Goal: Transaction & Acquisition: Purchase product/service

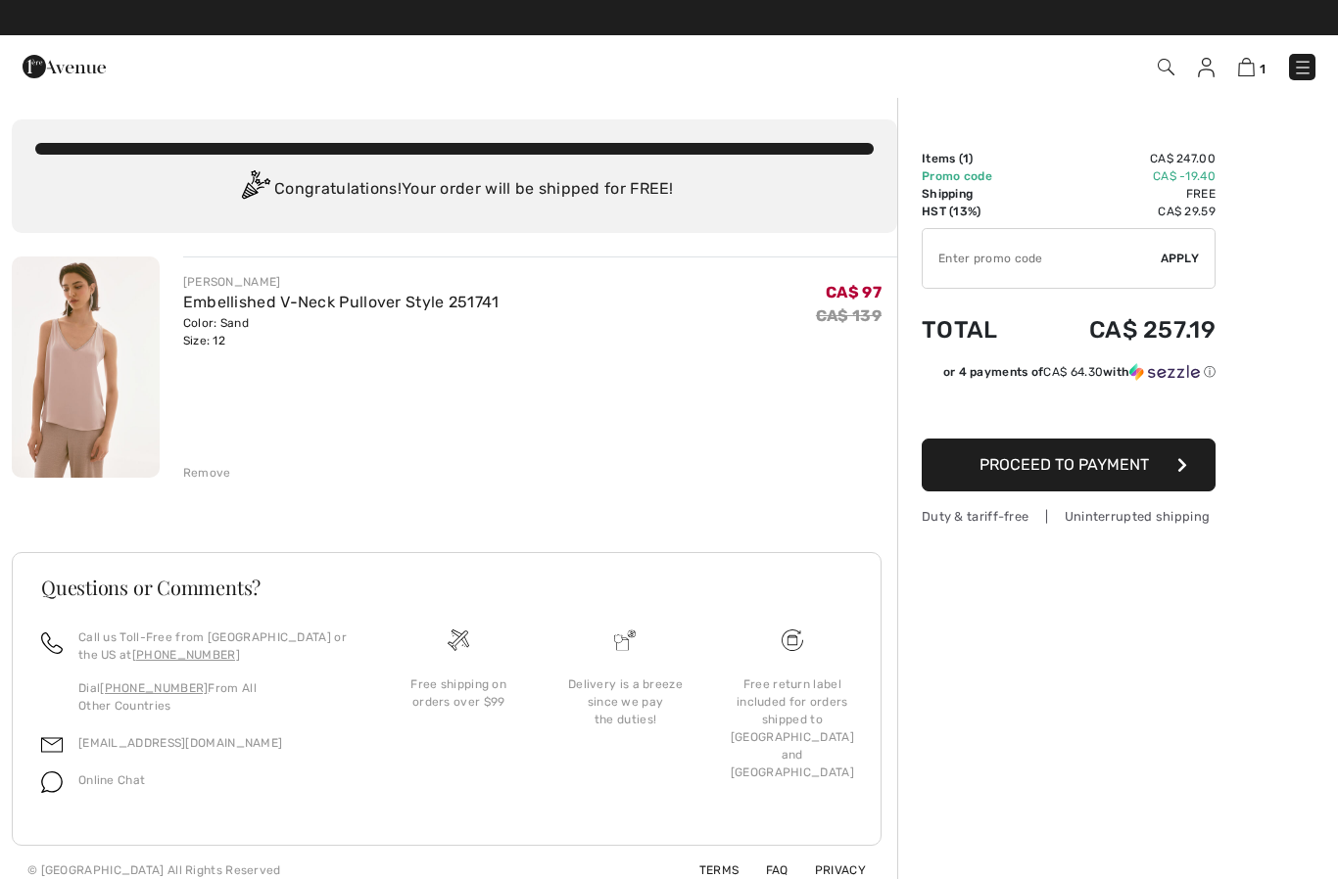
click at [1211, 72] on img at bounding box center [1206, 68] width 17 height 20
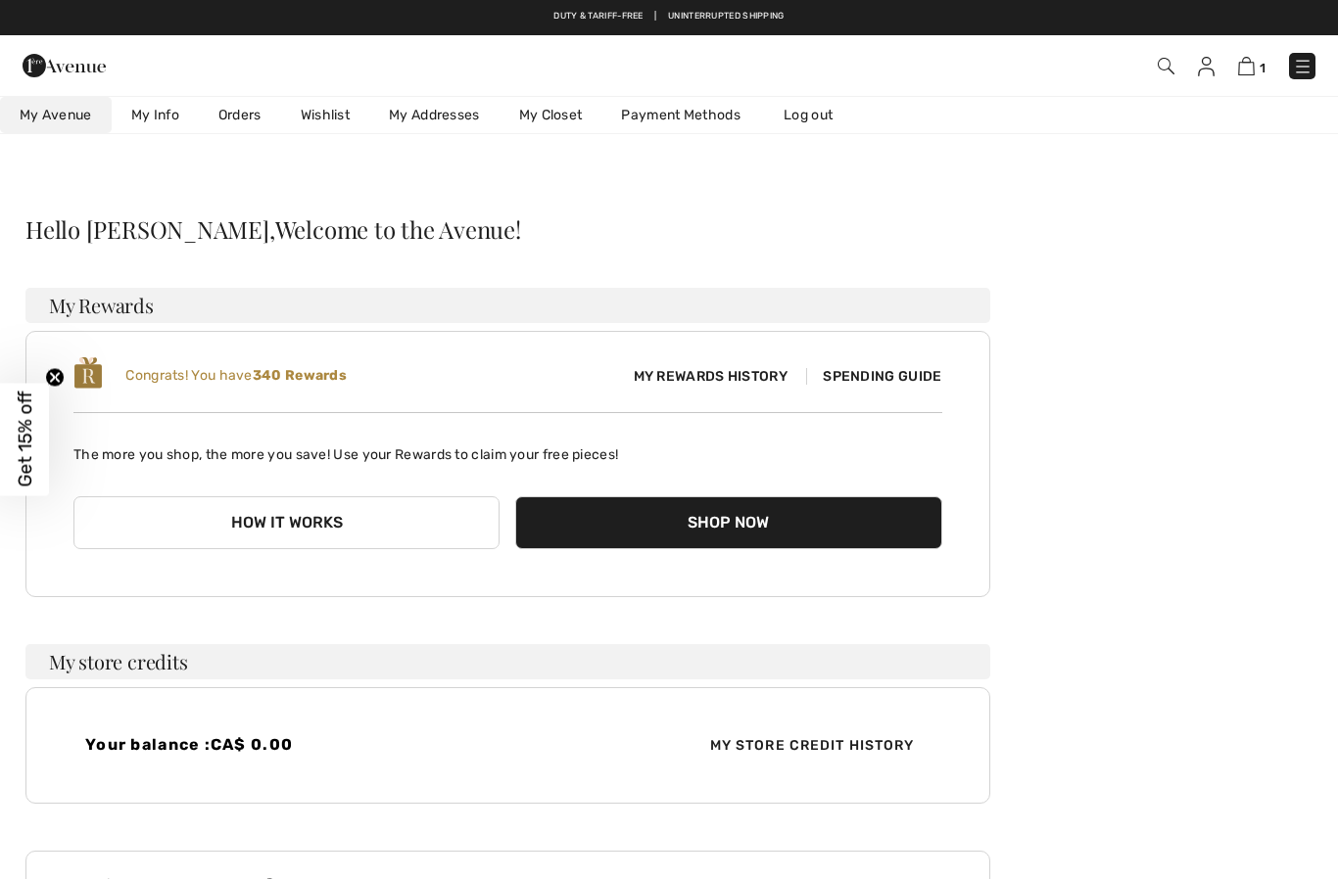
click at [323, 109] on link "Wishlist" at bounding box center [325, 115] width 88 height 36
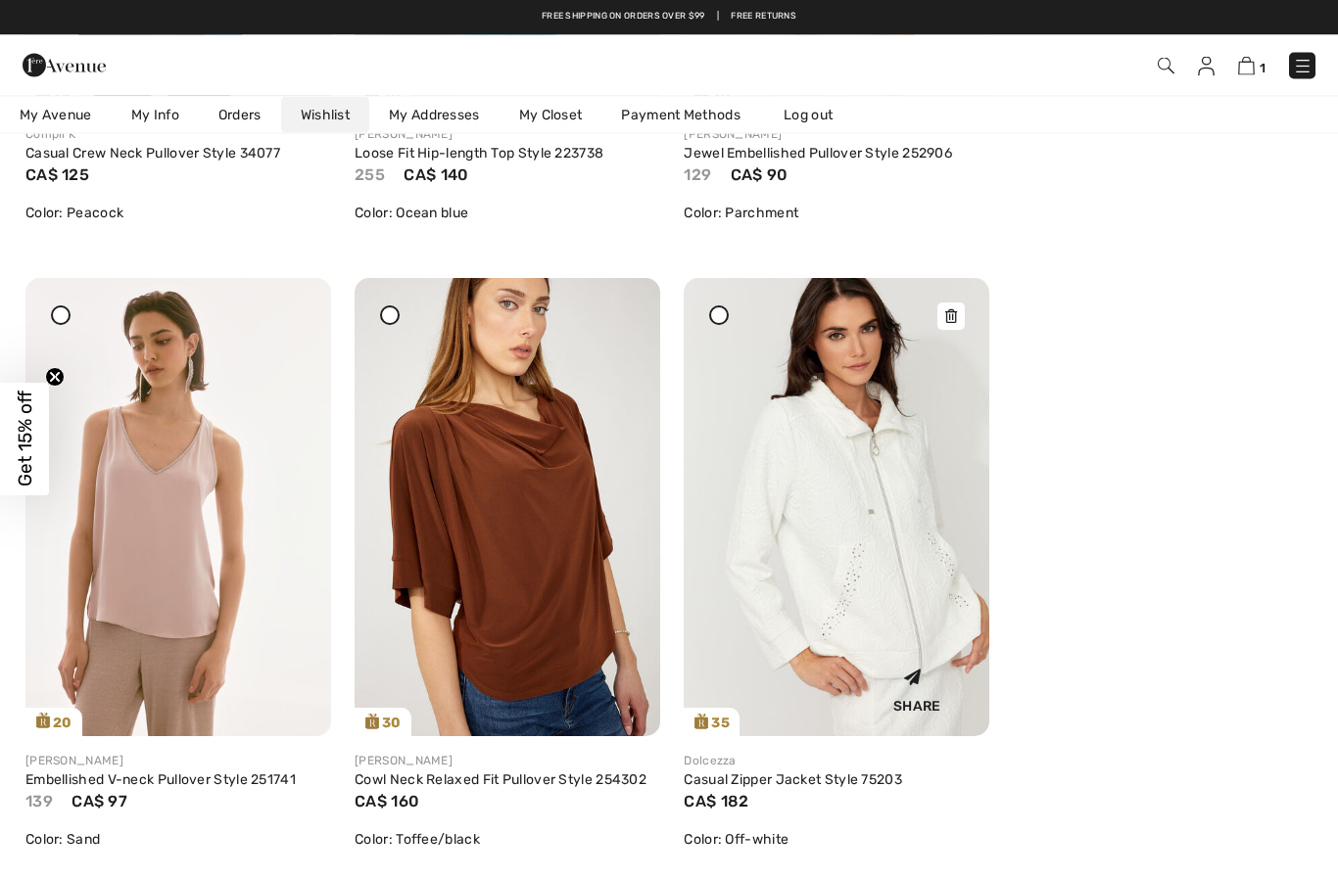
scroll to position [742, 0]
click at [949, 313] on icon at bounding box center [951, 316] width 12 height 14
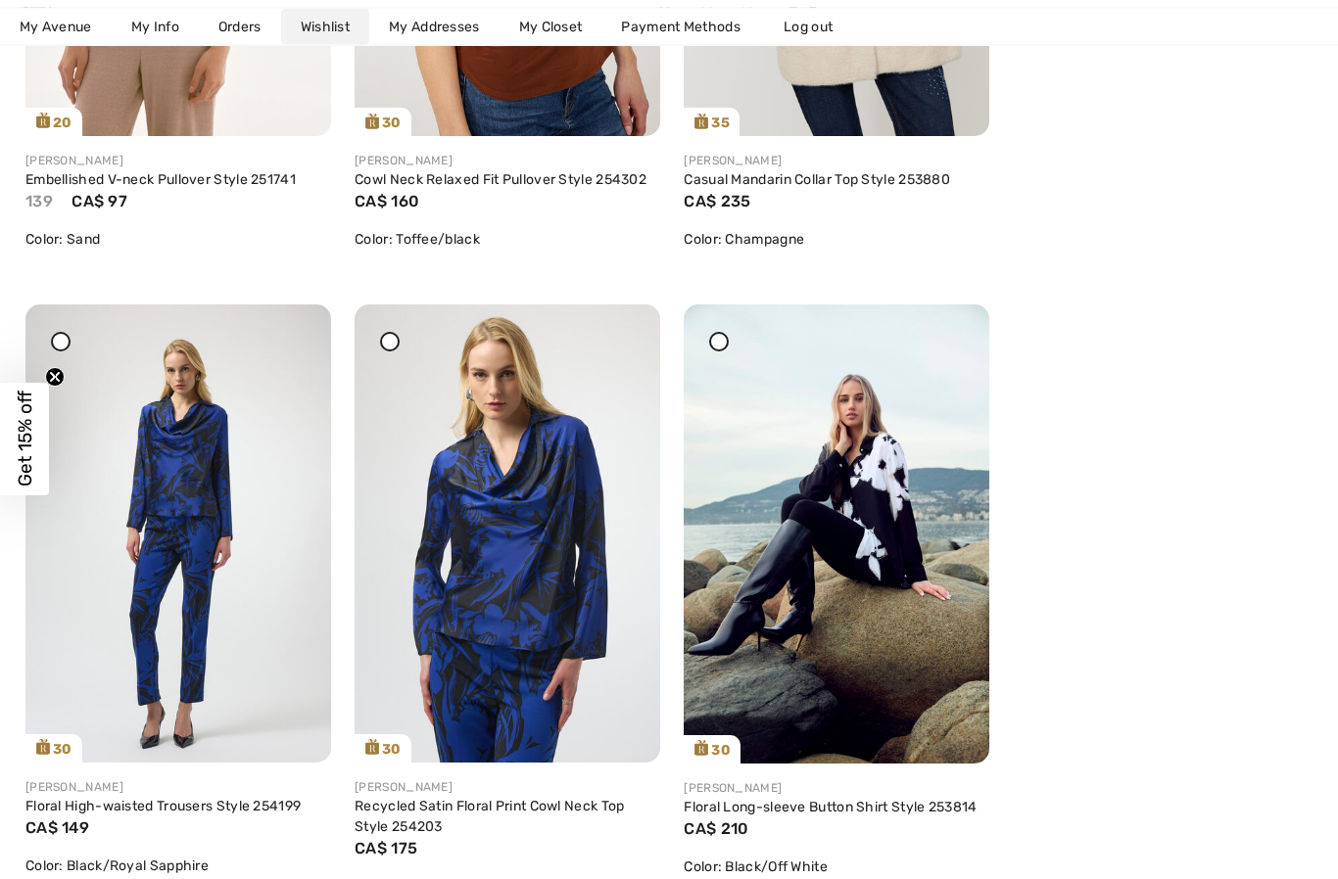
scroll to position [1342, 0]
click at [511, 580] on img at bounding box center [506, 534] width 305 height 458
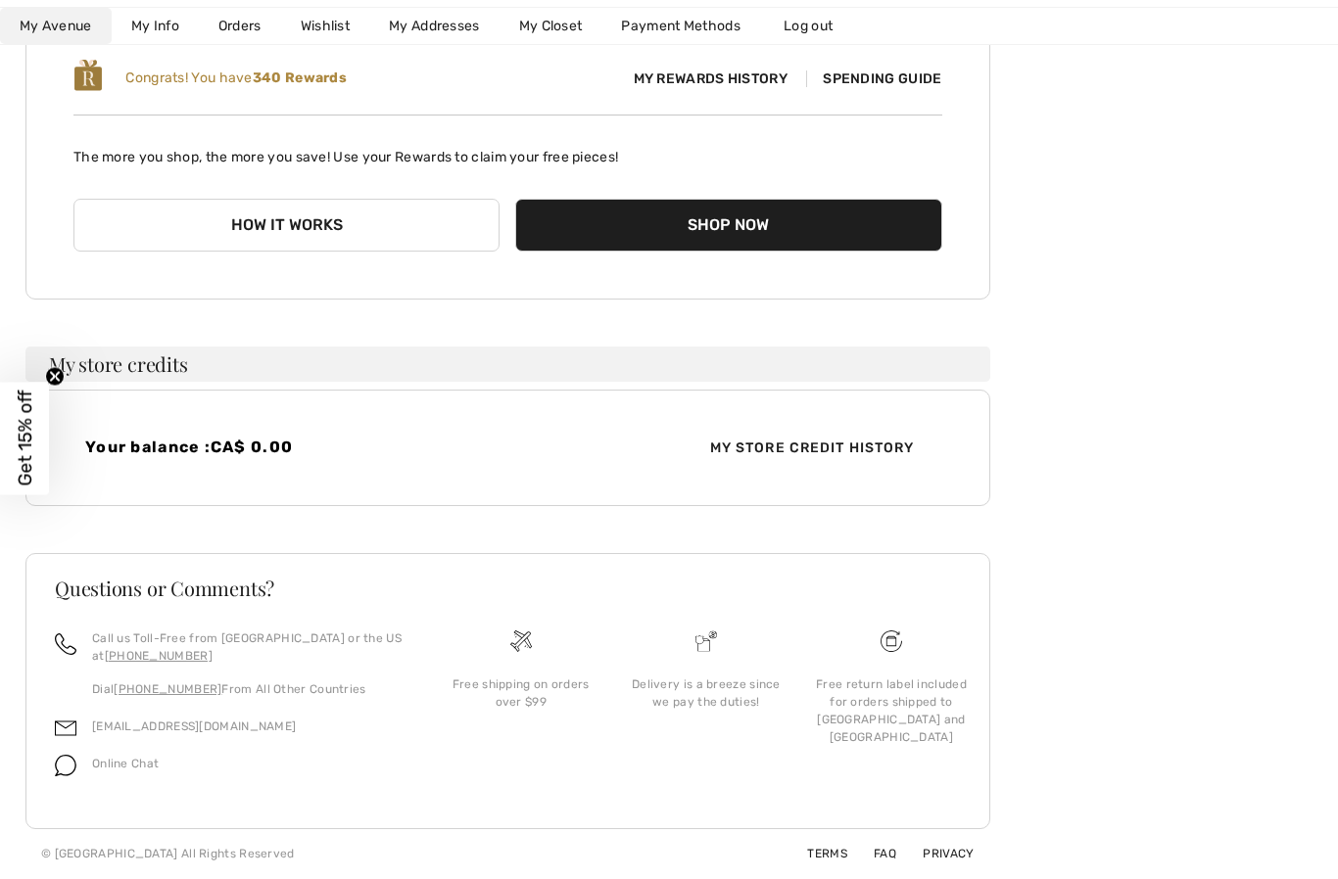
click at [323, 15] on link "Wishlist" at bounding box center [325, 27] width 88 height 36
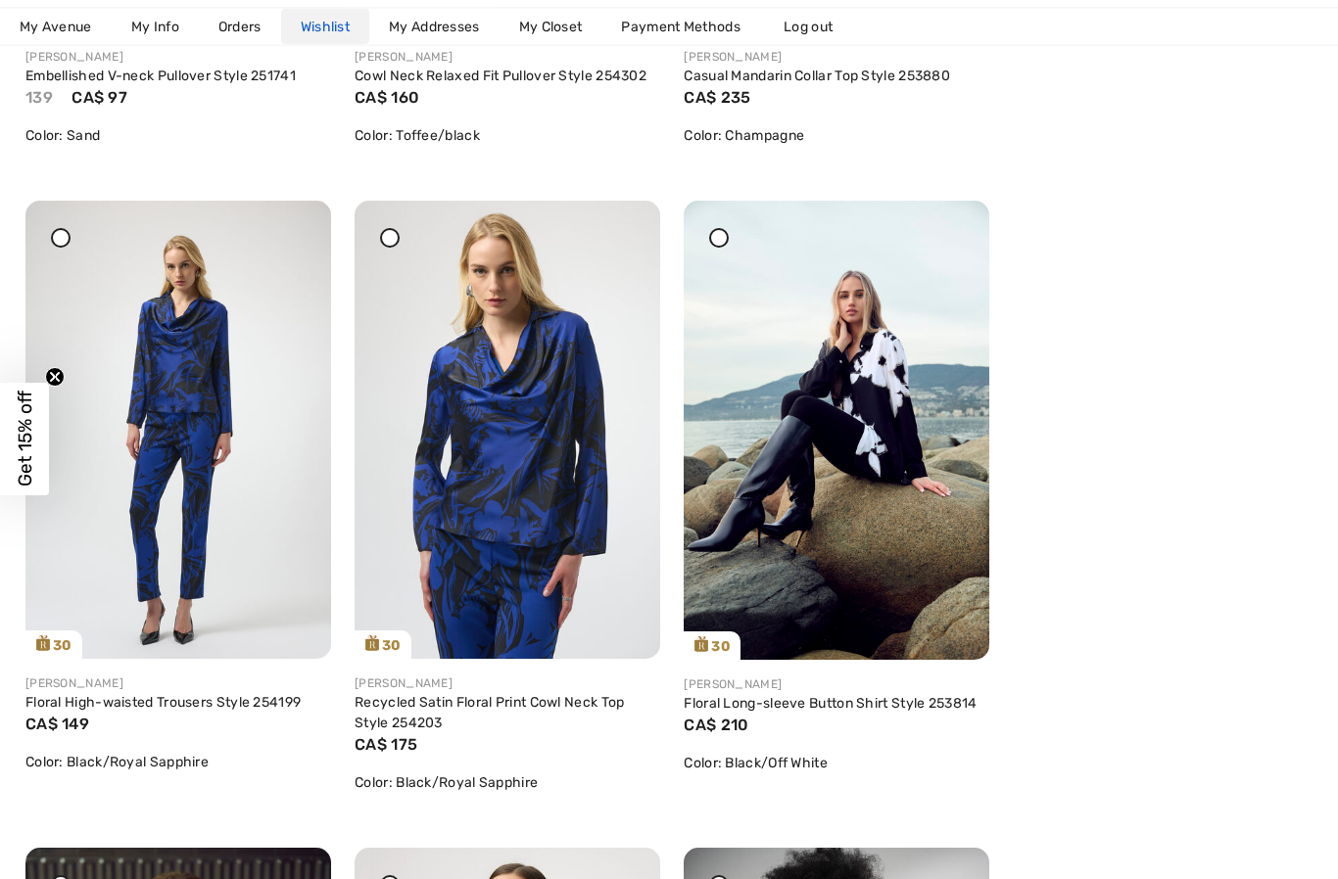
scroll to position [1446, 0]
click at [278, 236] on img at bounding box center [177, 430] width 305 height 458
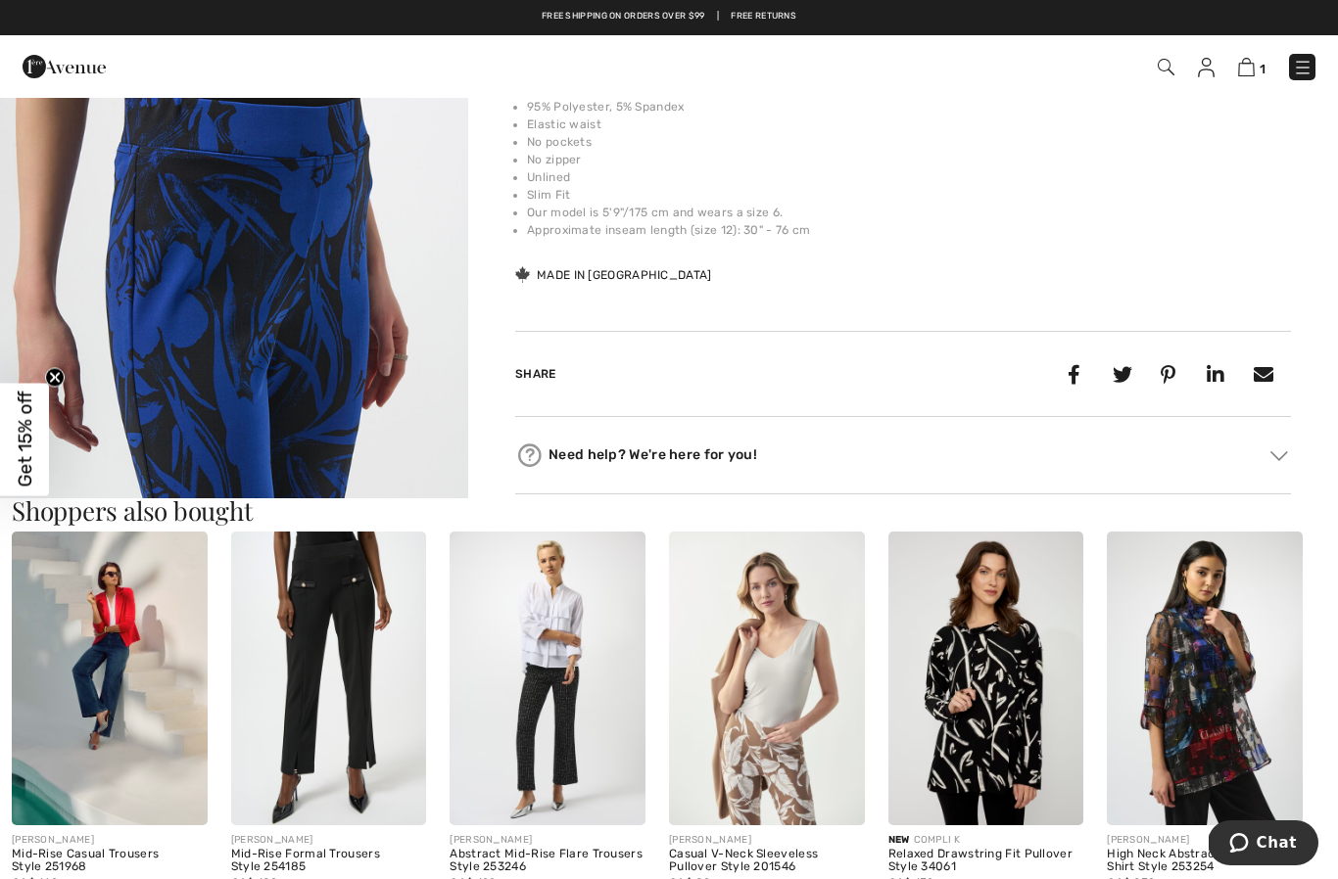
scroll to position [736, 0]
click at [1209, 678] on img at bounding box center [1204, 679] width 196 height 293
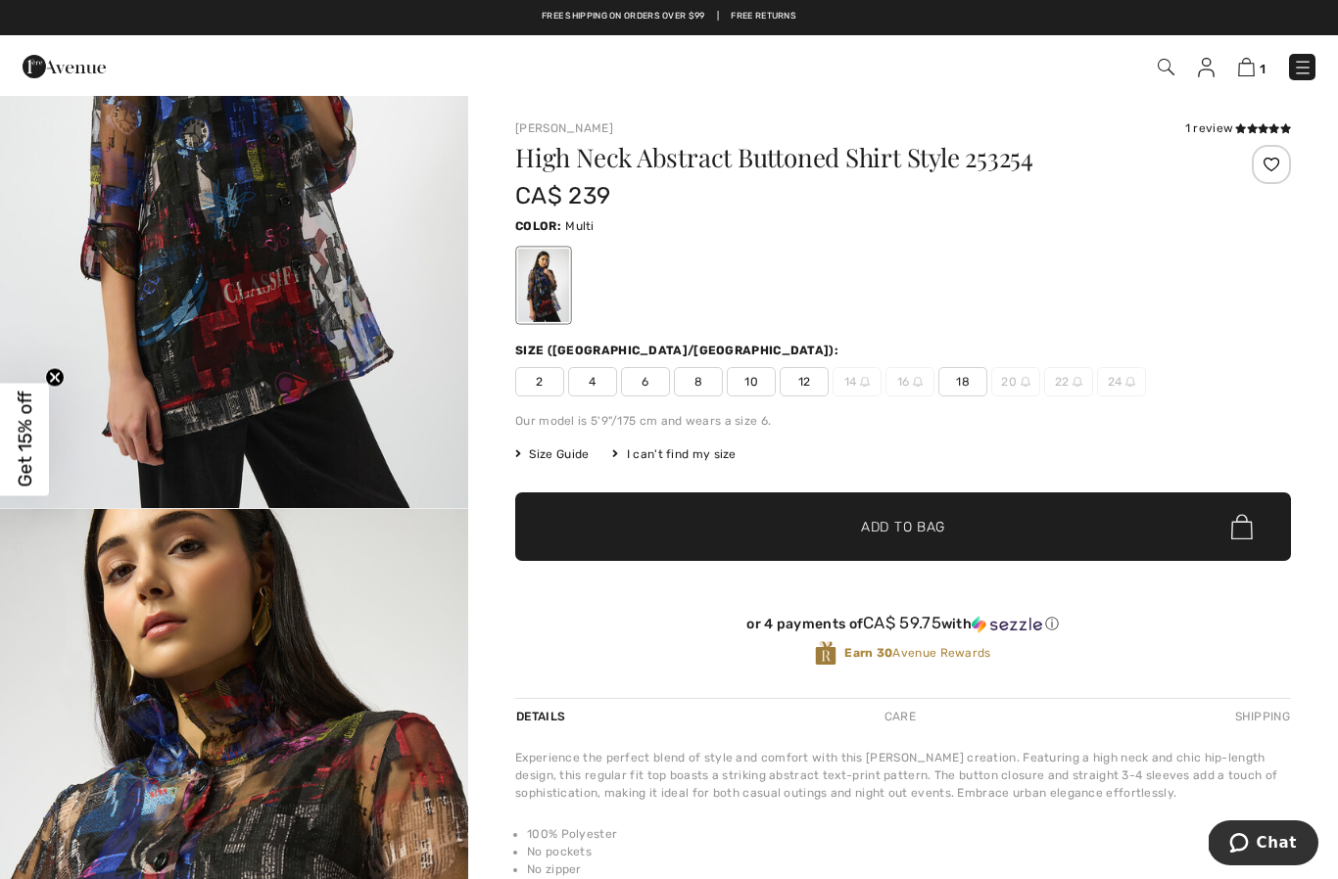
scroll to position [282, 0]
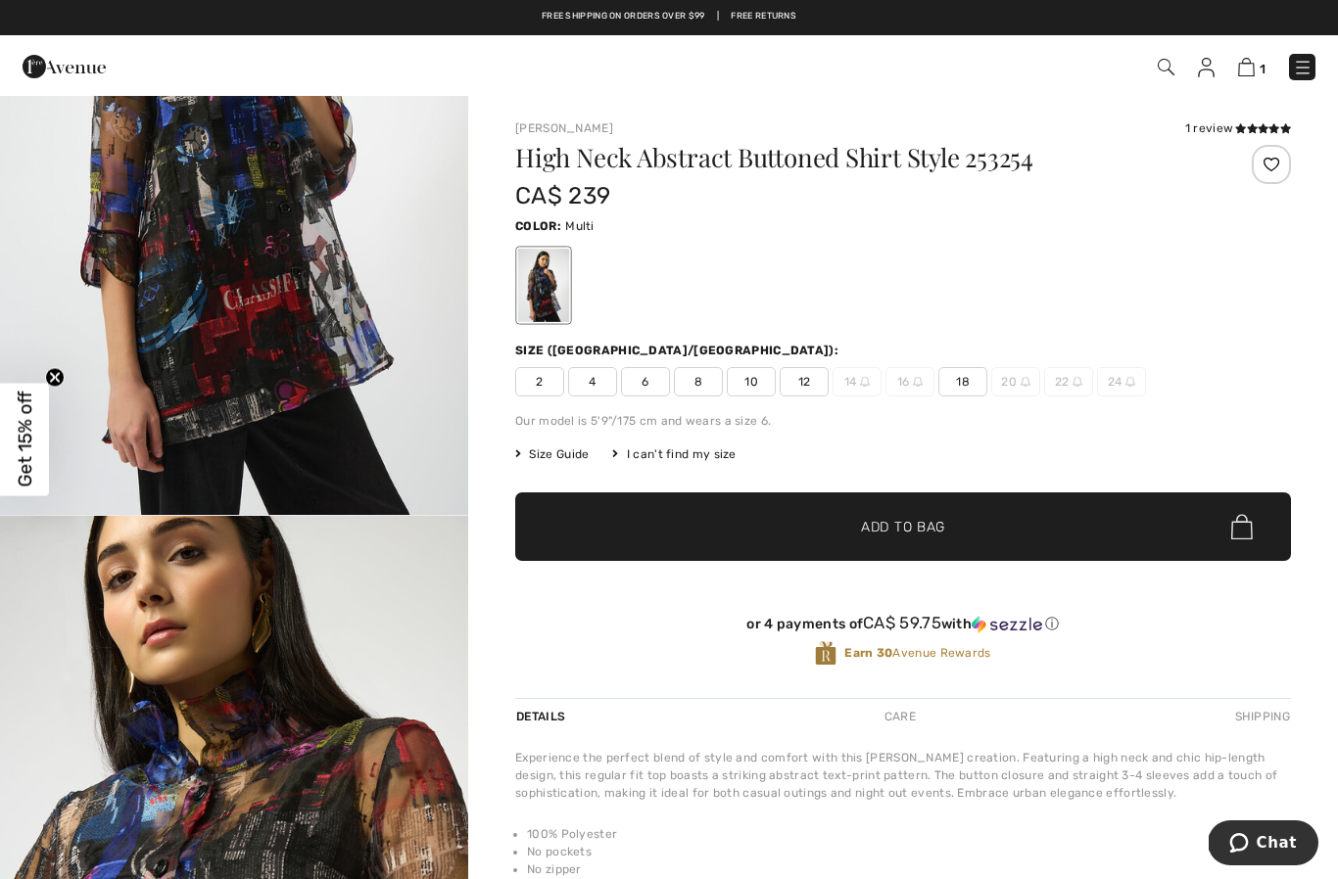
click at [1214, 62] on img at bounding box center [1206, 68] width 17 height 20
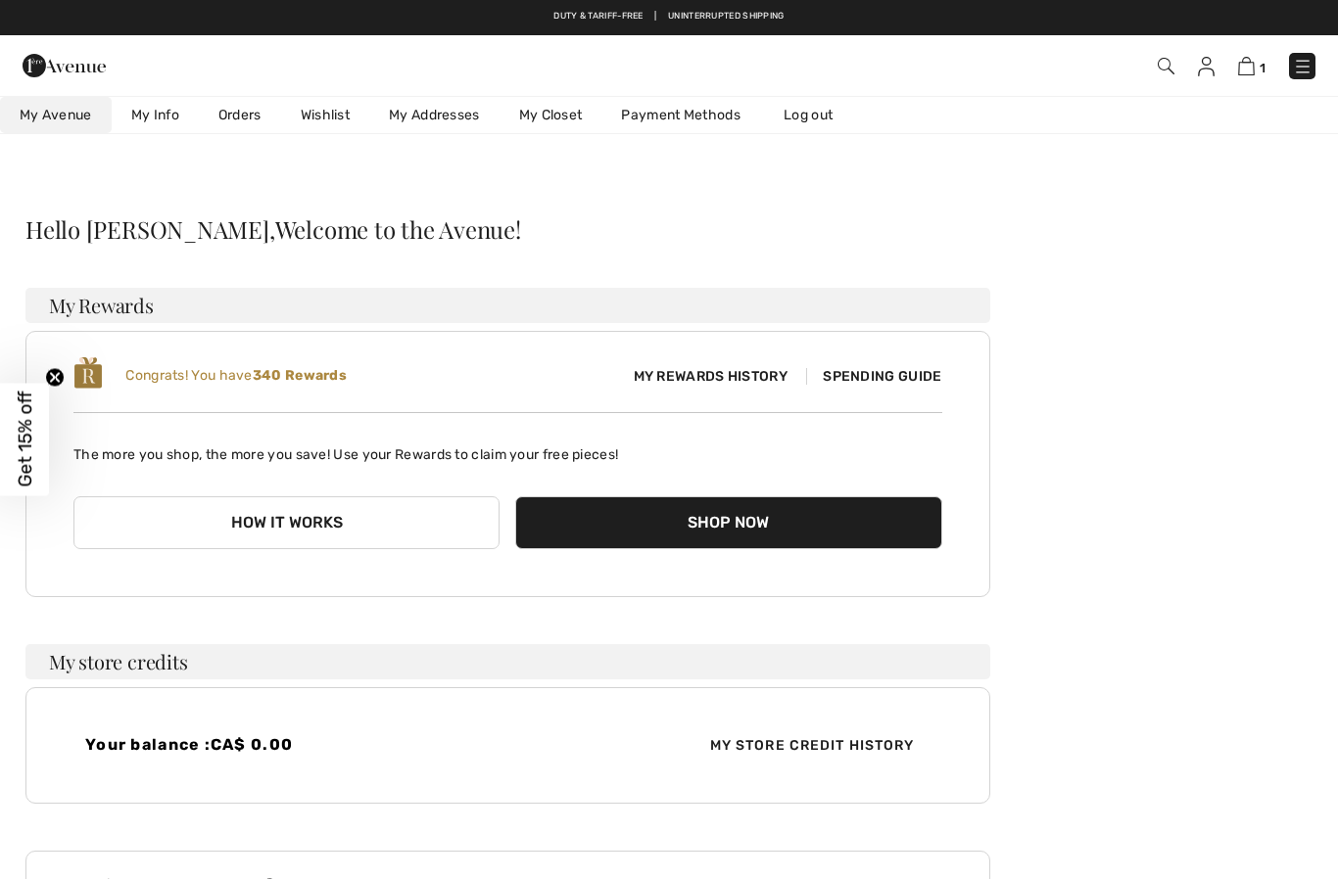
click at [323, 118] on link "Wishlist" at bounding box center [325, 115] width 88 height 36
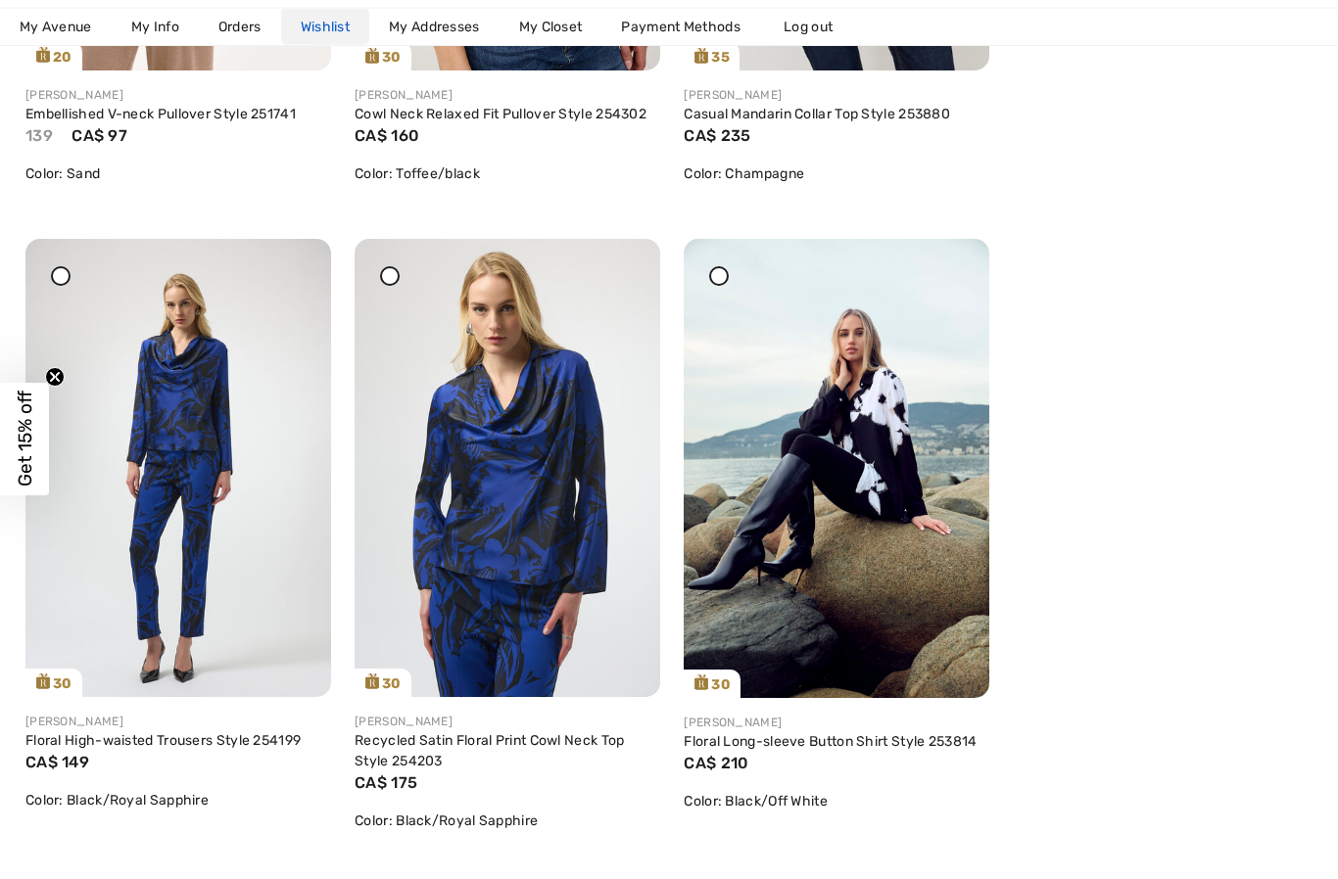
scroll to position [1426, 0]
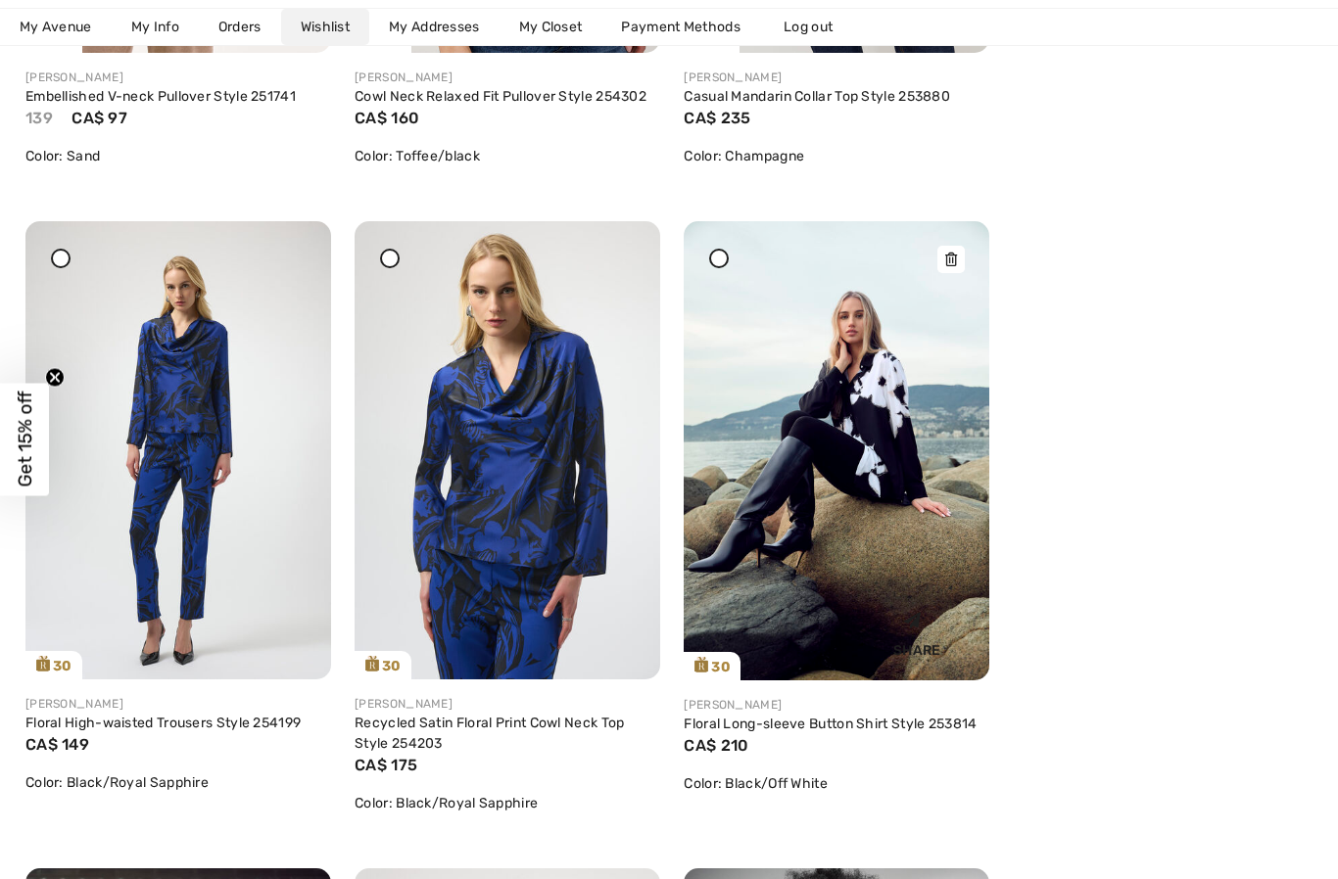
click at [889, 476] on img at bounding box center [835, 450] width 305 height 458
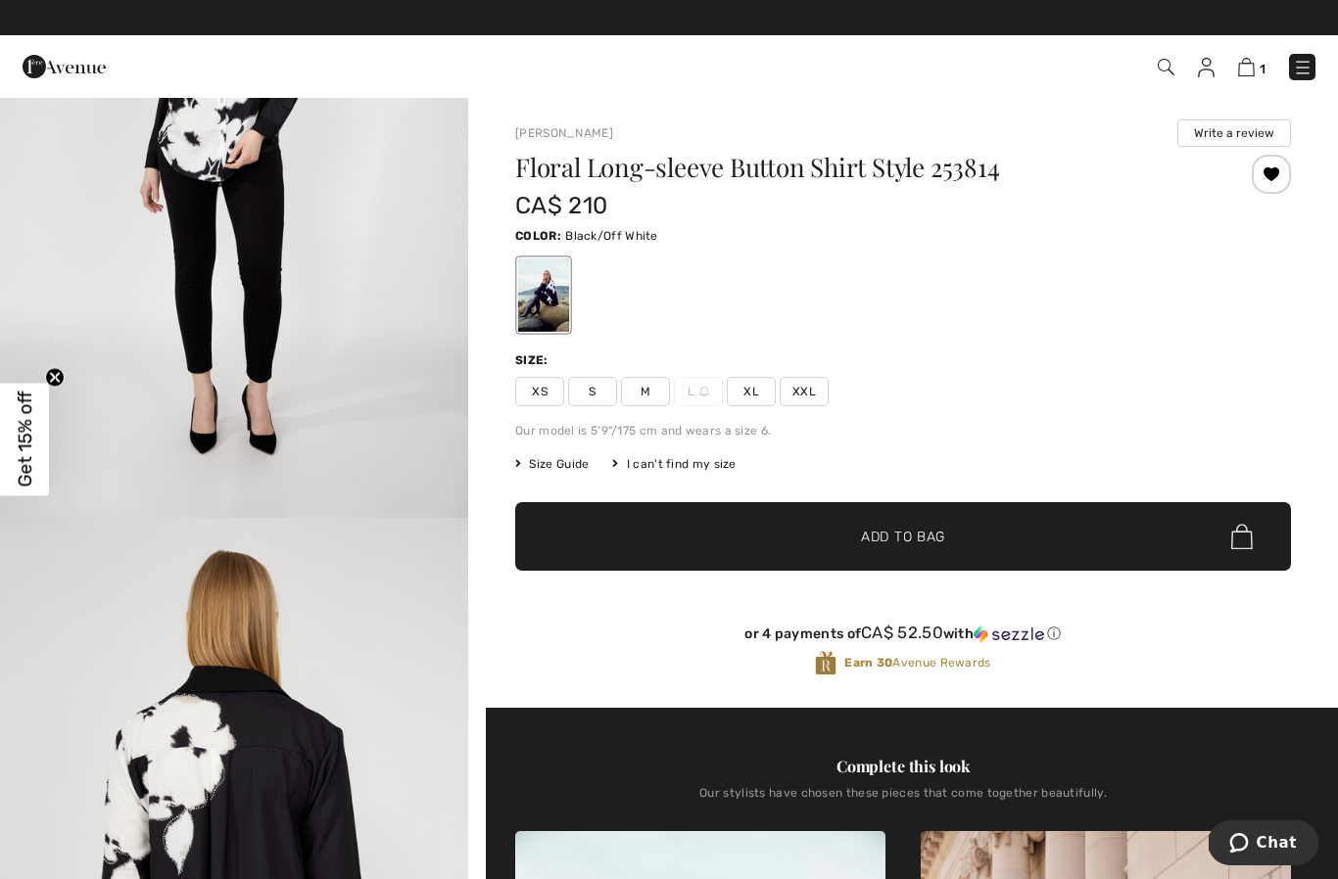
click at [1273, 170] on div at bounding box center [1270, 174] width 39 height 39
click at [1207, 73] on img at bounding box center [1206, 68] width 17 height 20
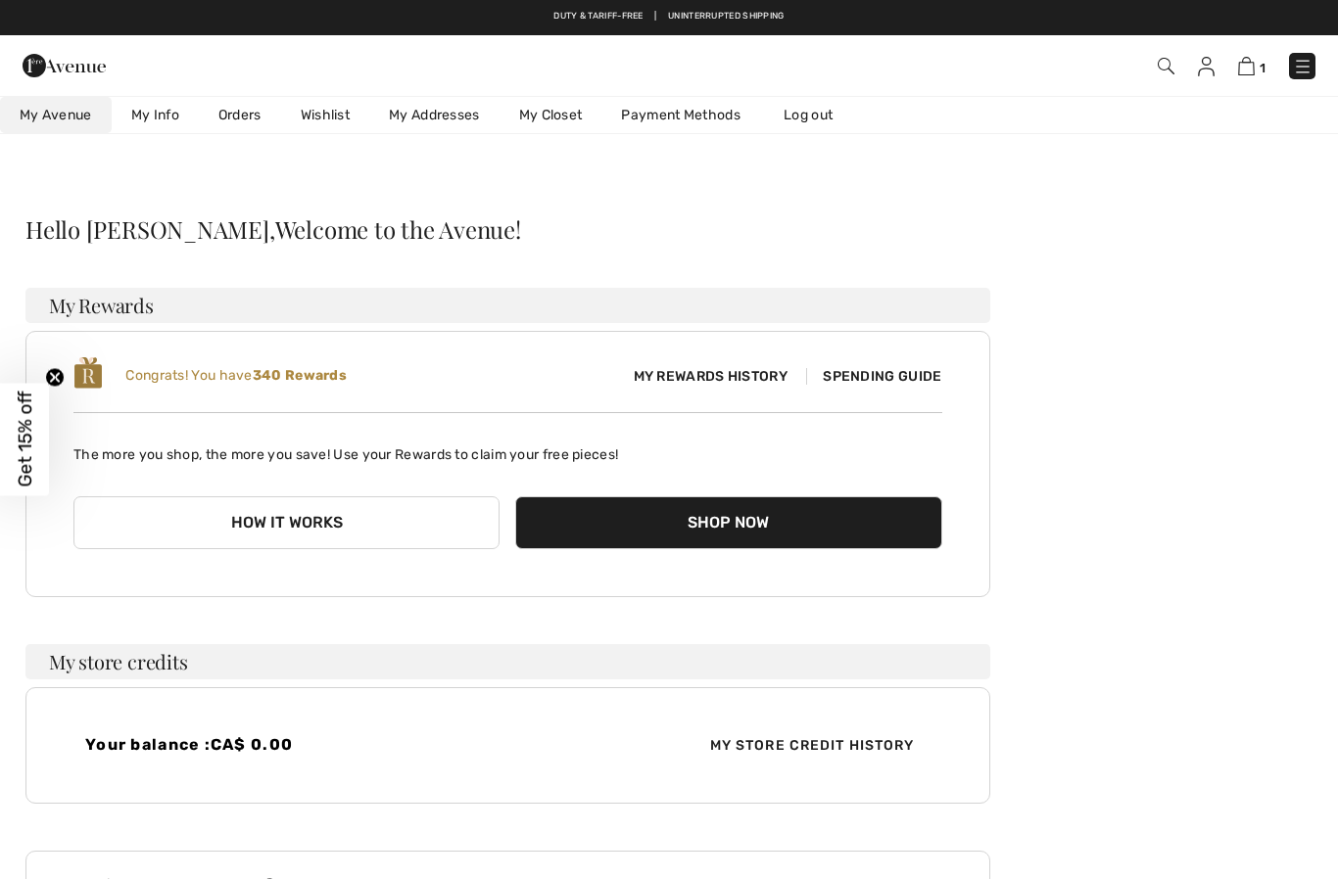
click at [336, 118] on link "Wishlist" at bounding box center [325, 115] width 88 height 36
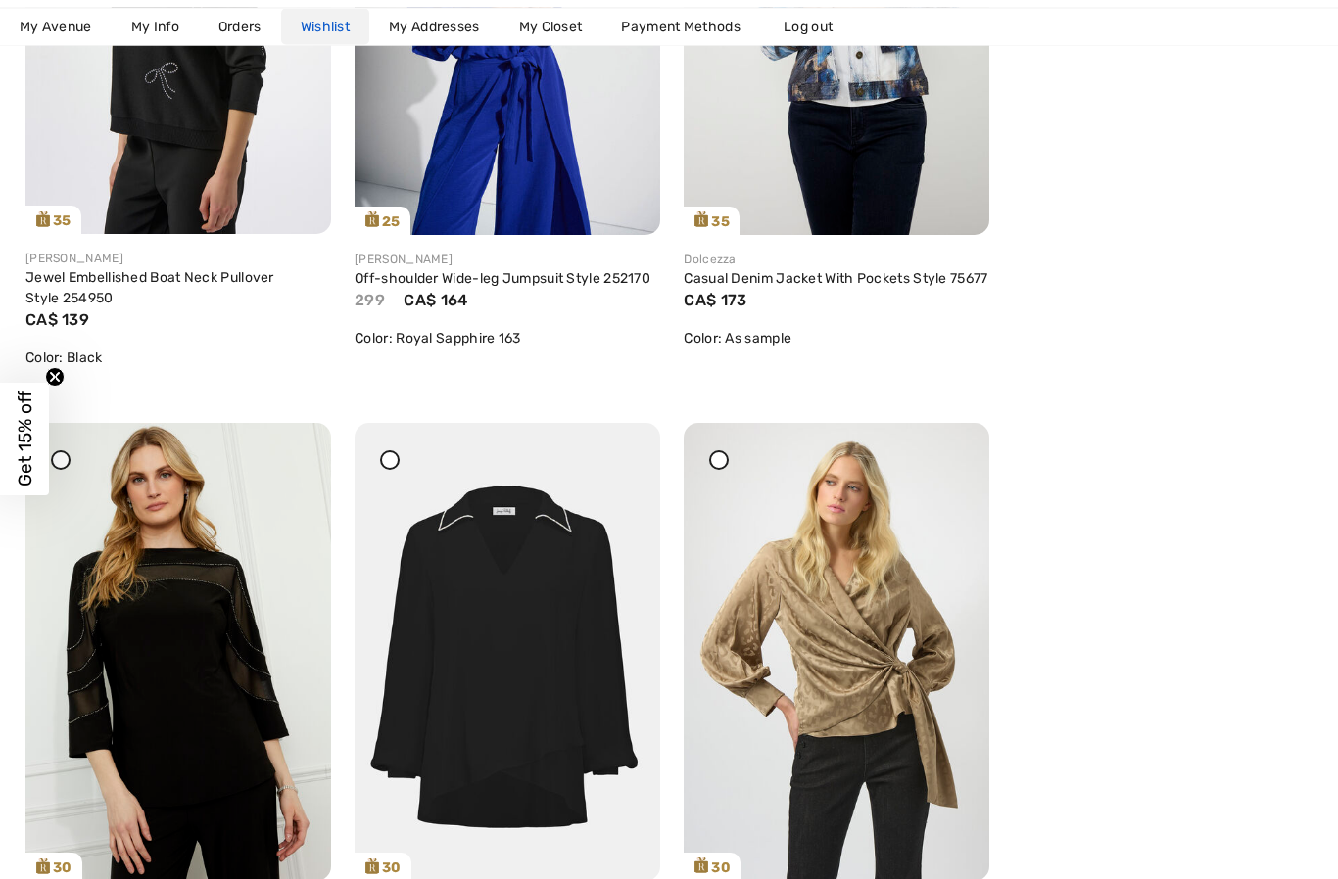
scroll to position [2081, 0]
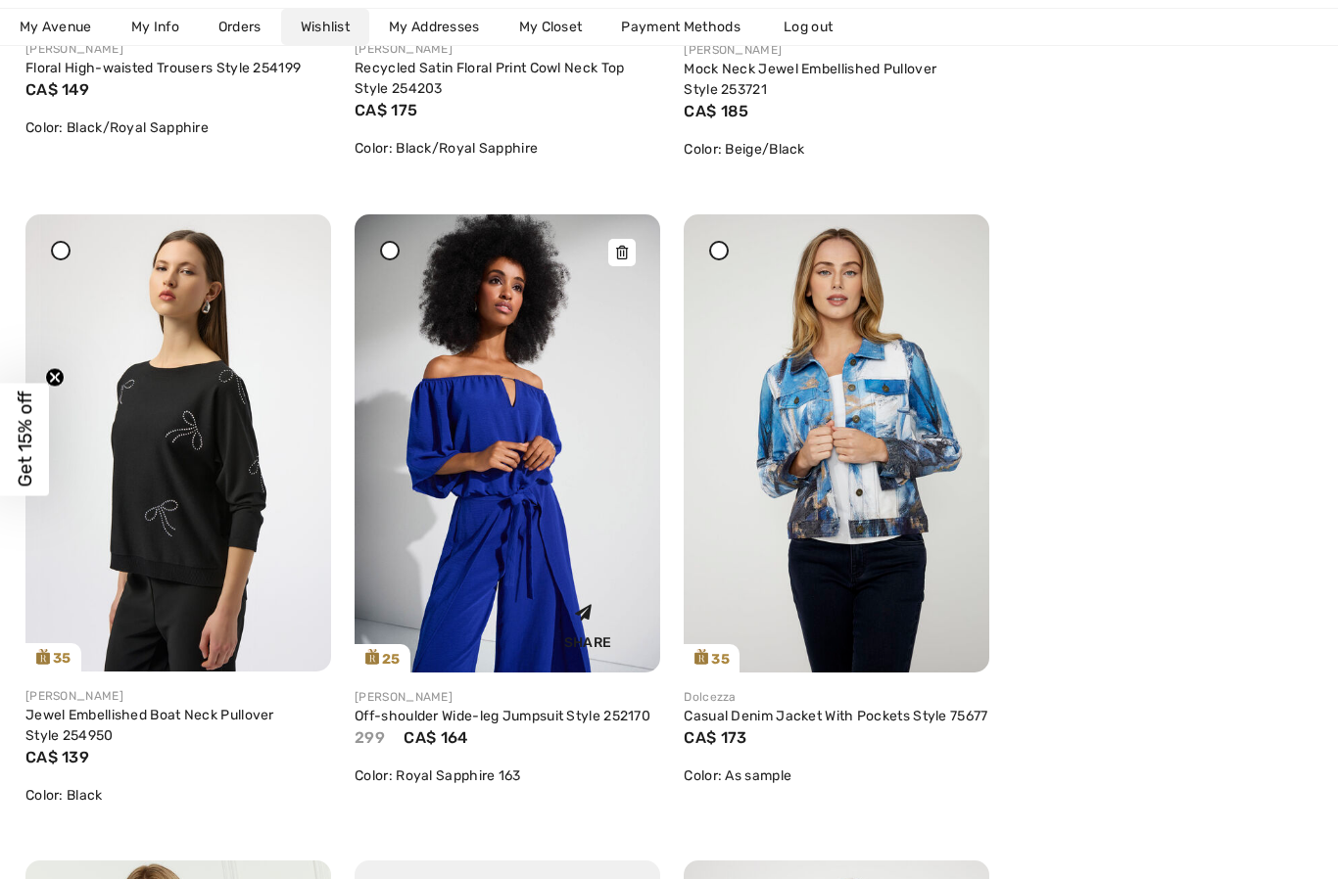
click at [507, 390] on img at bounding box center [506, 443] width 305 height 458
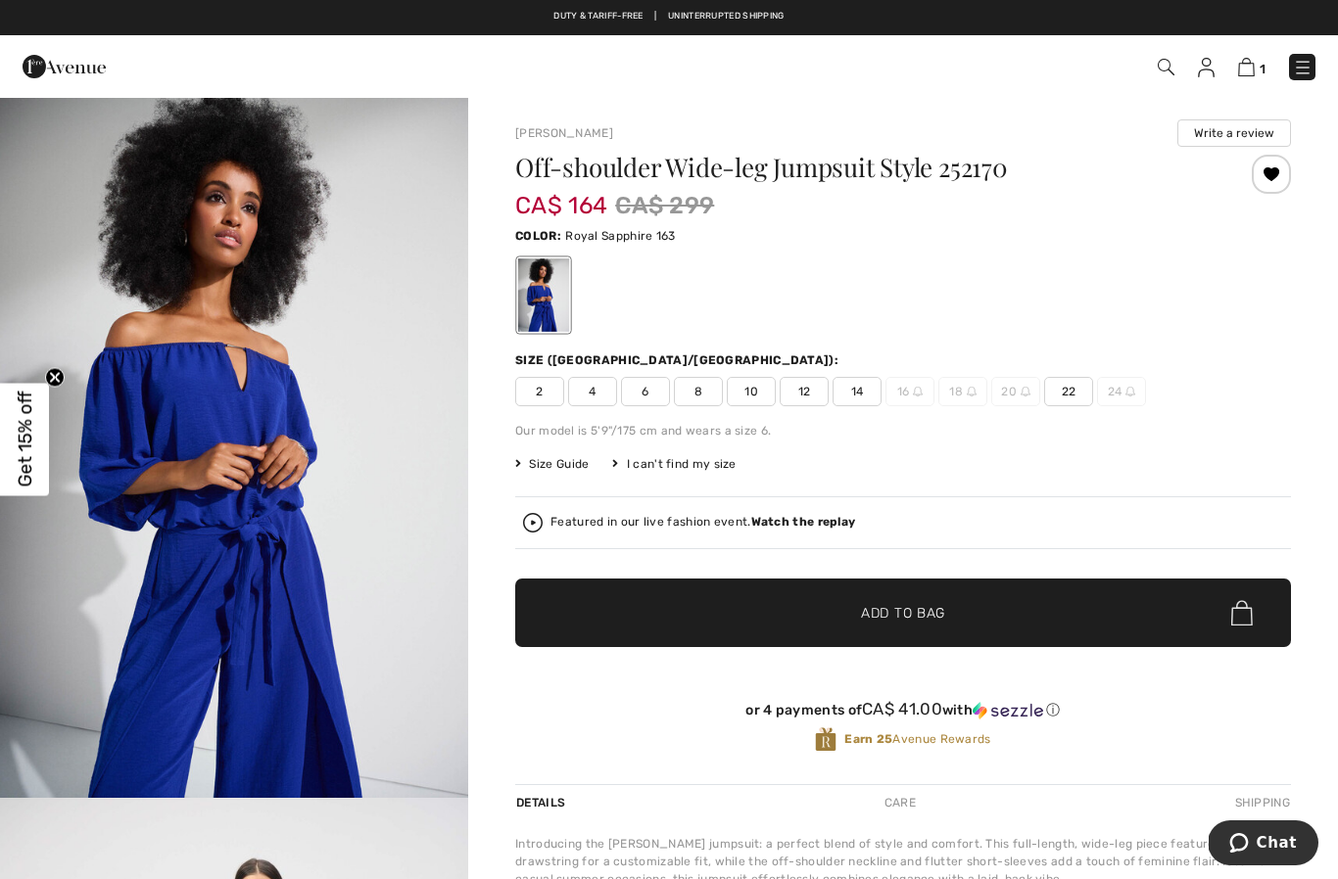
click at [802, 389] on span "12" at bounding box center [803, 391] width 49 height 29
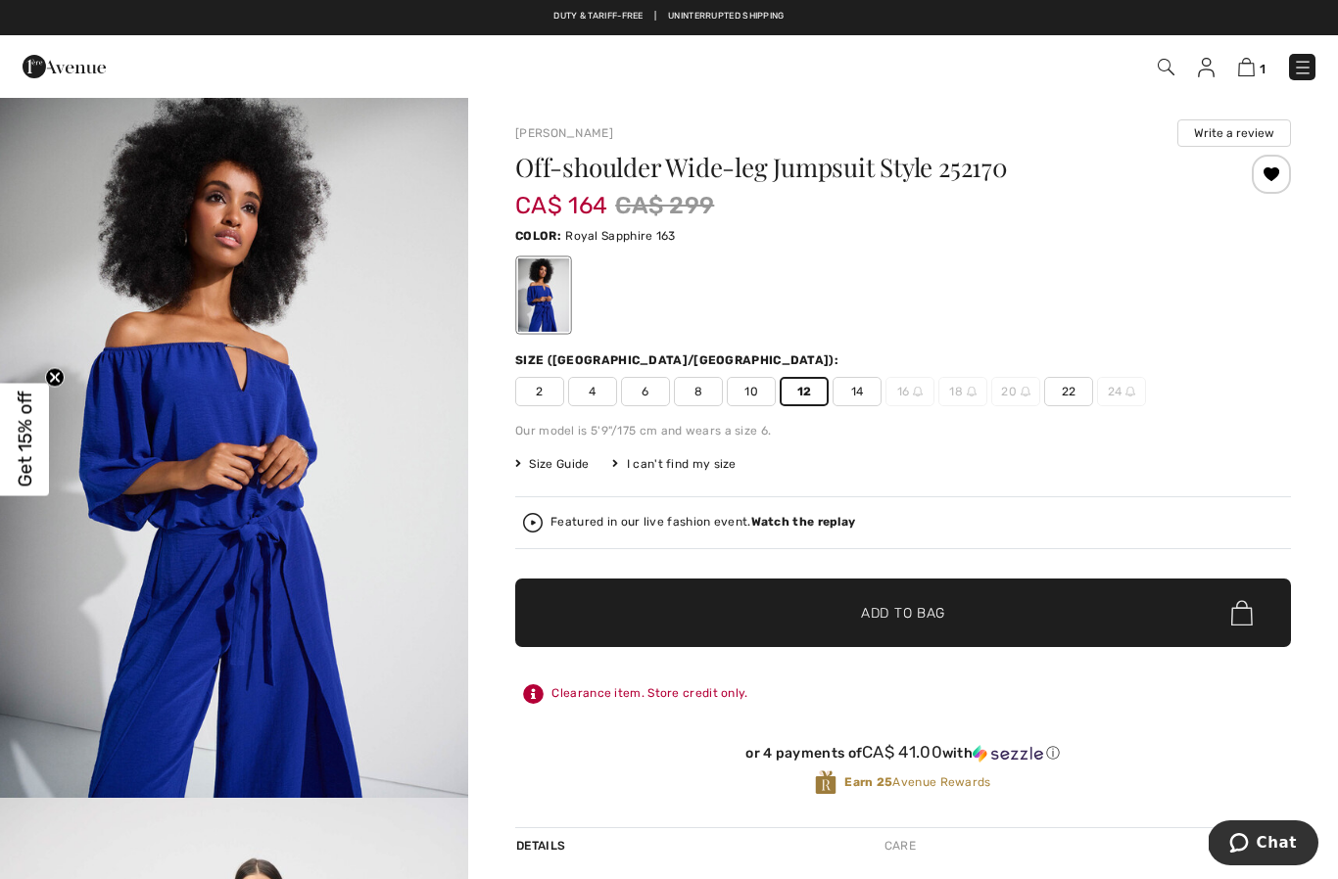
click at [917, 615] on span "Add to Bag" at bounding box center [903, 613] width 84 height 21
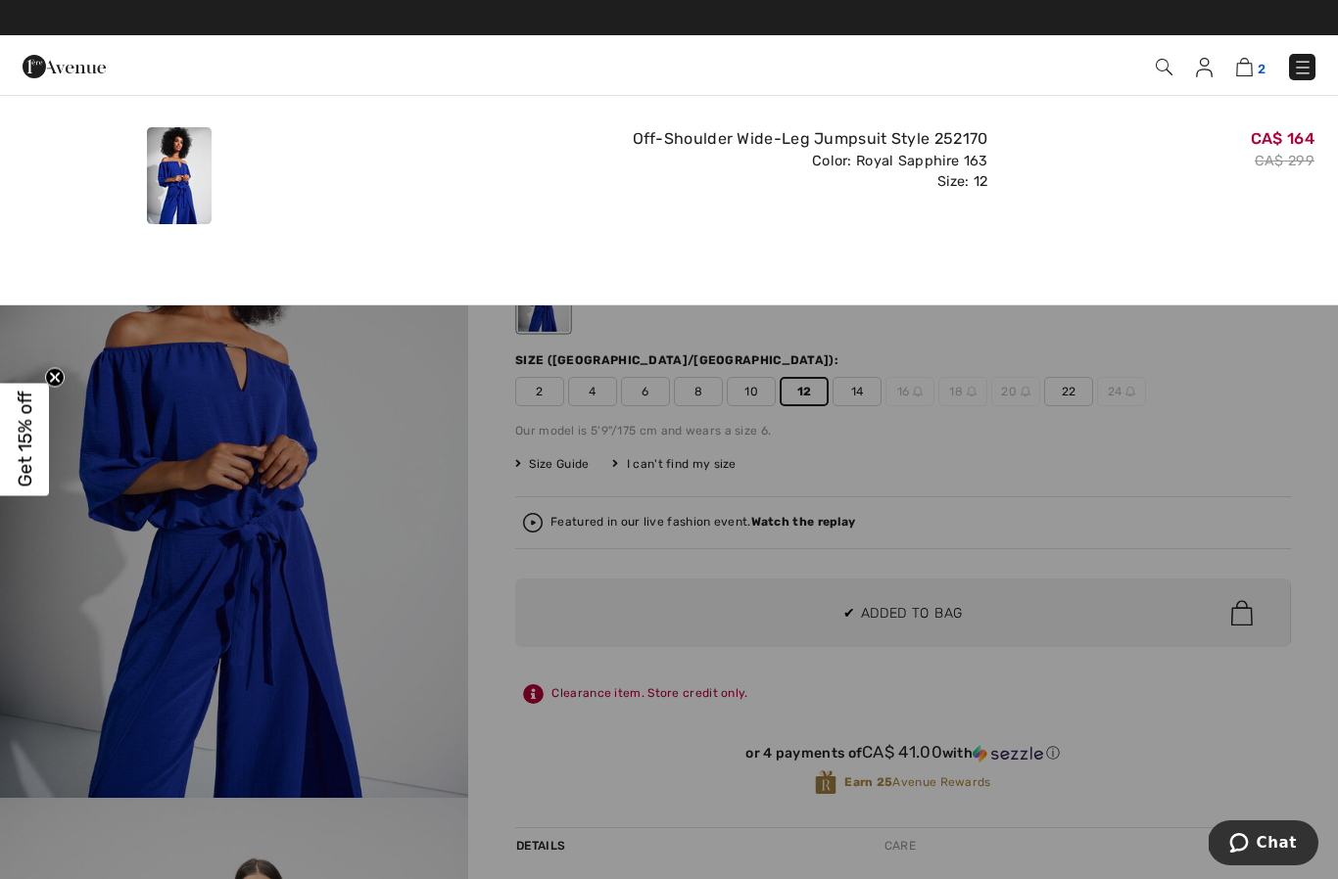
click at [1252, 60] on img at bounding box center [1244, 67] width 17 height 19
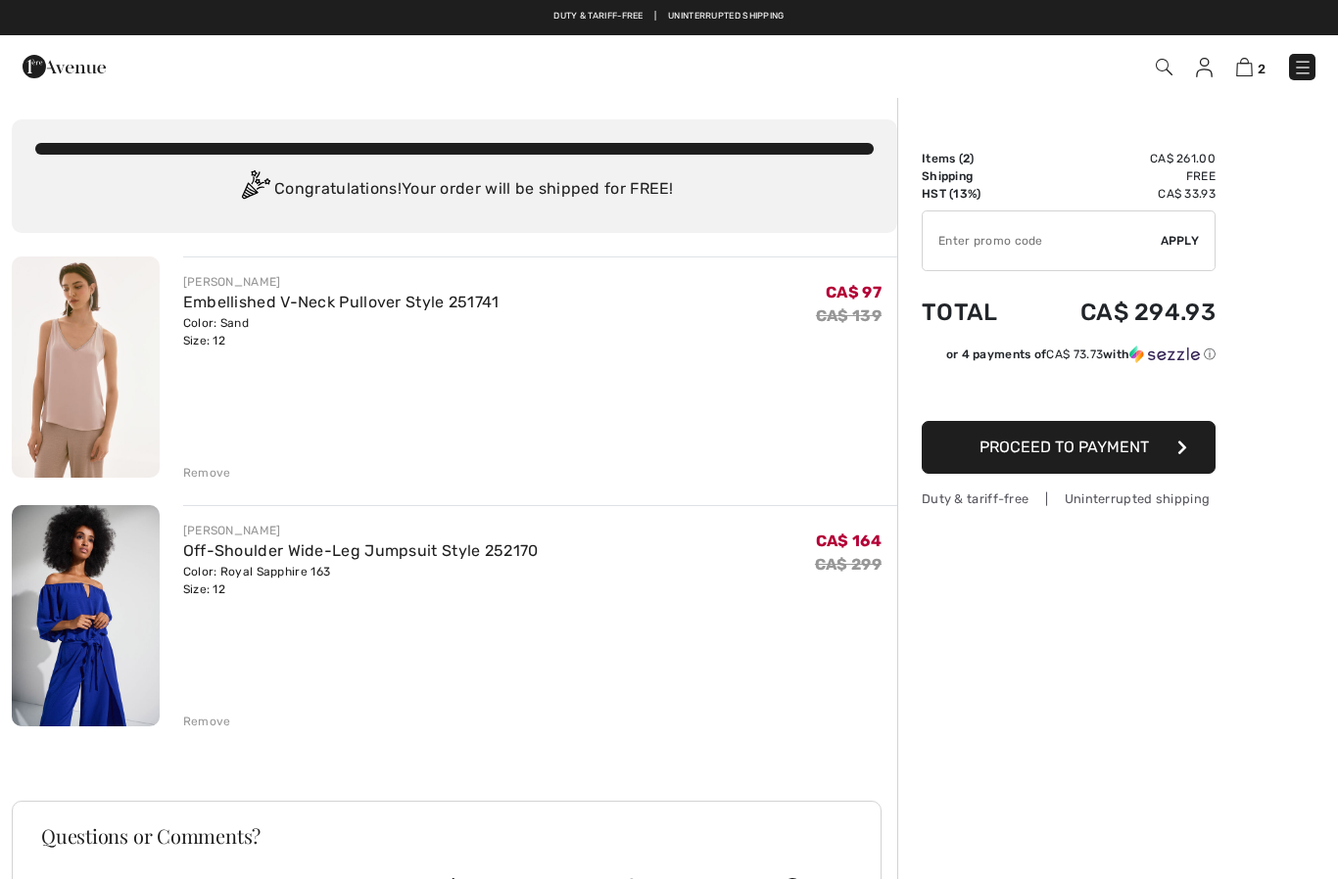
click at [1008, 256] on input "TEXT" at bounding box center [1041, 240] width 238 height 59
click at [1196, 242] on span "Apply" at bounding box center [1179, 241] width 39 height 18
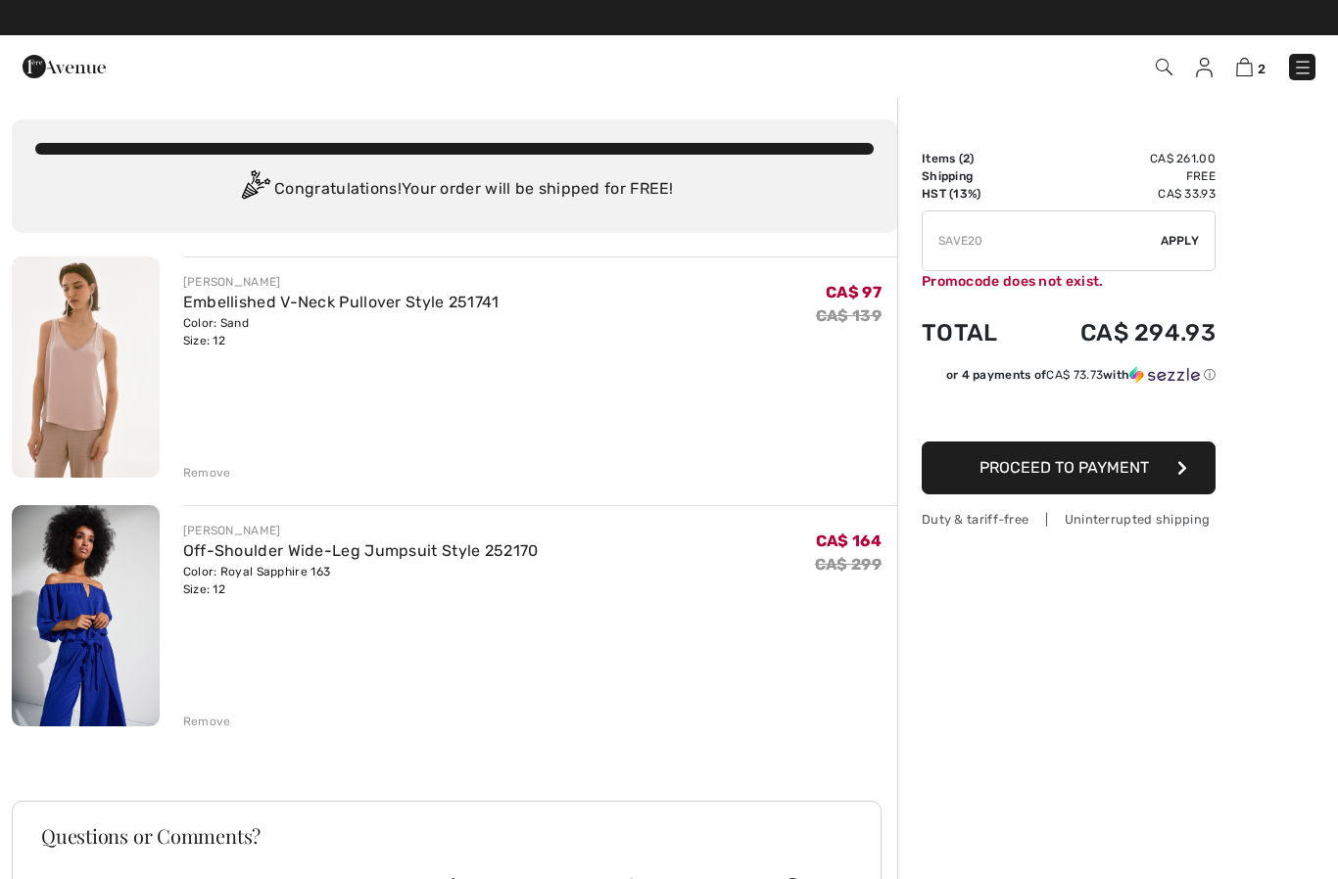
click at [1026, 239] on input "TEXT" at bounding box center [1041, 240] width 238 height 59
type input "S"
click at [994, 239] on input "TEXT" at bounding box center [1041, 240] width 238 height 59
click at [1185, 247] on span "Apply" at bounding box center [1179, 241] width 39 height 18
type input "SH0PSALE"
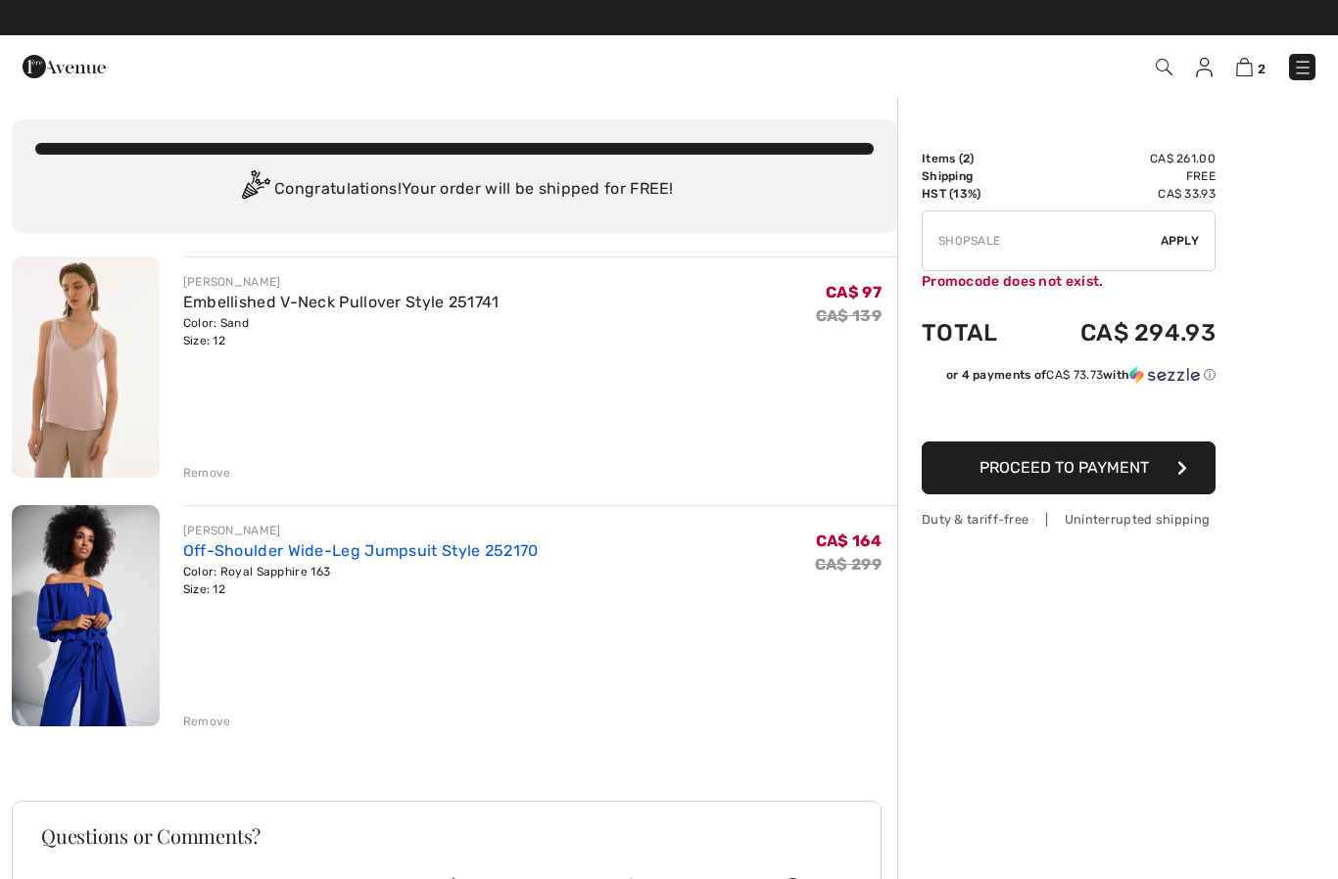
click at [308, 559] on link "Off-Shoulder Wide-Leg Jumpsuit Style 252170" at bounding box center [360, 550] width 355 height 19
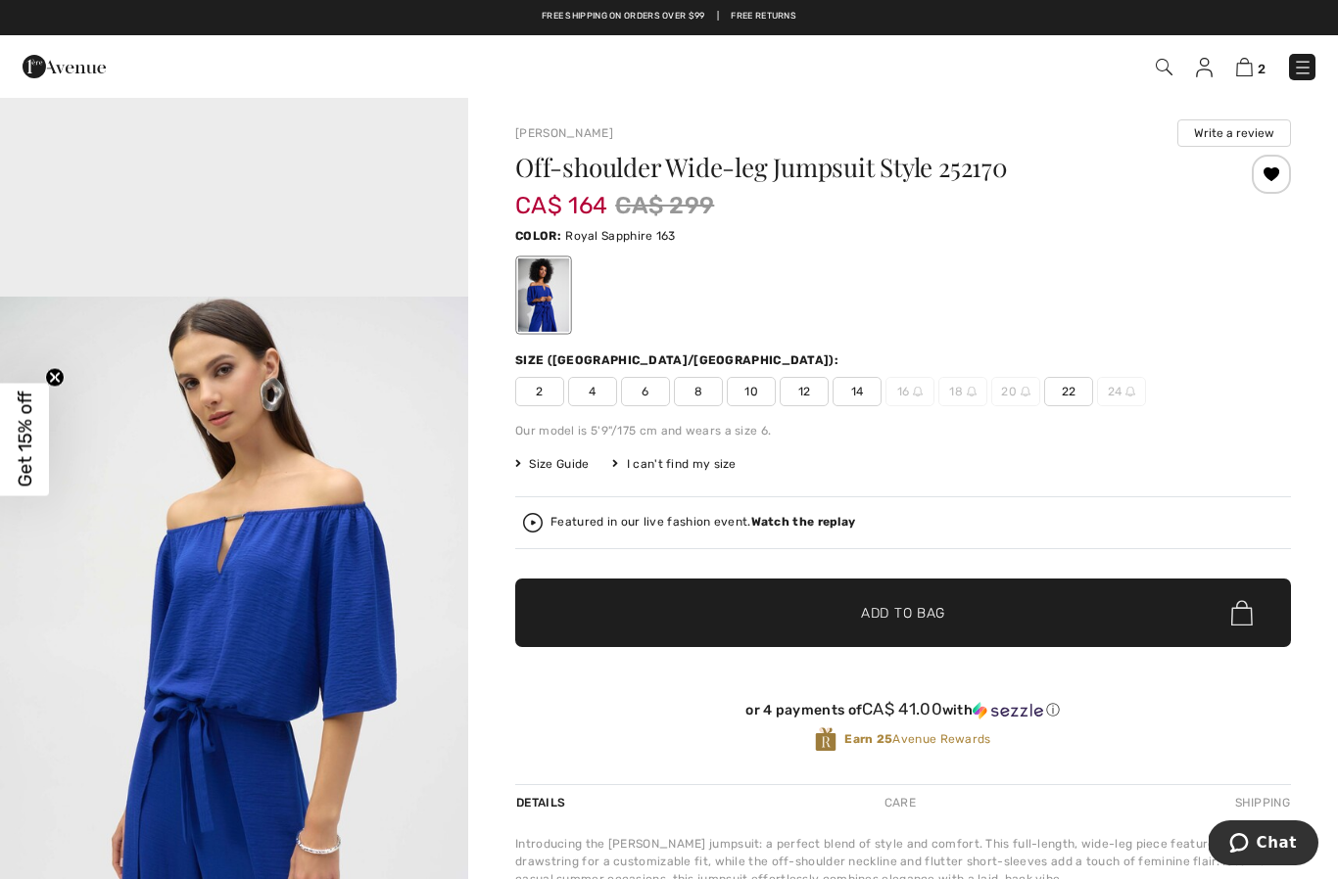
click at [1280, 180] on div at bounding box center [1270, 174] width 39 height 39
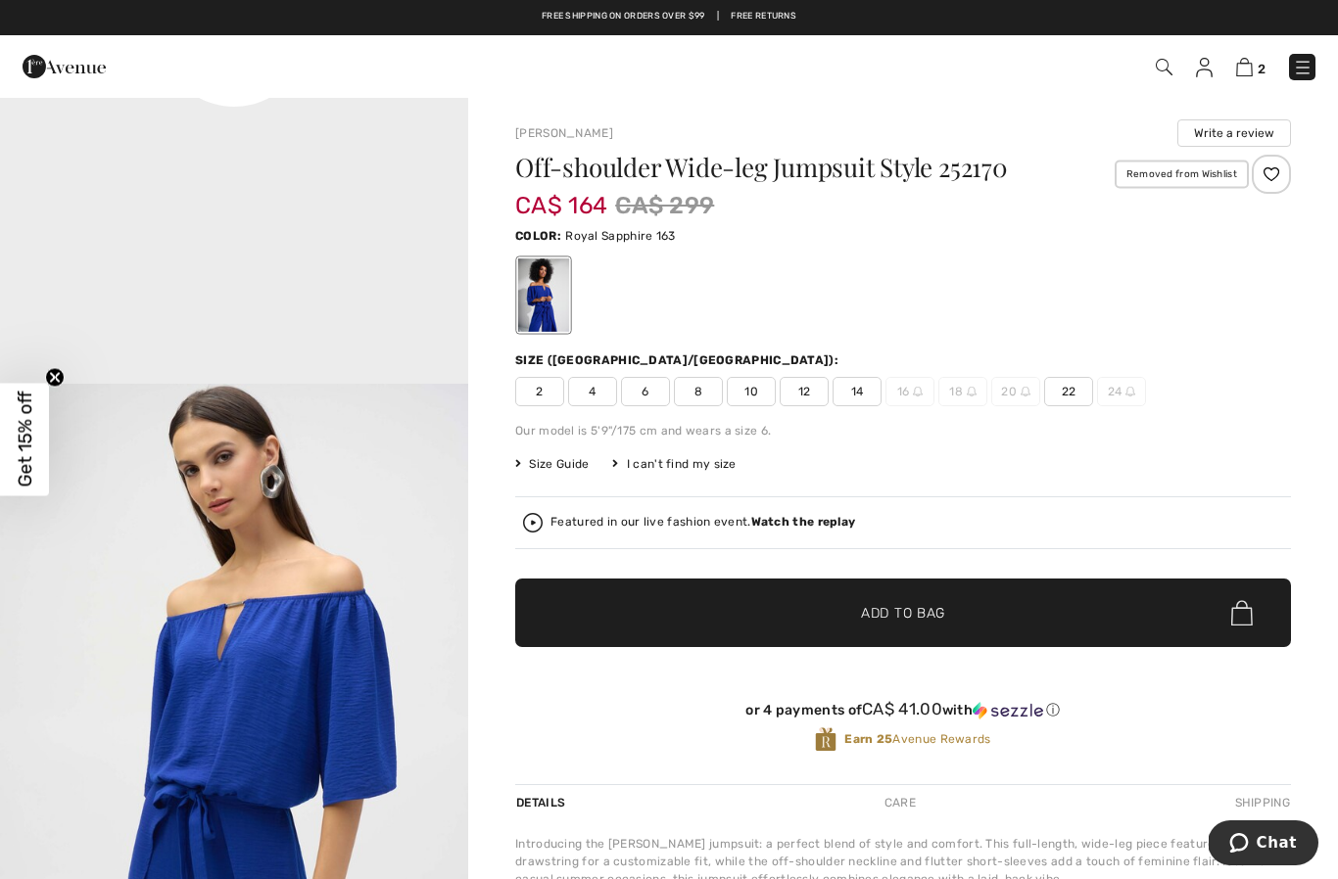
scroll to position [1814, 0]
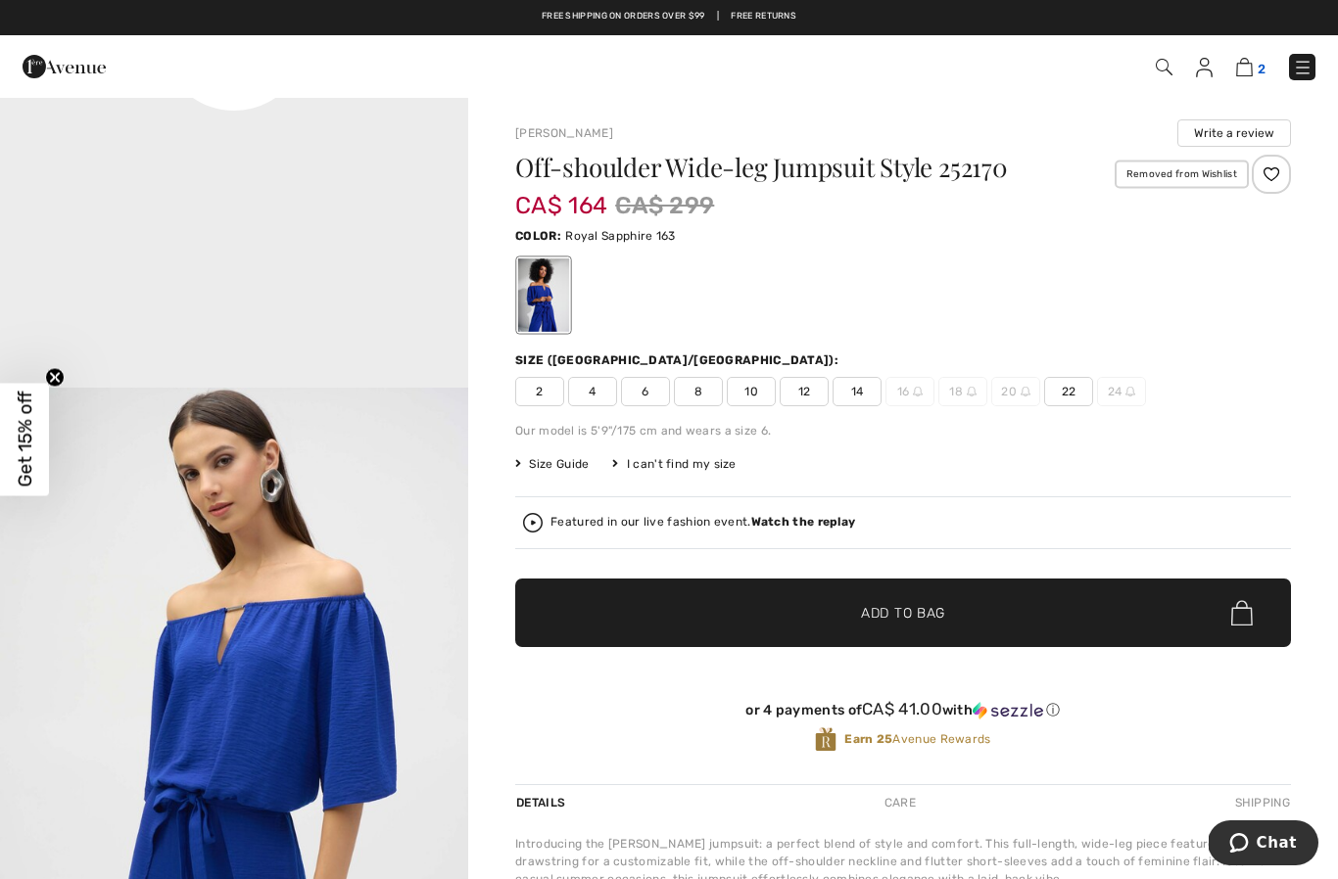
click at [1251, 65] on img at bounding box center [1244, 67] width 17 height 19
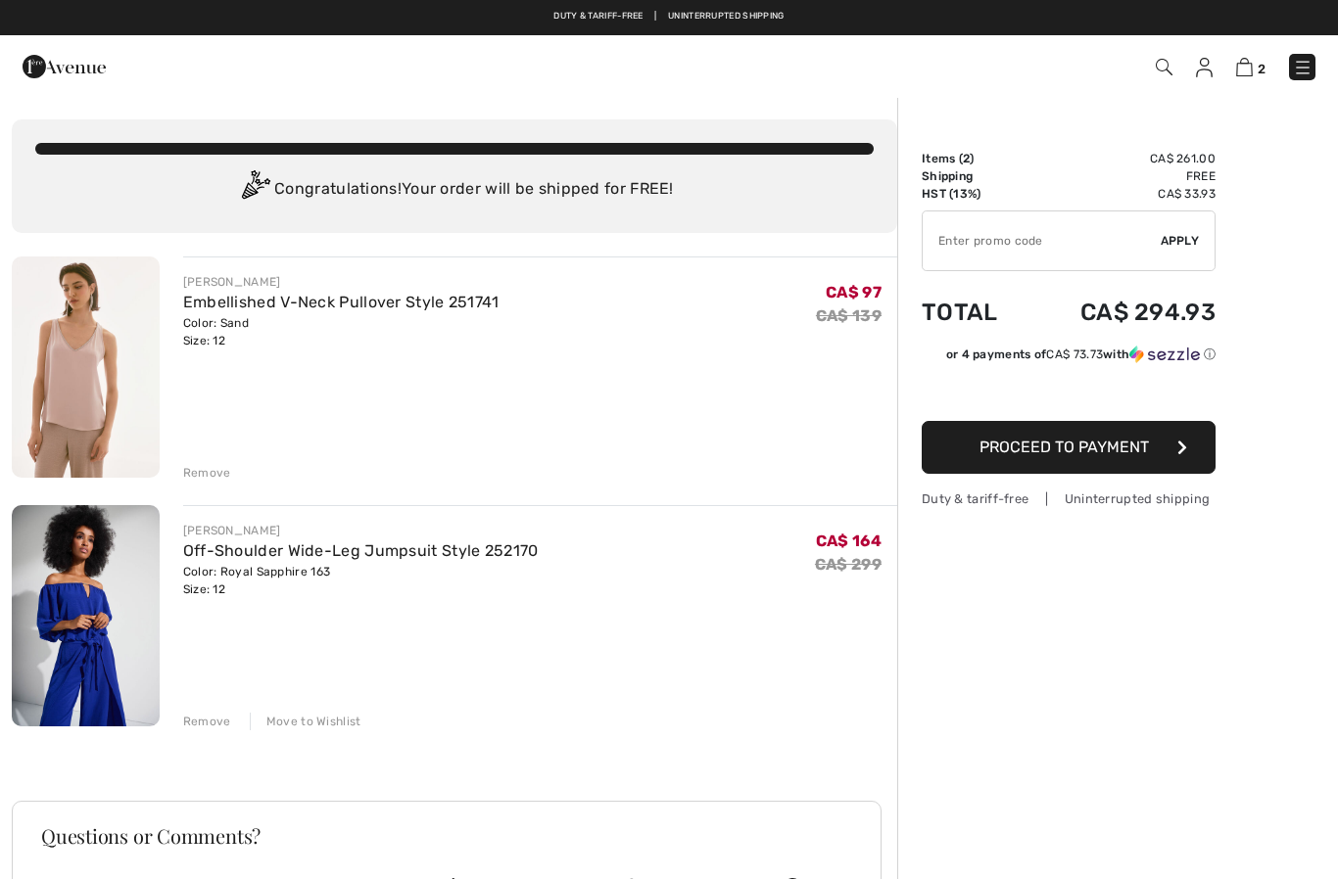
click at [313, 732] on div "[PERSON_NAME] Embellished V-Neck Pullover Style 251741 Color: Sand Size: 12 Fin…" at bounding box center [454, 700] width 885 height 887
click at [208, 723] on div "Remove" at bounding box center [207, 722] width 48 height 18
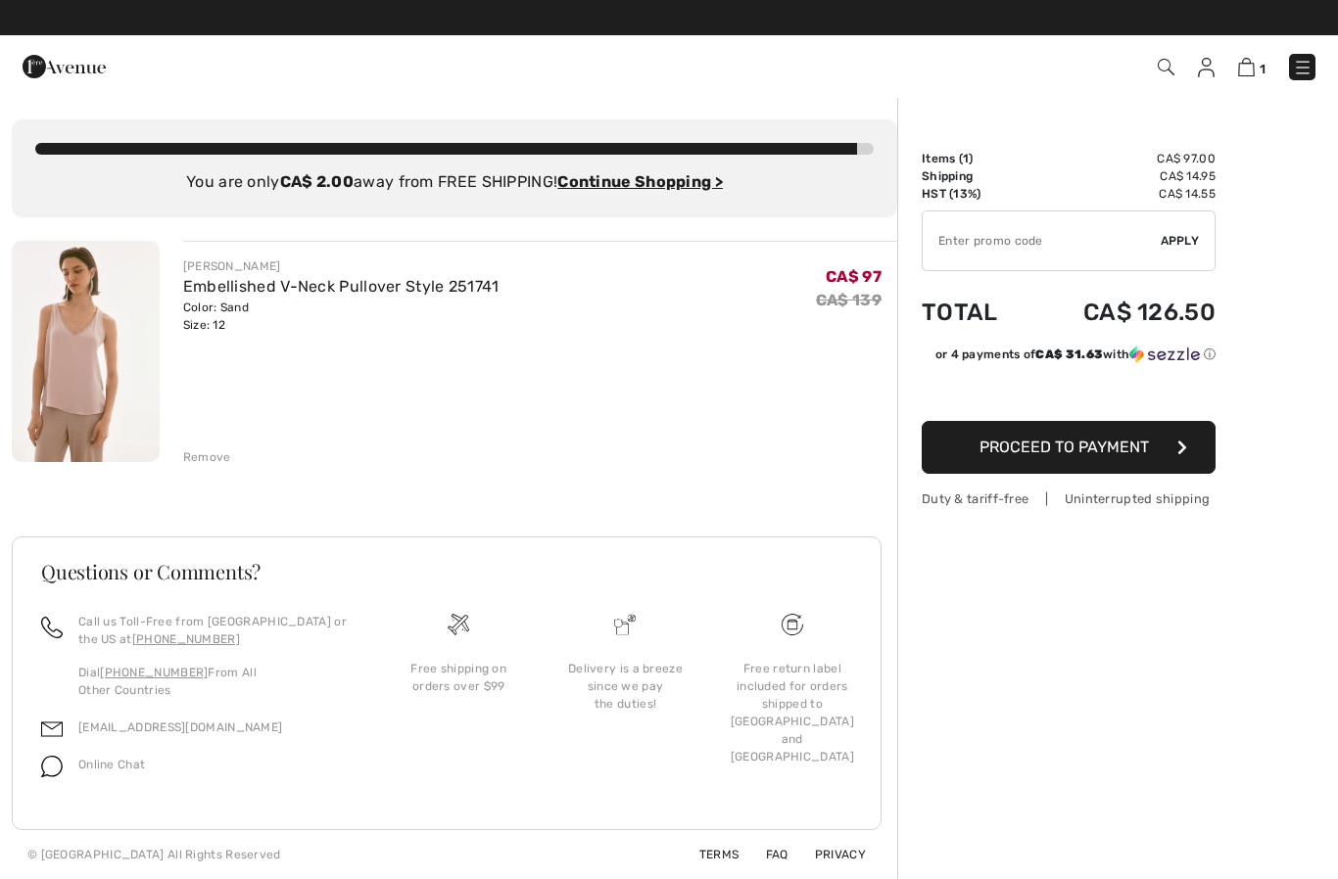
click at [1208, 73] on img at bounding box center [1206, 68] width 17 height 20
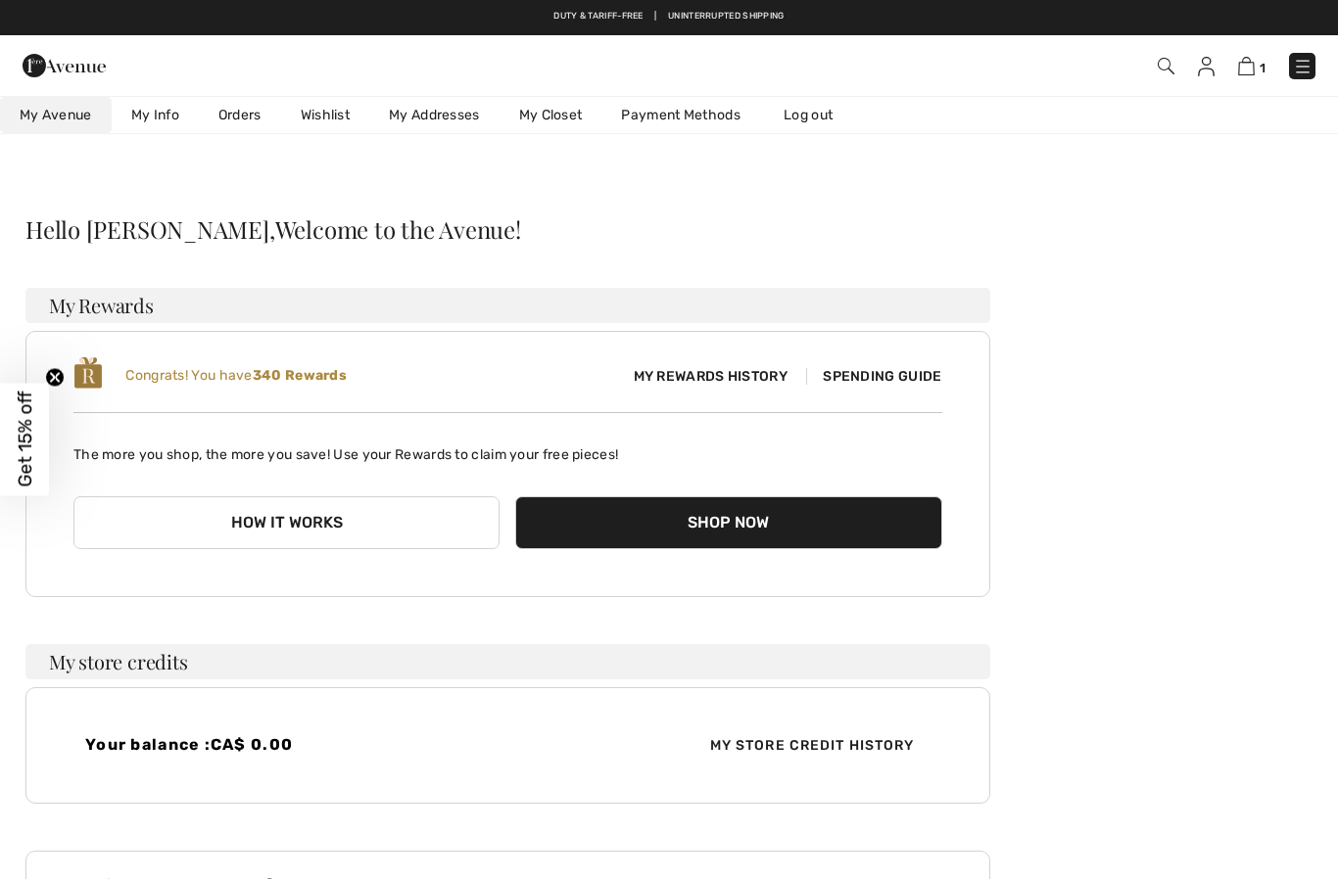
click at [333, 111] on link "Wishlist" at bounding box center [325, 115] width 88 height 36
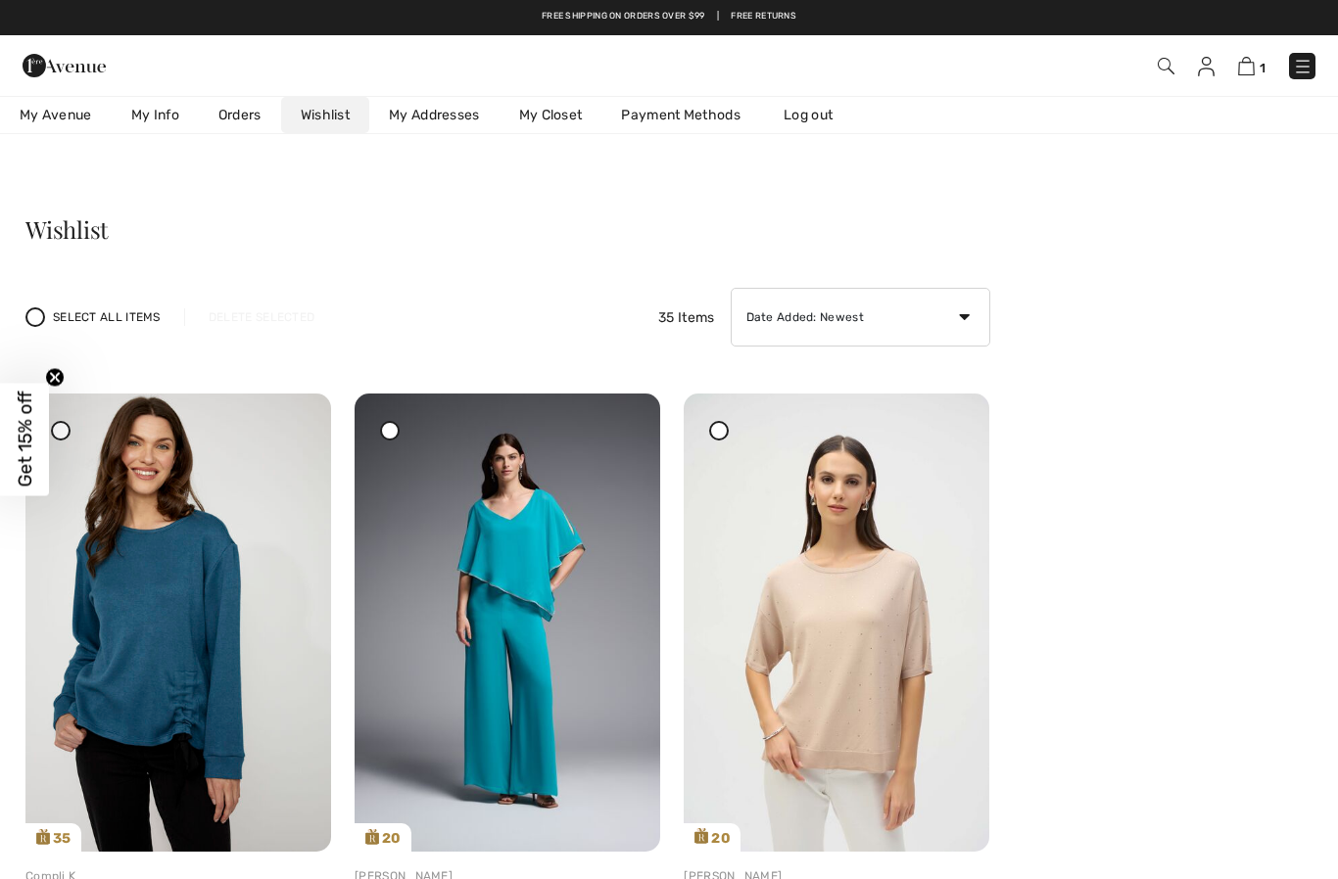
click at [1309, 66] on img at bounding box center [1302, 67] width 20 height 20
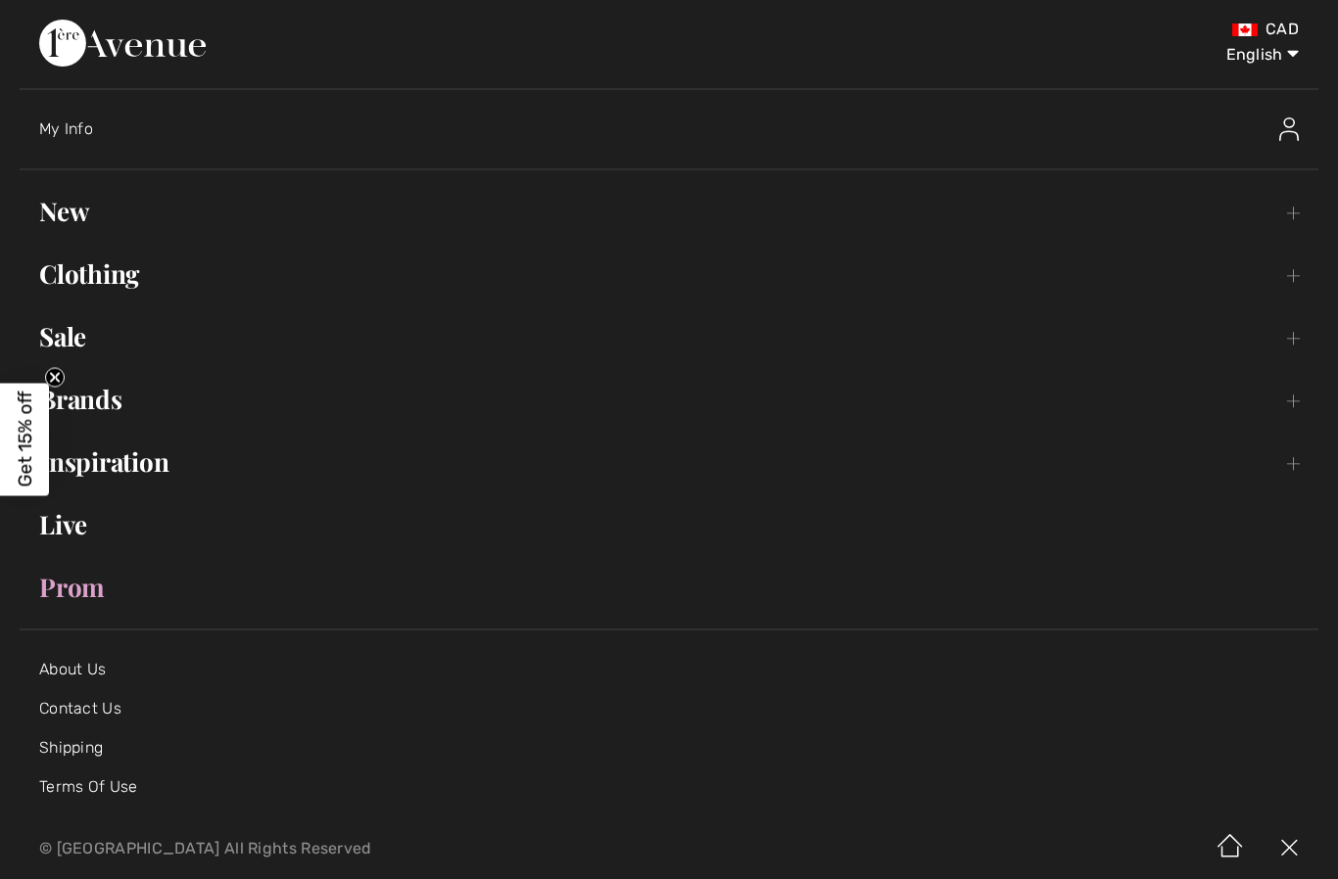
click at [117, 269] on link "Clothing Toggle submenu" at bounding box center [669, 274] width 1298 height 43
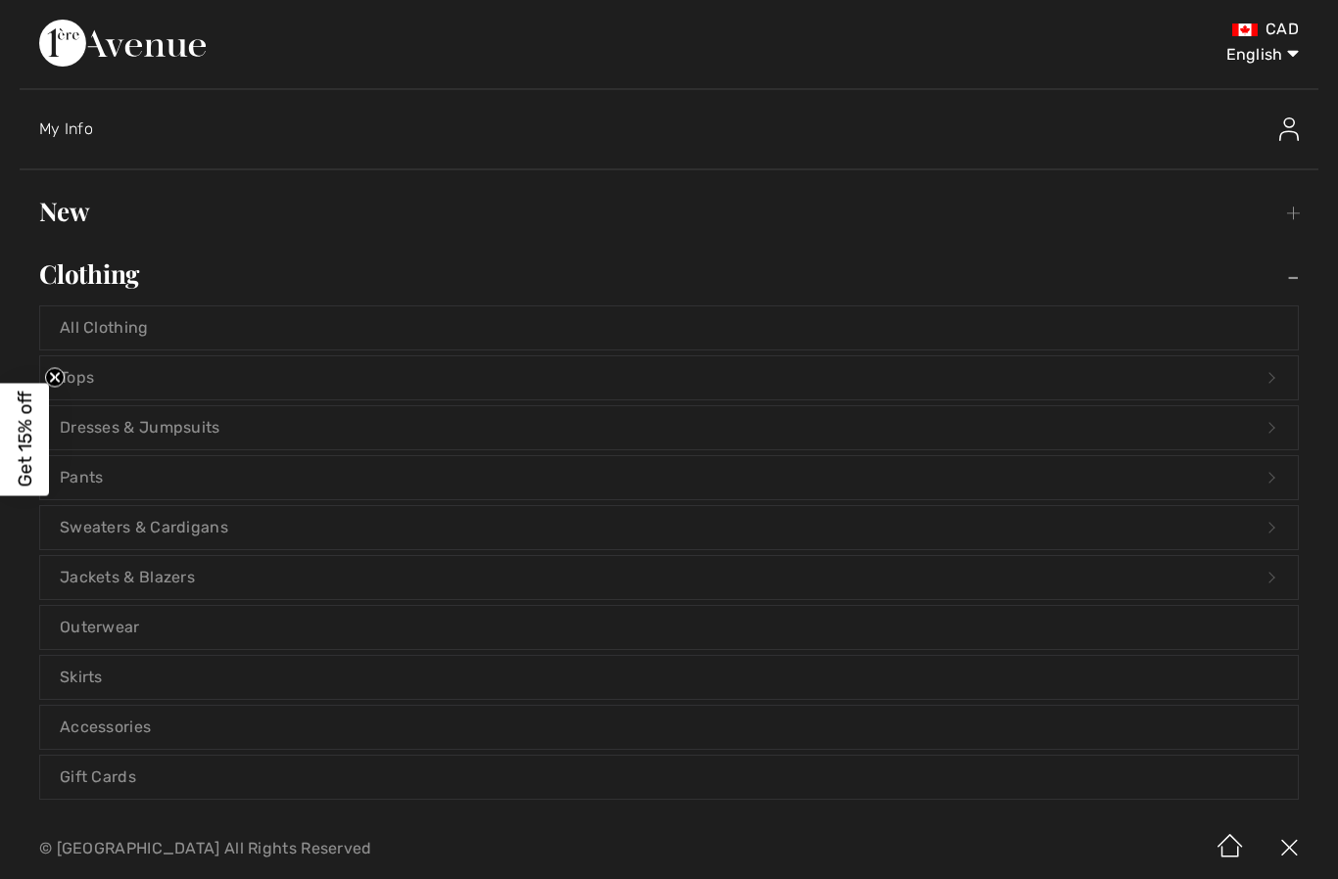
click at [181, 486] on link "Pants Open submenu" at bounding box center [668, 477] width 1257 height 43
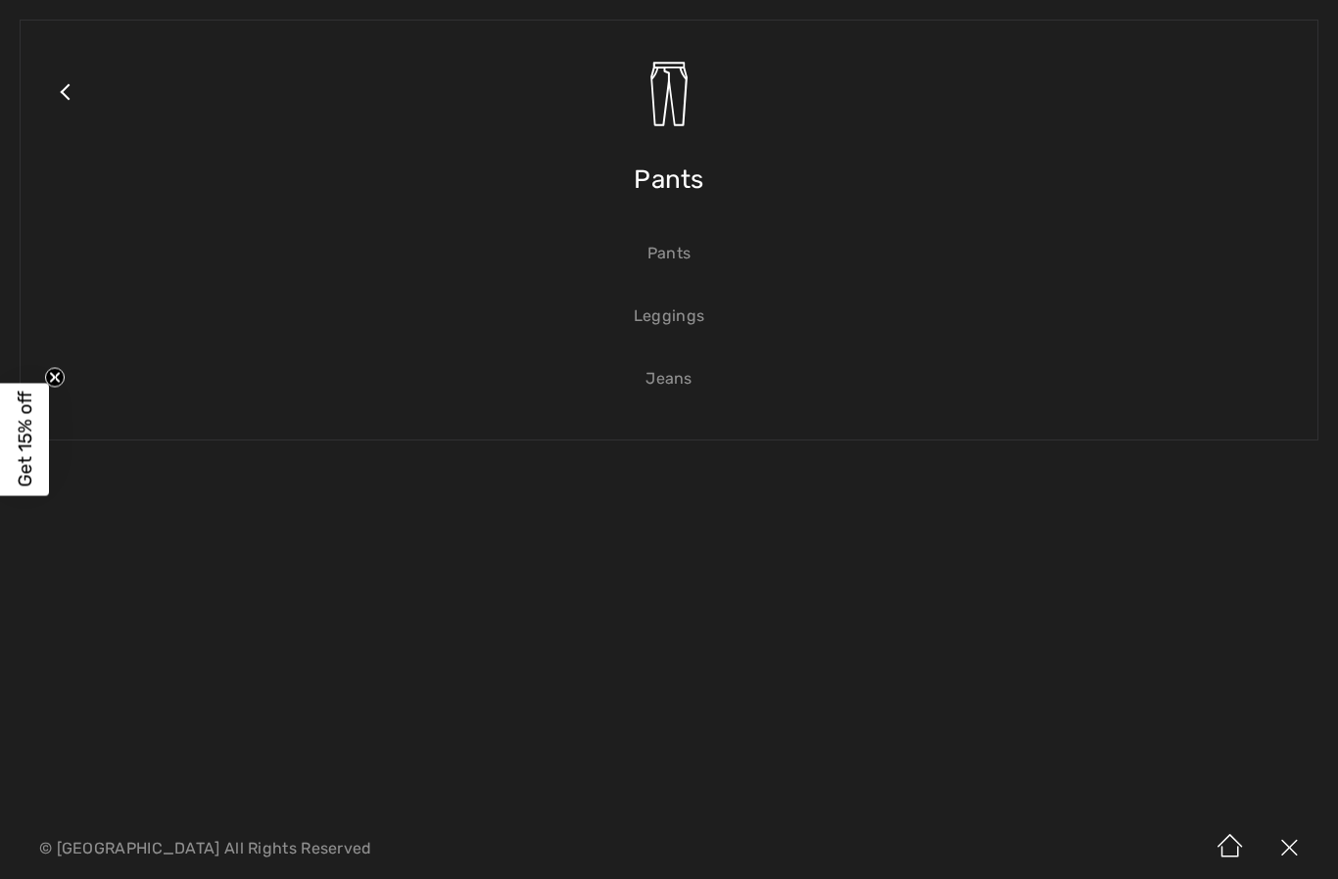
click at [681, 262] on link "Pants" at bounding box center [668, 253] width 1257 height 43
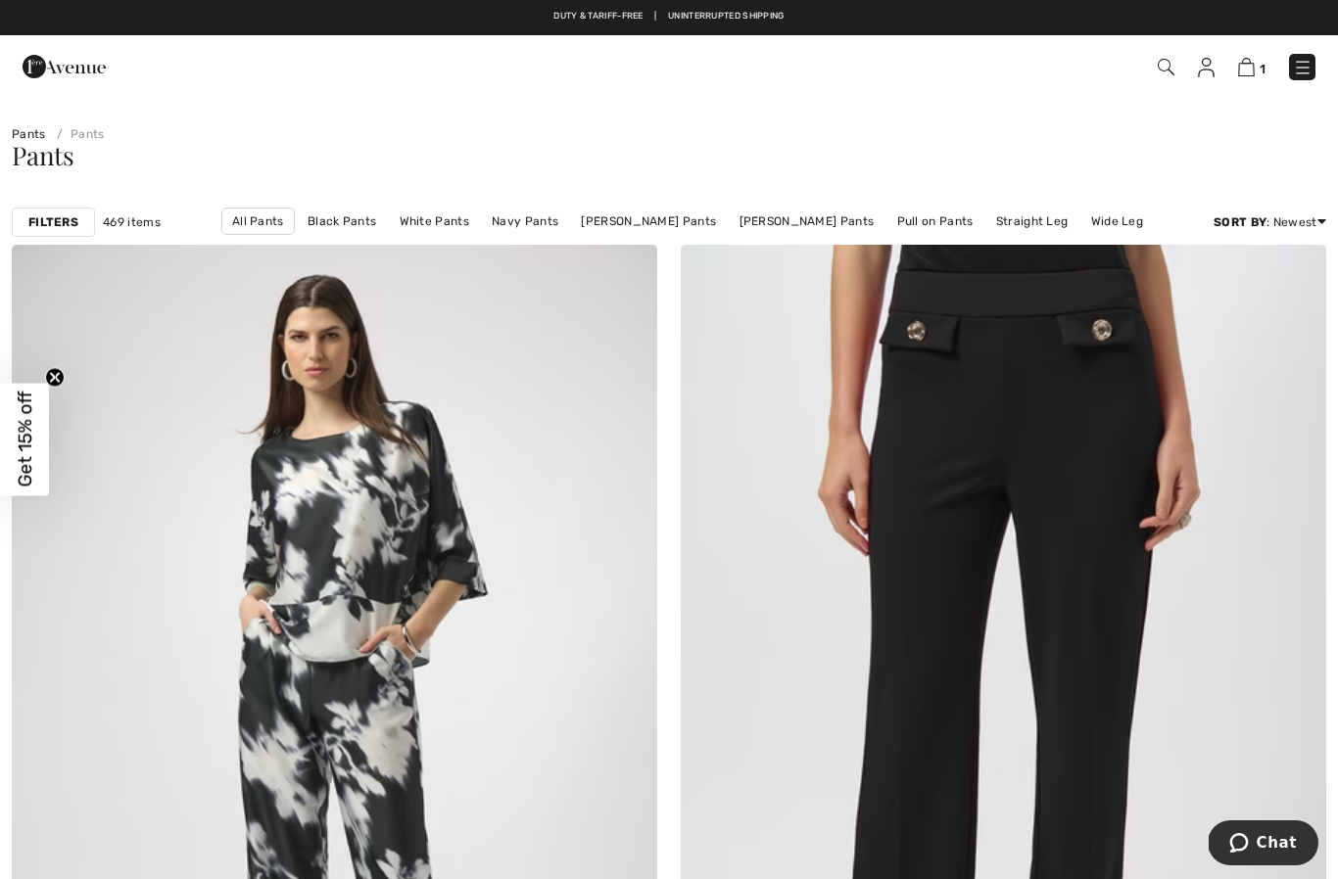
click at [61, 222] on strong "Filters" at bounding box center [53, 222] width 50 height 18
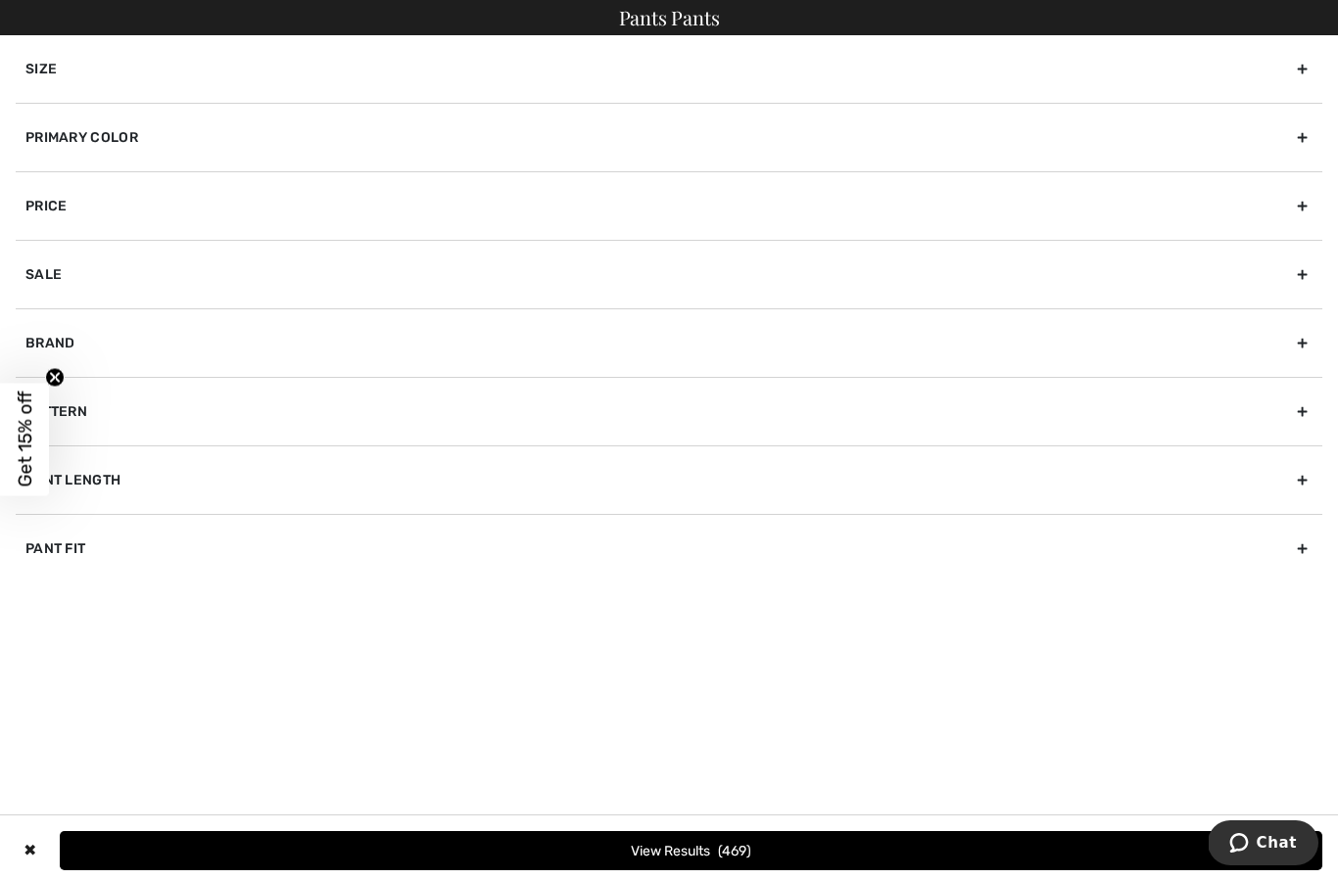
click at [424, 58] on div "Size" at bounding box center [669, 69] width 1306 height 68
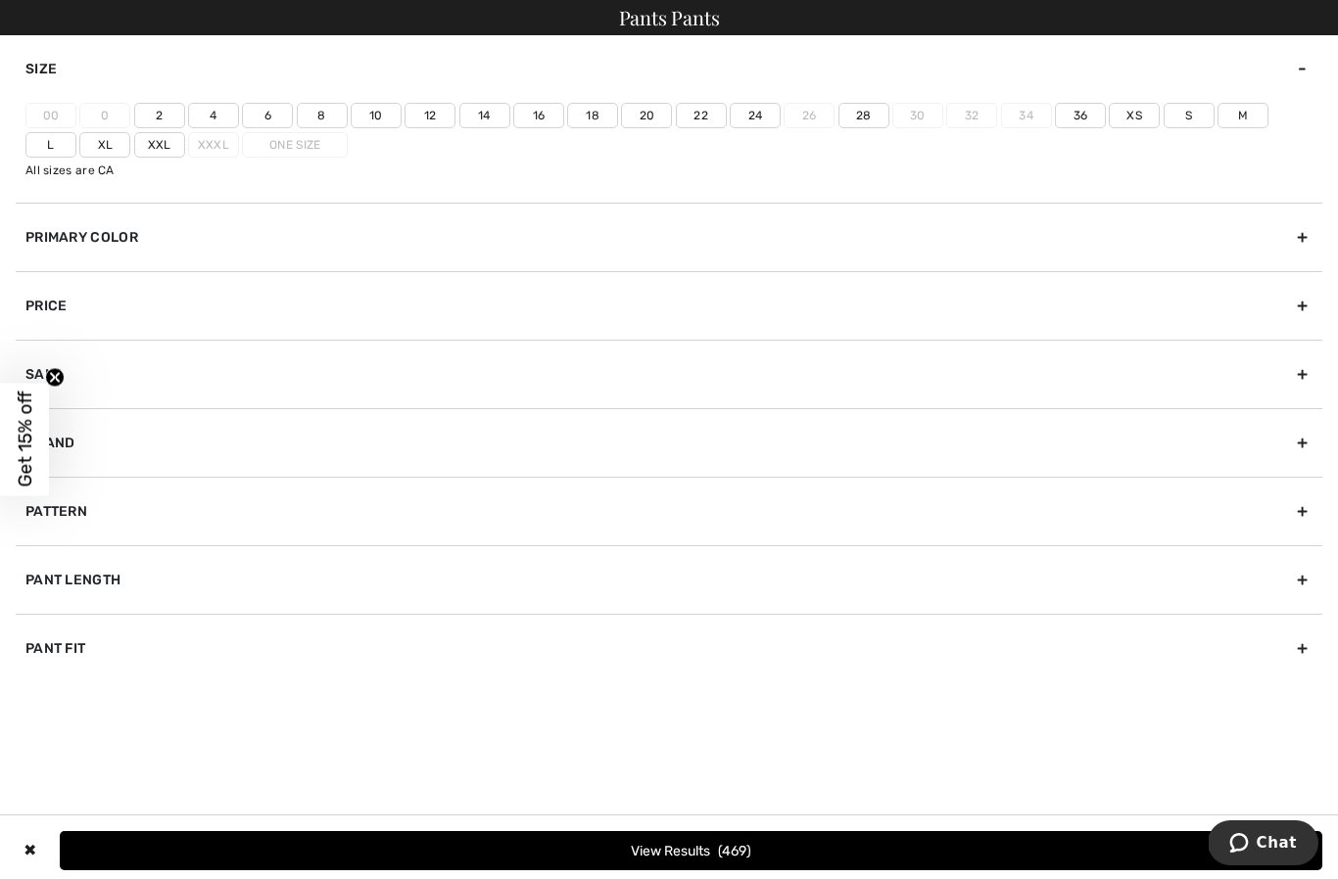
click at [436, 107] on label "12" at bounding box center [429, 115] width 51 height 25
click at [0, 0] on input"] "12" at bounding box center [0, 0] width 0 height 0
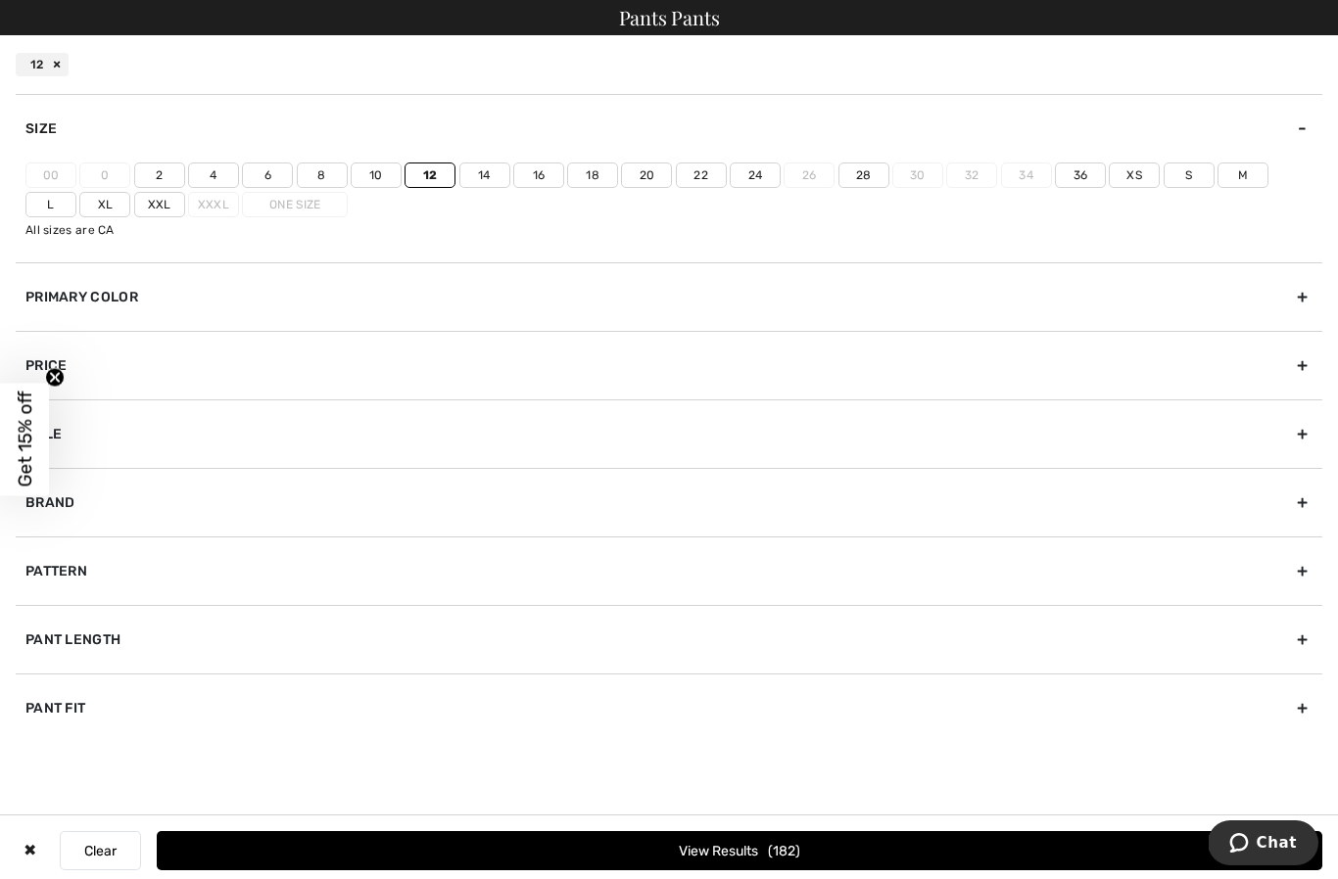
click at [76, 192] on label "L" at bounding box center [50, 204] width 51 height 25
click at [0, 0] on input"] "L" at bounding box center [0, 0] width 0 height 0
click at [704, 846] on button "View Results 219" at bounding box center [739, 850] width 1165 height 39
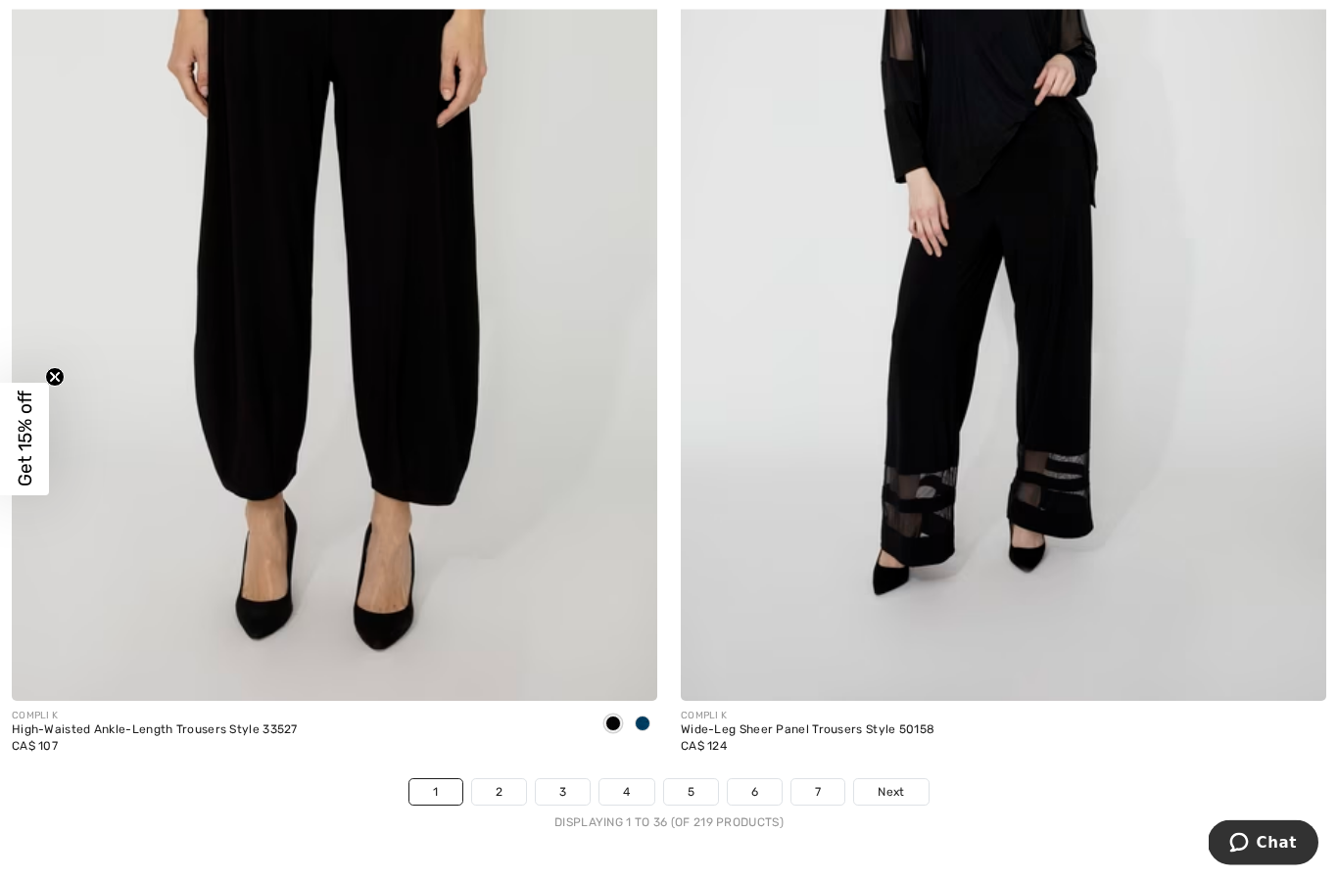
scroll to position [18870, 0]
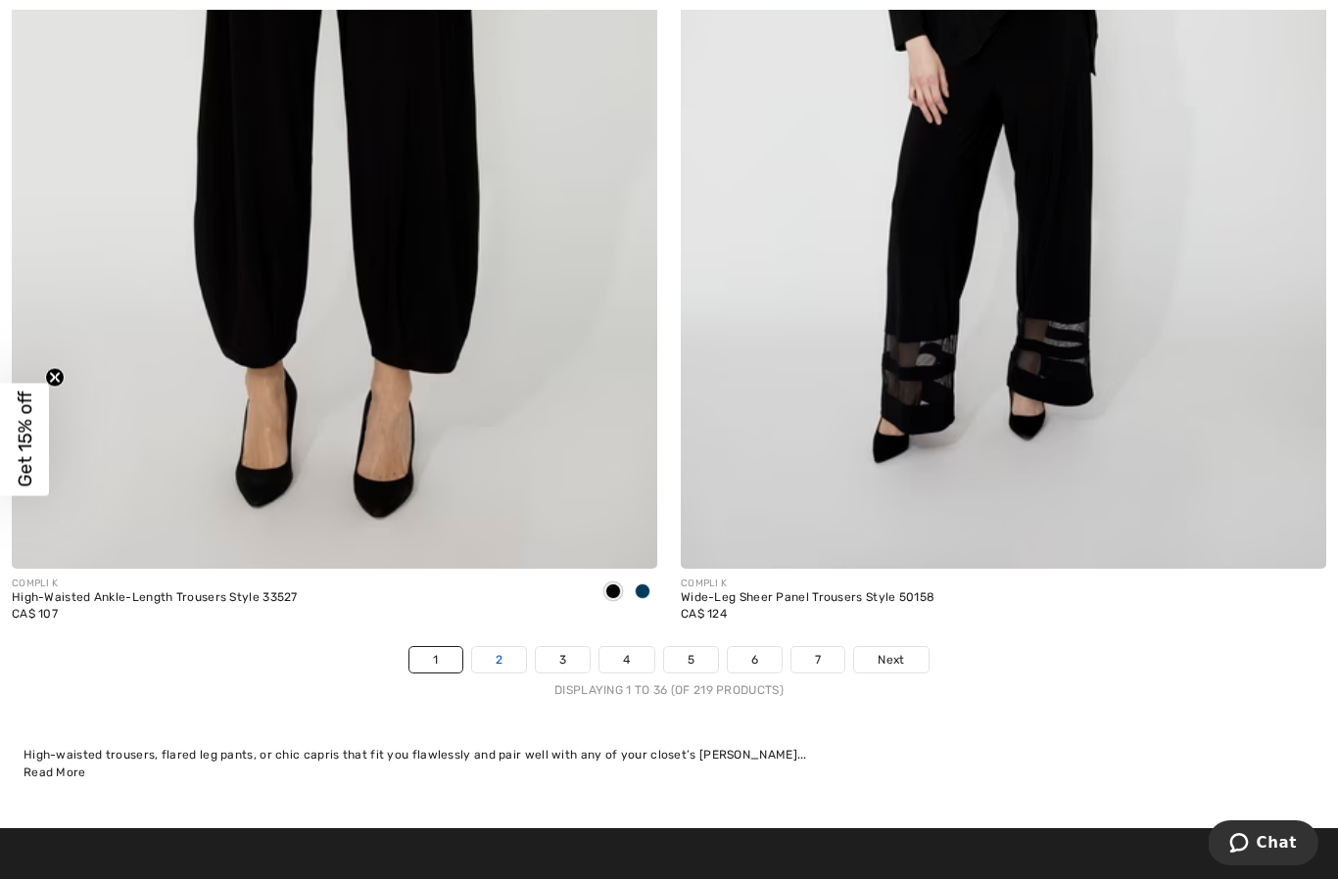
click at [507, 652] on link "2" at bounding box center [499, 659] width 54 height 25
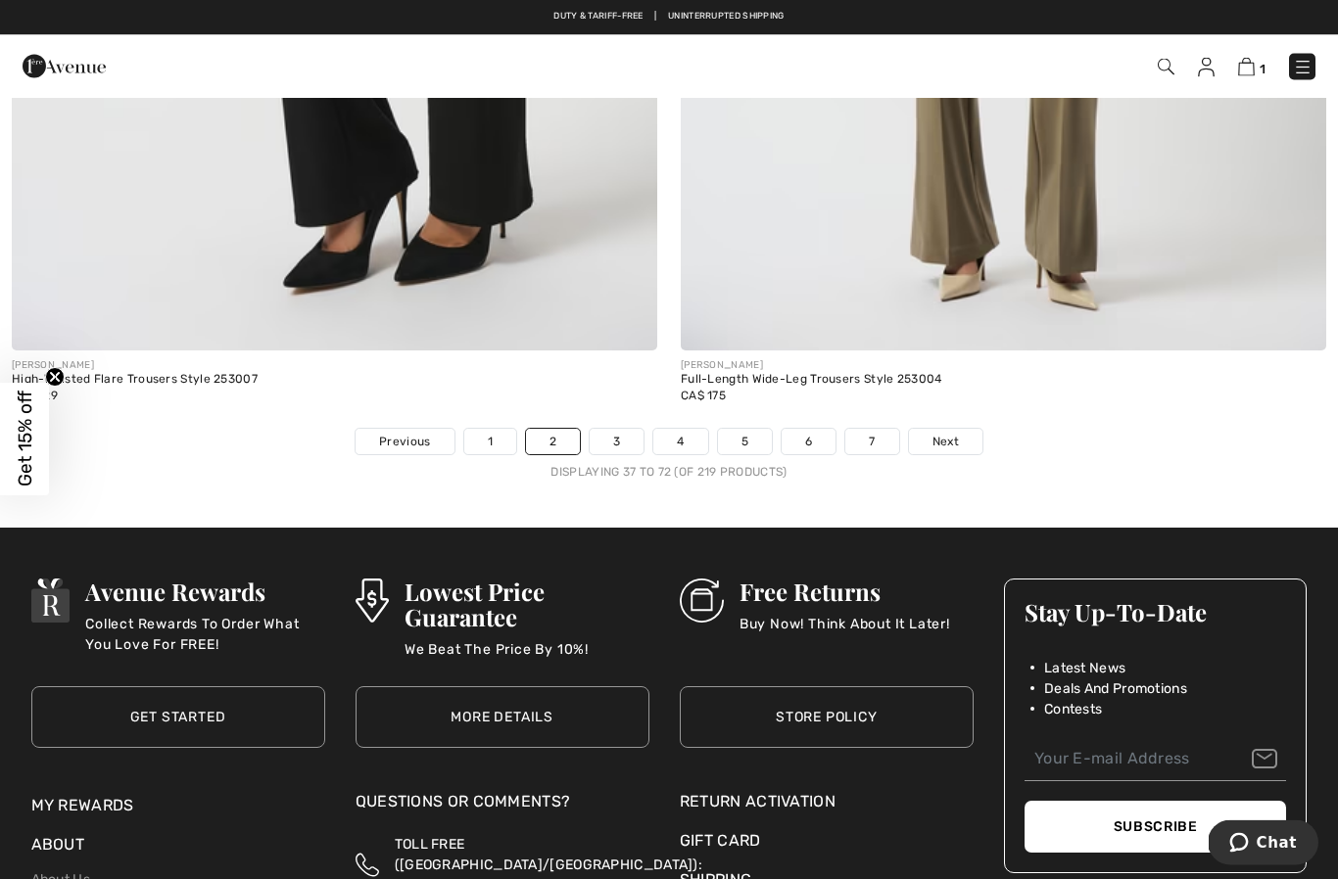
scroll to position [19088, 0]
click at [945, 435] on span "Next" at bounding box center [945, 442] width 26 height 18
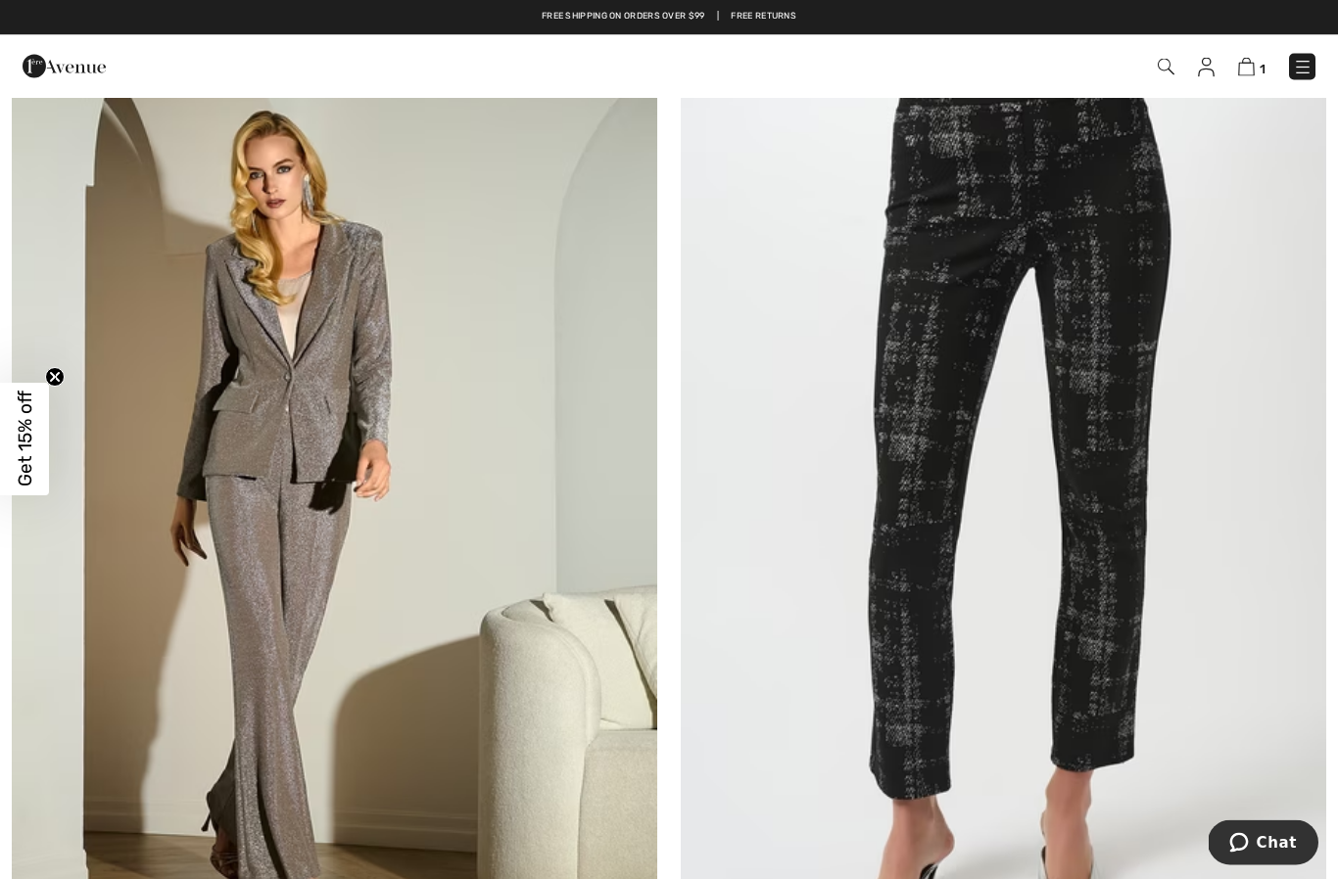
scroll to position [7750, 0]
click at [917, 662] on img at bounding box center [1003, 499] width 645 height 968
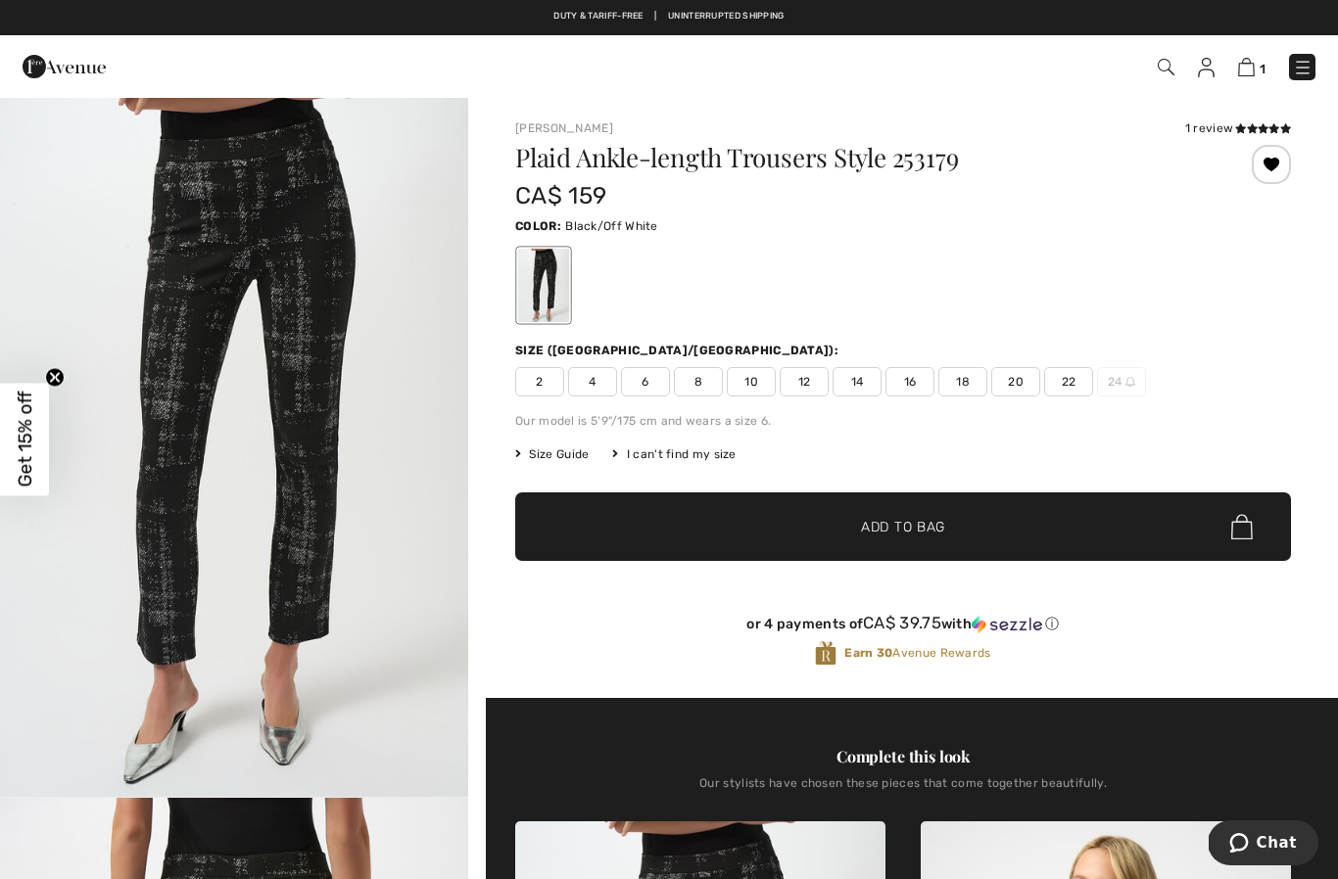
click at [807, 384] on span "12" at bounding box center [803, 381] width 49 height 29
click at [926, 532] on span "Add to Bag" at bounding box center [903, 527] width 84 height 21
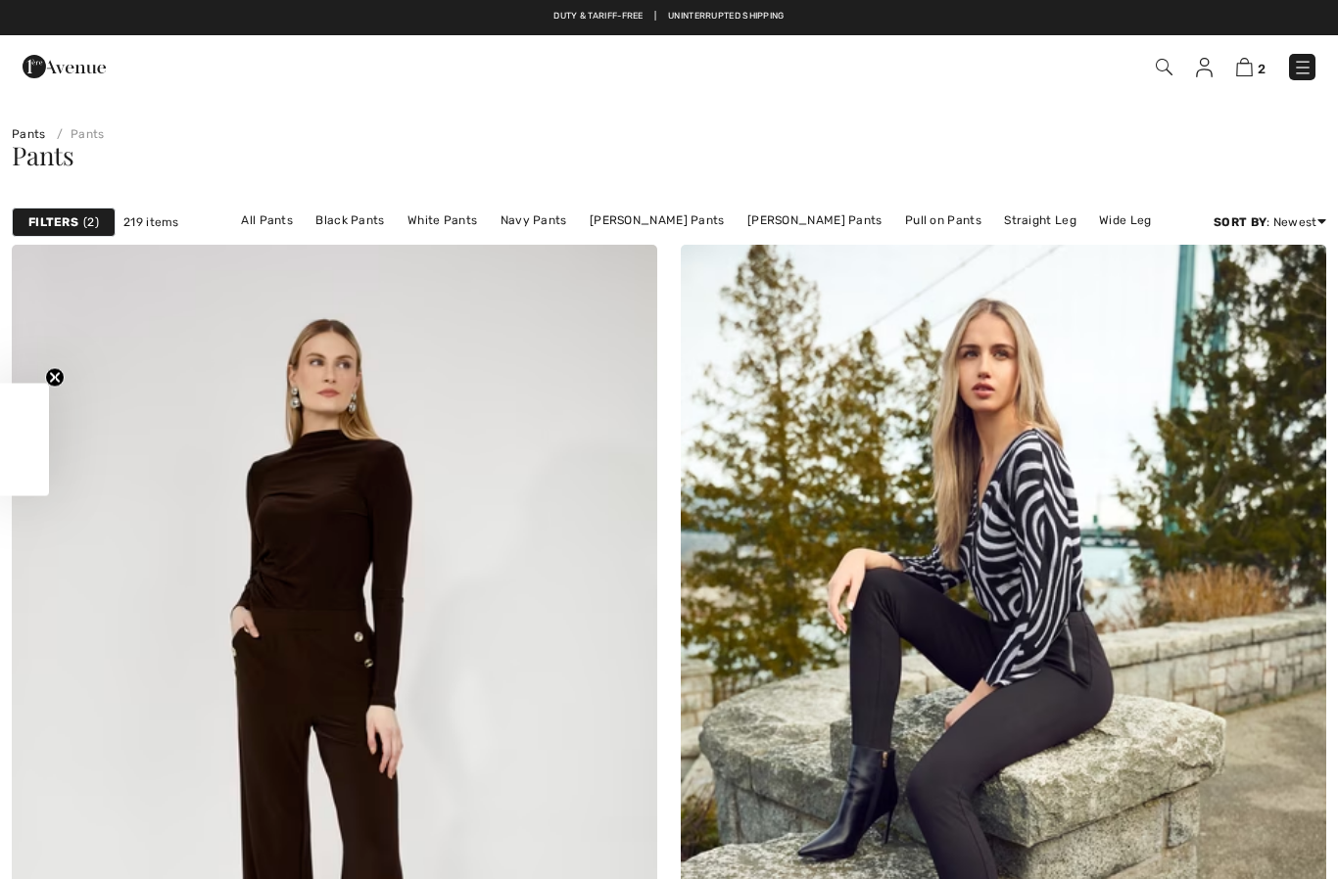
checkbox input "true"
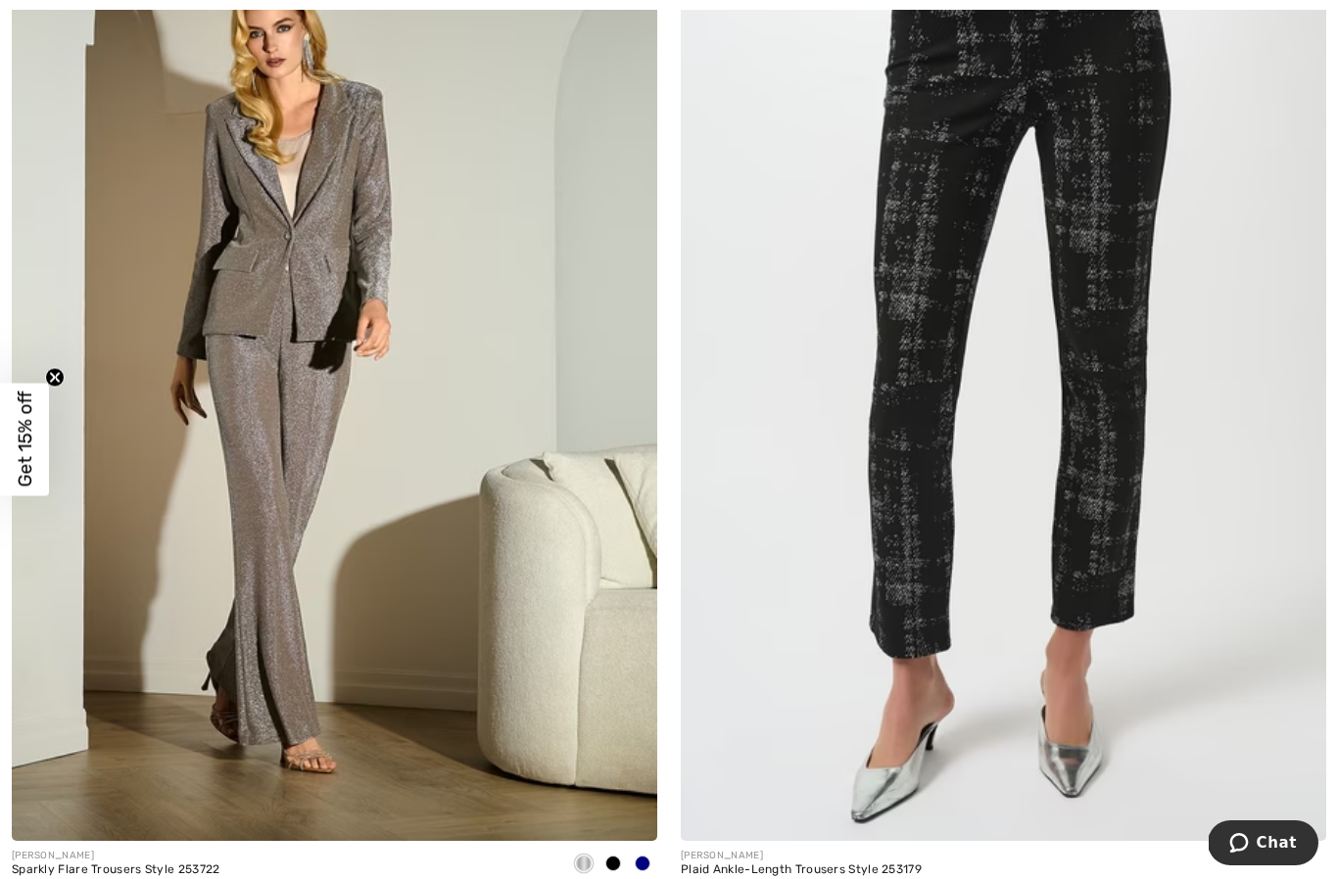
scroll to position [7893, 0]
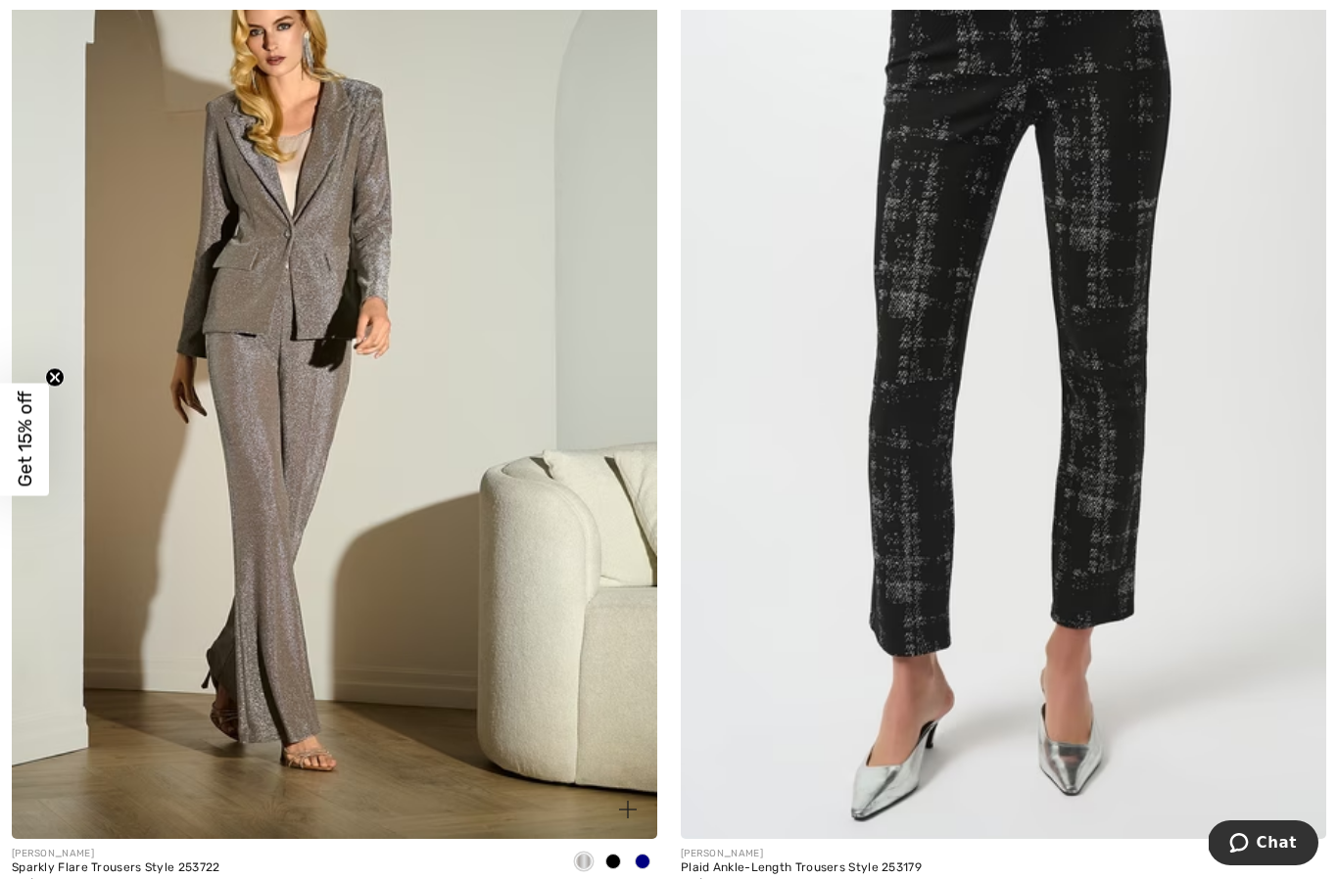
click at [247, 617] on img at bounding box center [334, 356] width 645 height 968
click at [236, 516] on img at bounding box center [334, 356] width 645 height 968
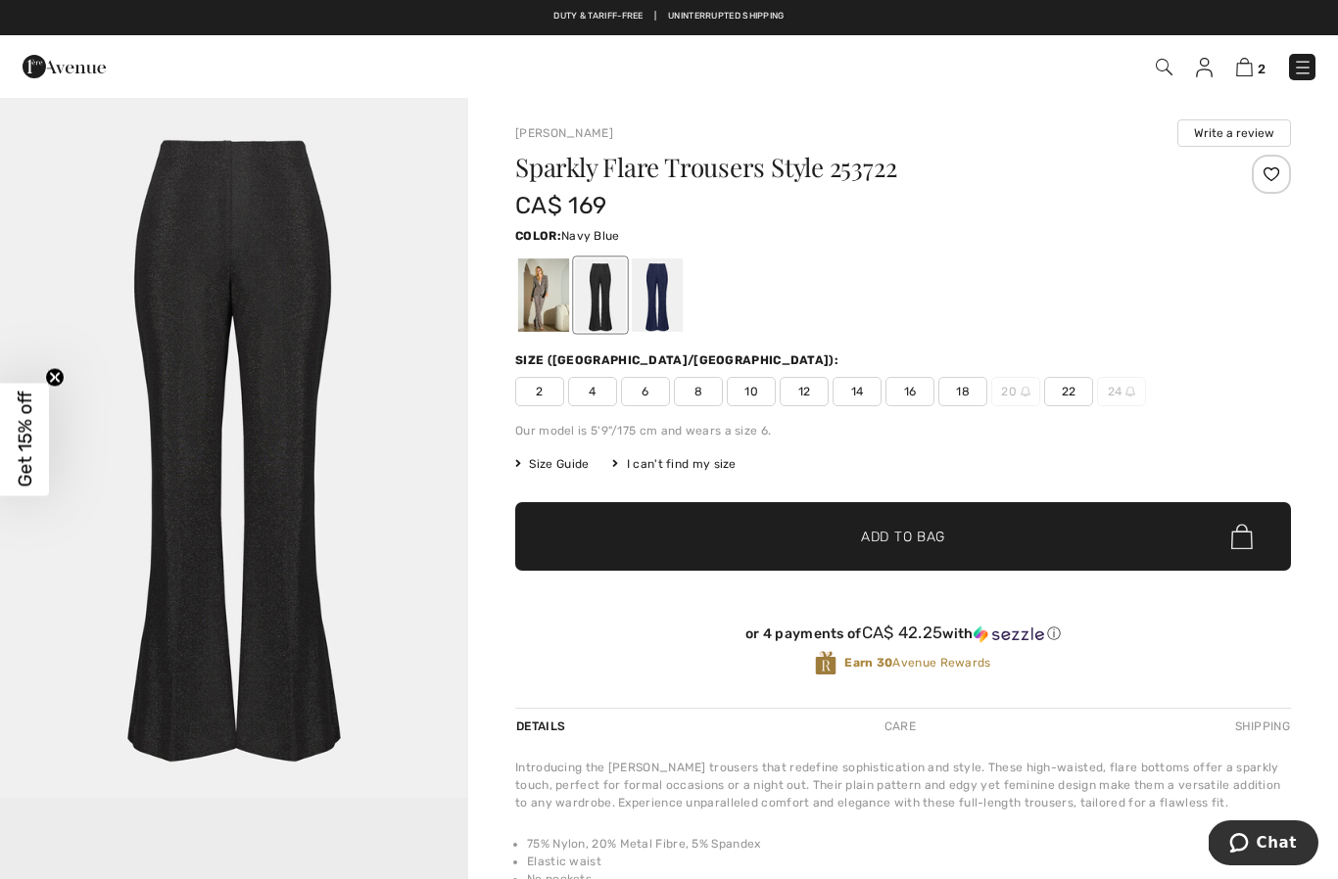
click at [671, 317] on div at bounding box center [657, 294] width 51 height 73
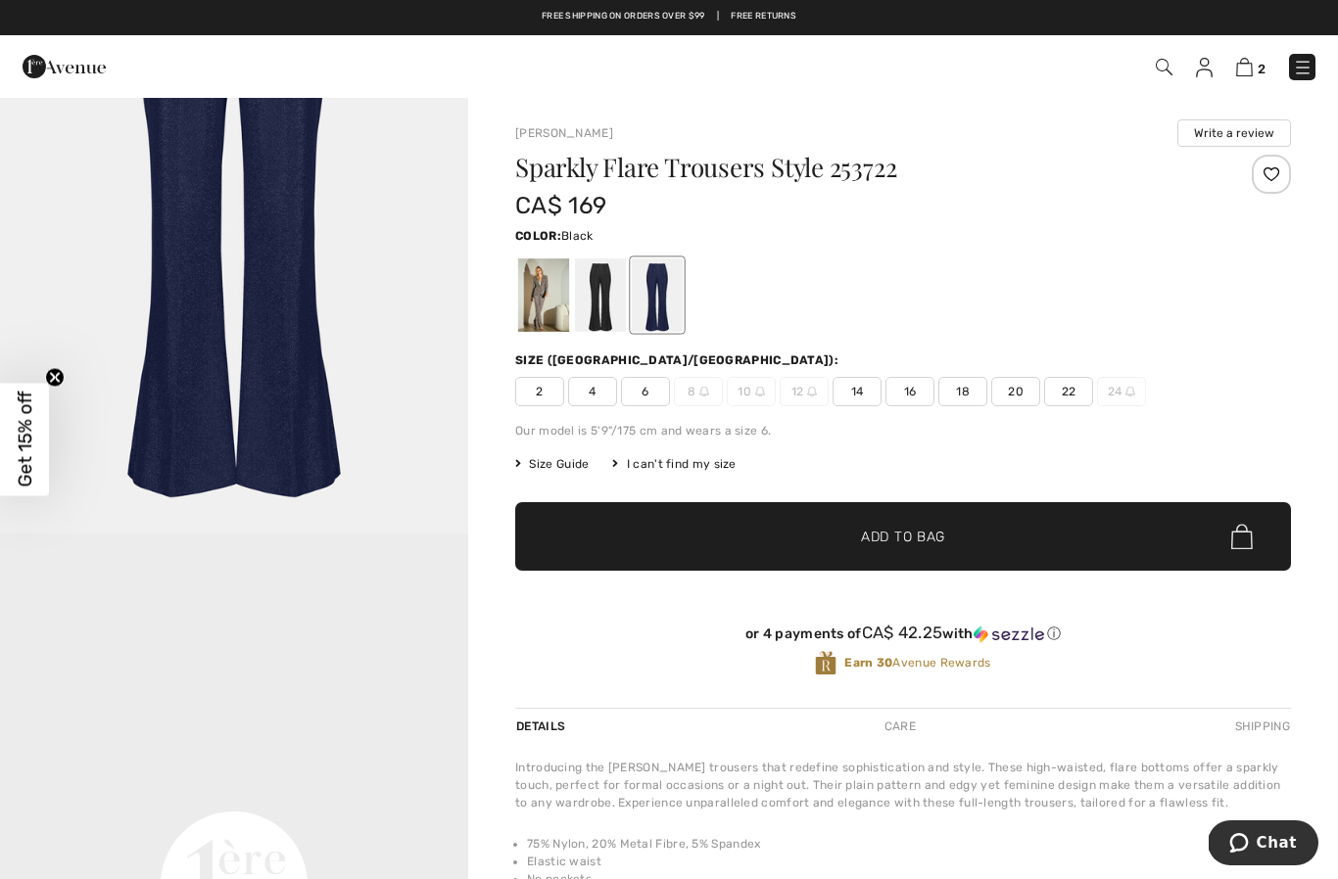
click at [603, 305] on div at bounding box center [600, 294] width 51 height 73
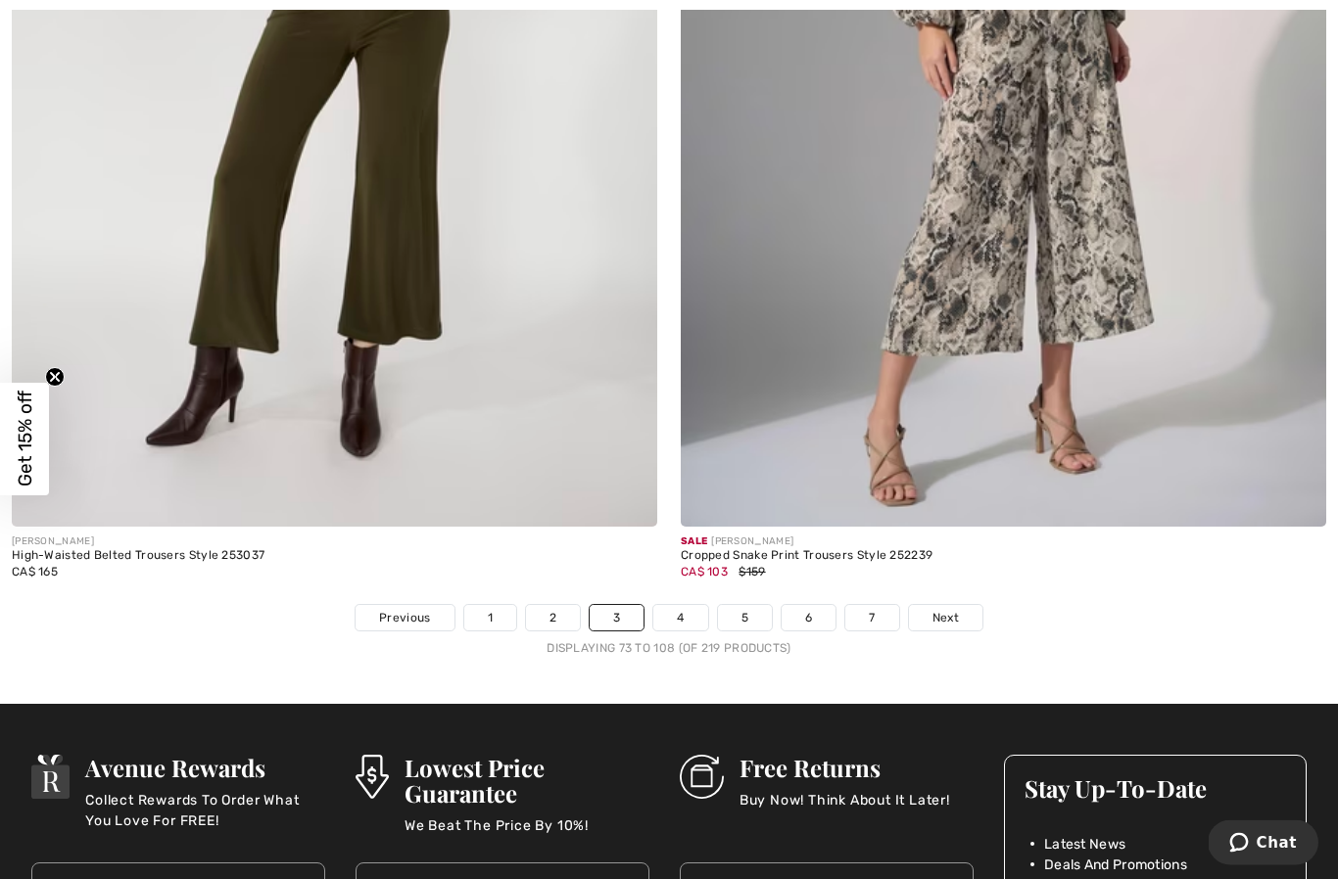
scroll to position [18912, 0]
click at [964, 611] on link "Next" at bounding box center [945, 617] width 73 height 25
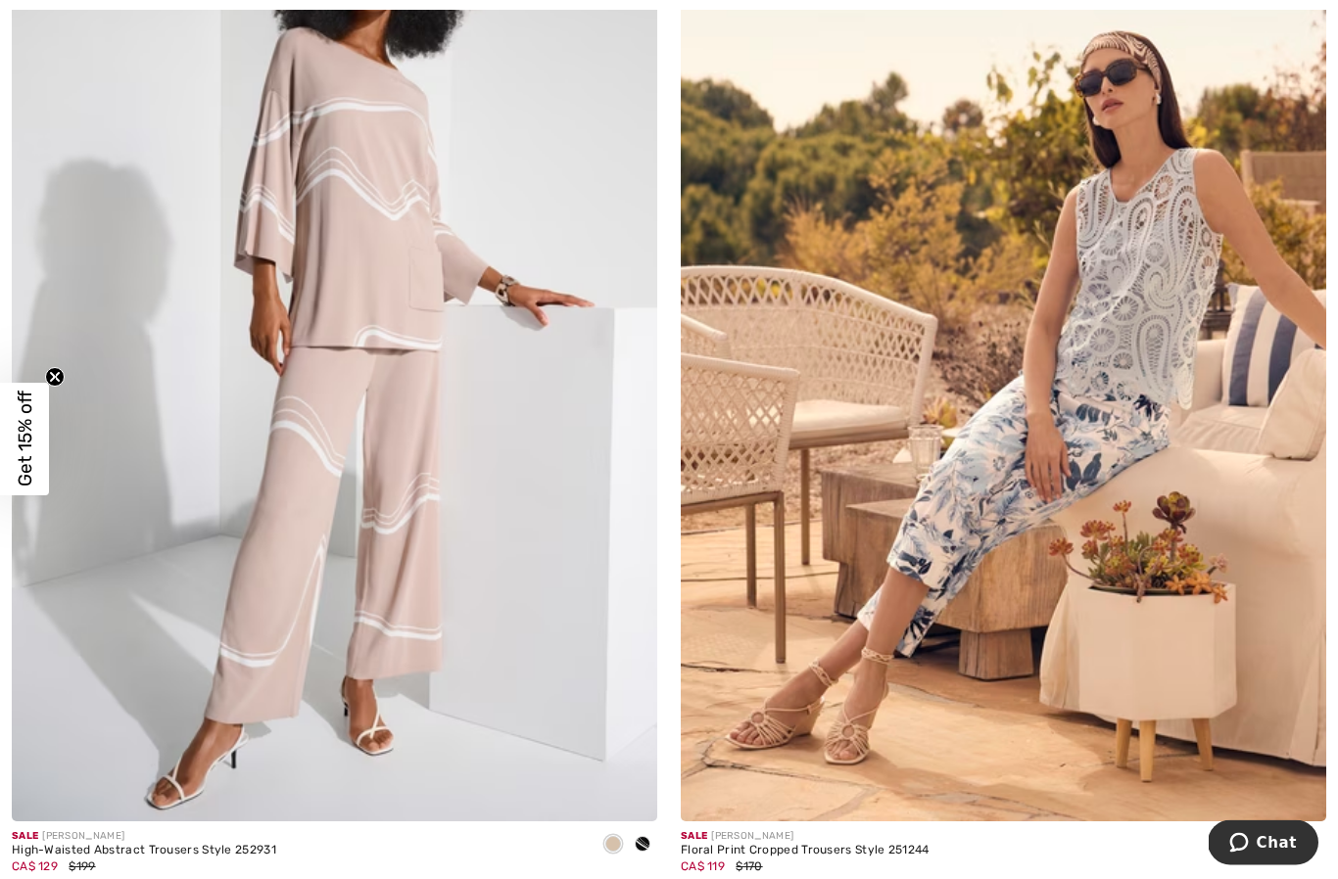
scroll to position [13392, 0]
click at [648, 841] on div at bounding box center [642, 845] width 29 height 32
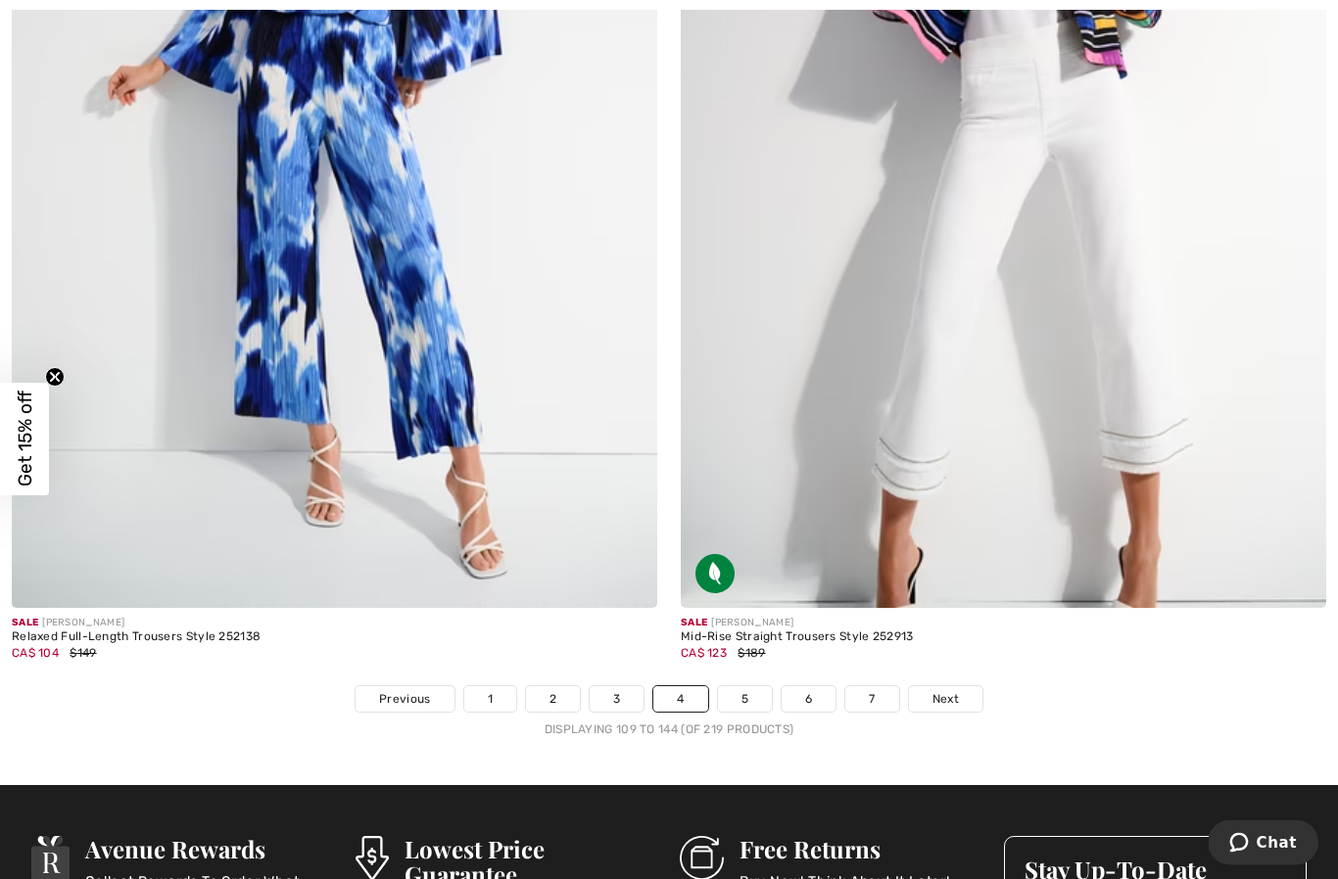
scroll to position [18947, 0]
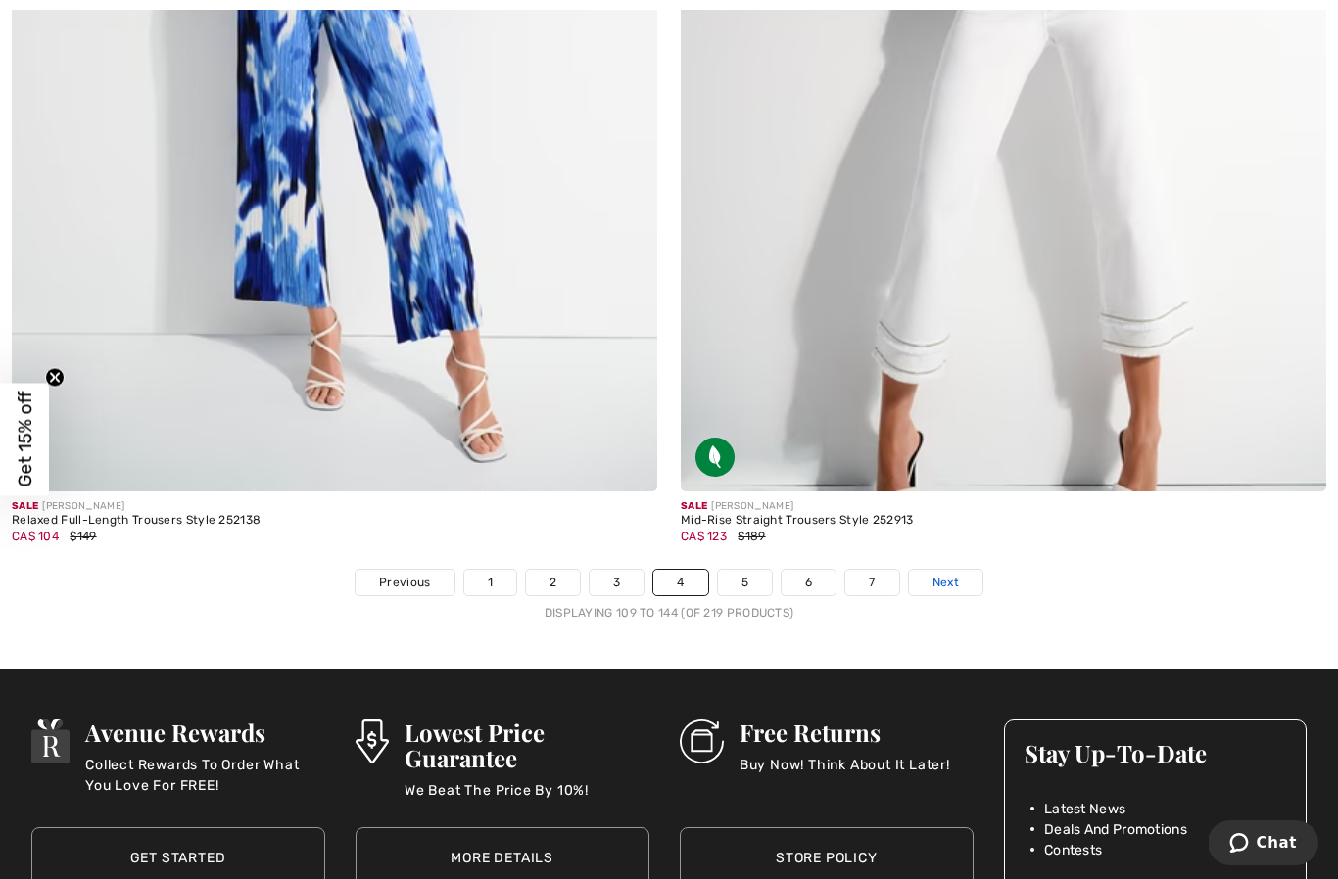
click at [951, 574] on span "Next" at bounding box center [945, 583] width 26 height 18
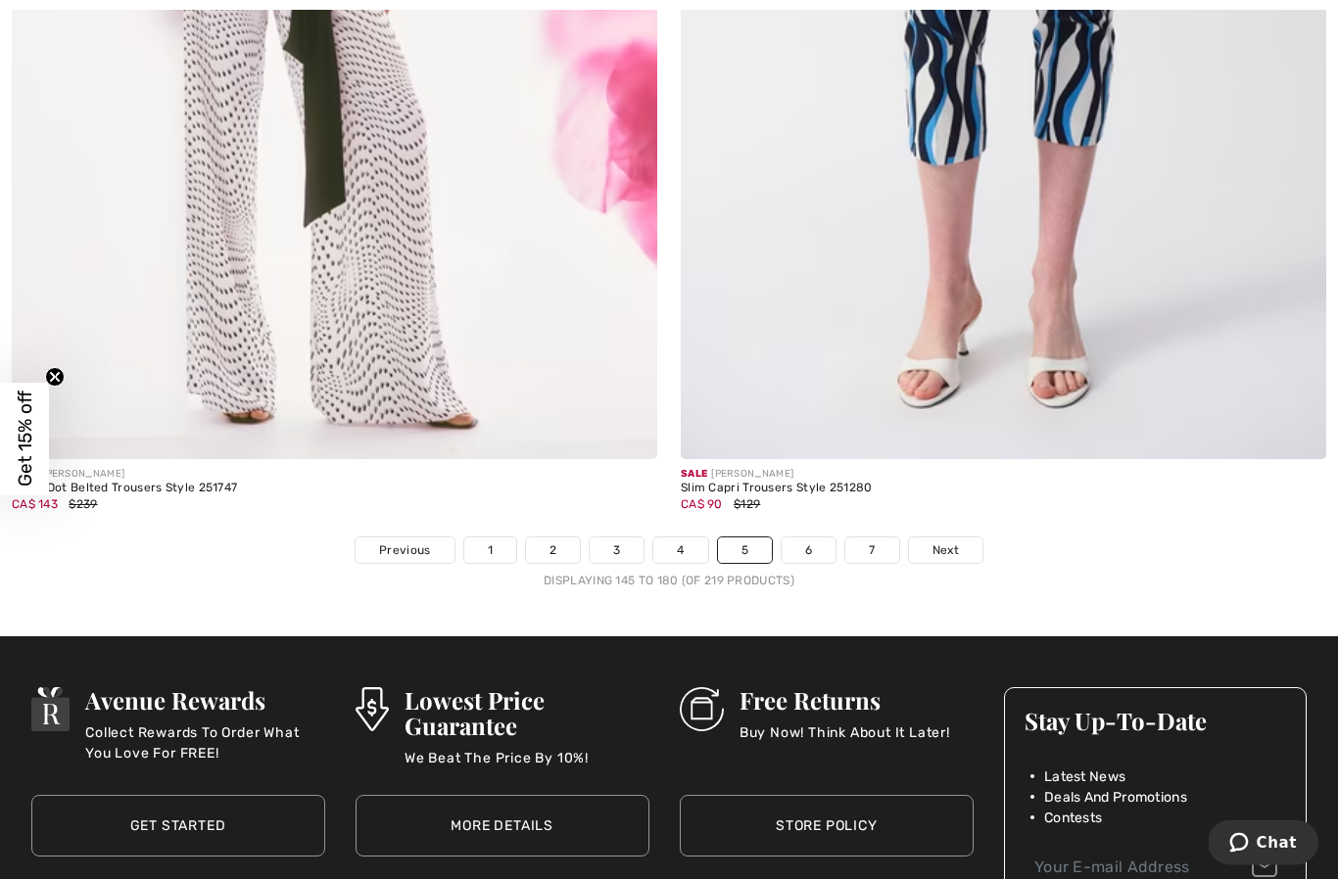
scroll to position [19017, 0]
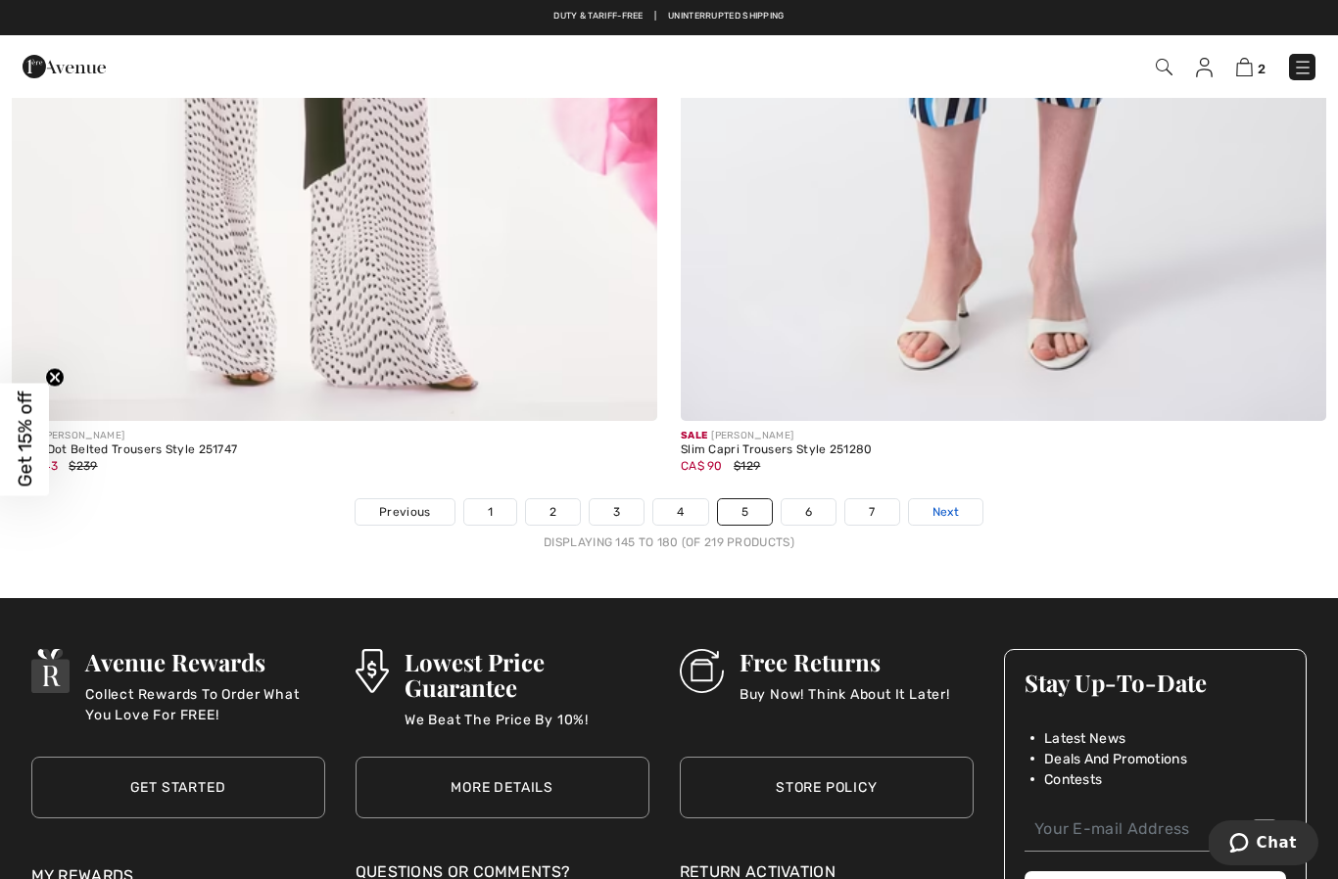
click at [942, 508] on link "Next" at bounding box center [945, 511] width 73 height 25
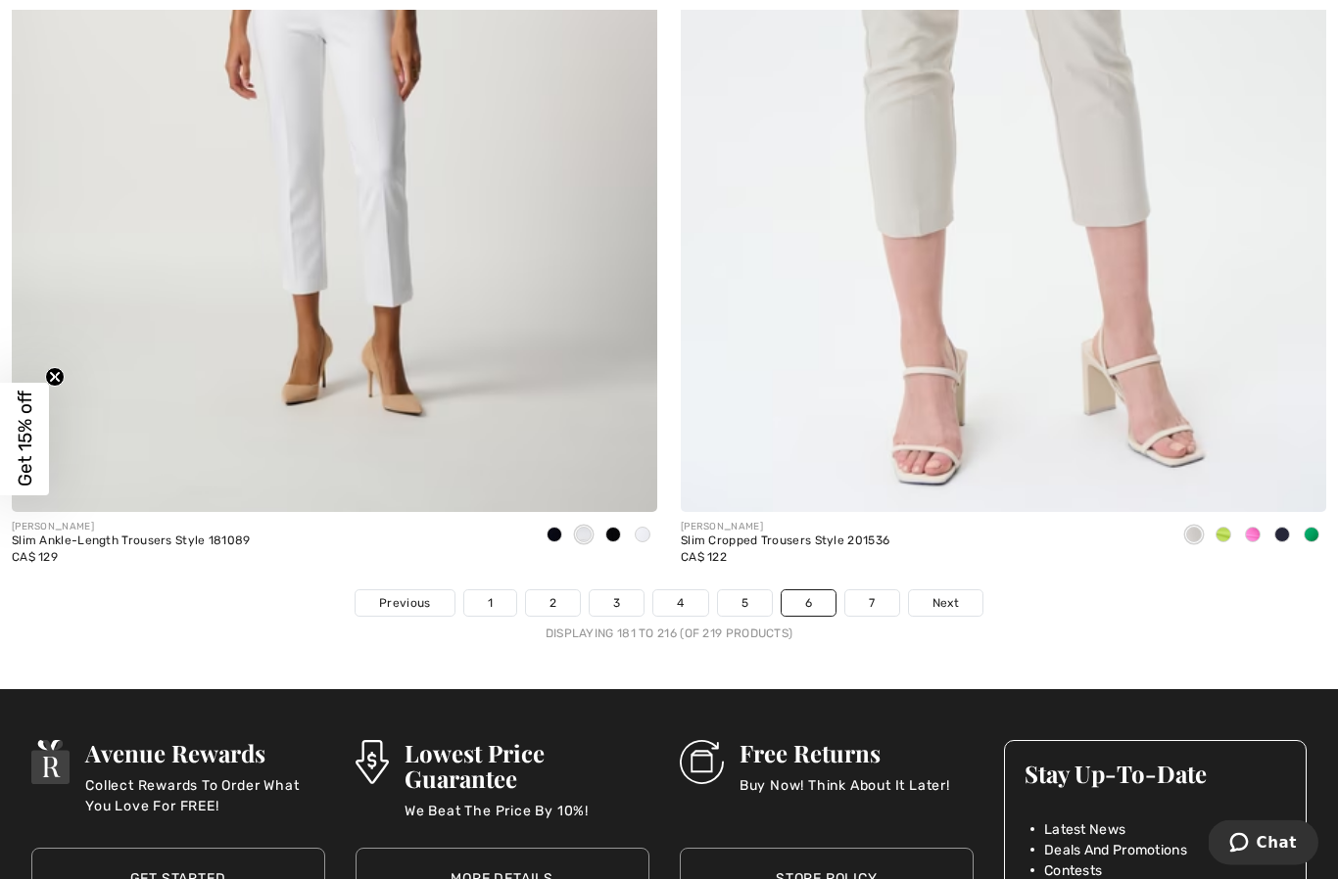
scroll to position [18926, 0]
click at [958, 594] on span "Next" at bounding box center [945, 603] width 26 height 18
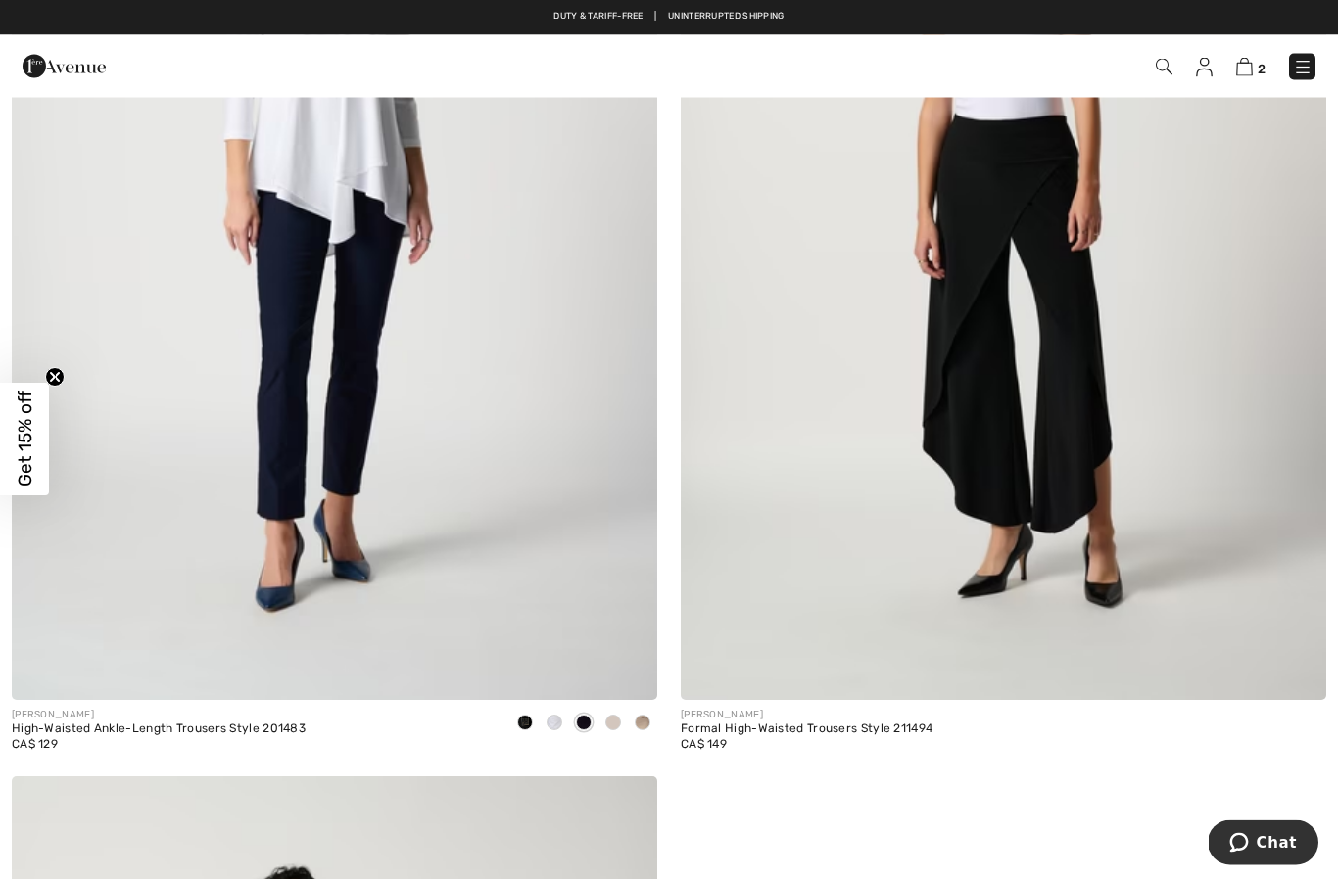
scroll to position [513, 0]
click at [1211, 70] on img at bounding box center [1204, 68] width 17 height 20
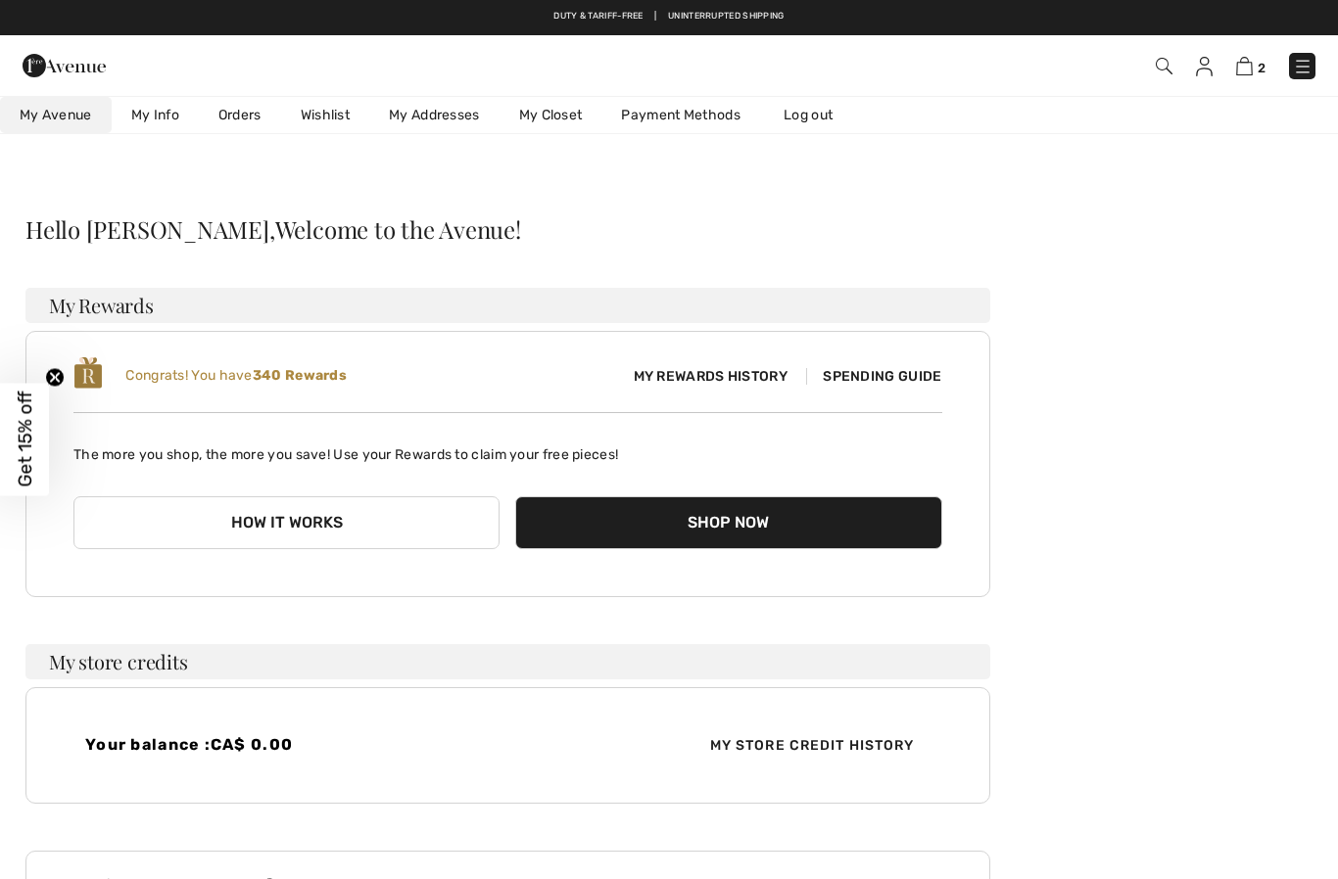
click at [329, 115] on link "Wishlist" at bounding box center [325, 115] width 88 height 36
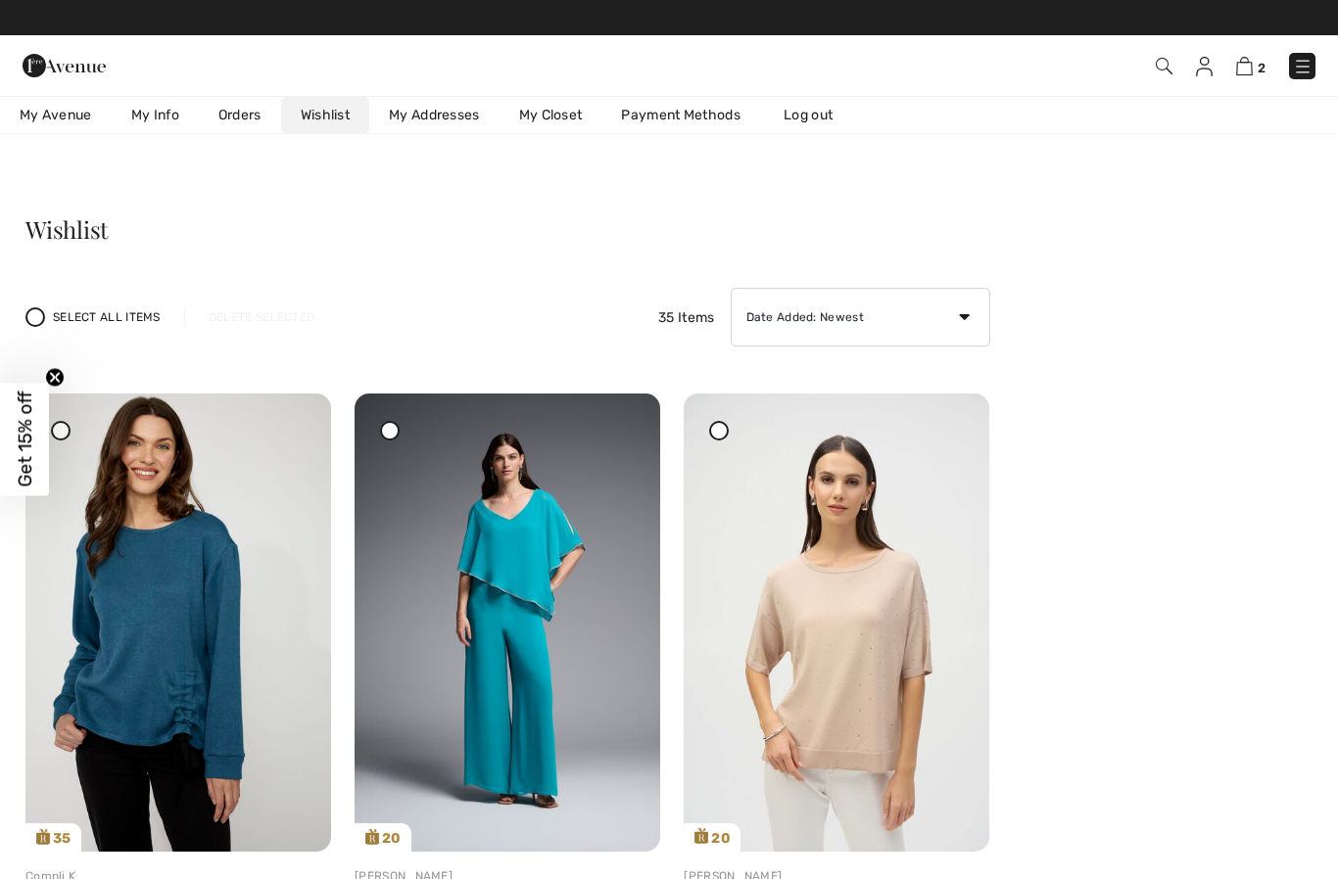
click at [1300, 72] on img at bounding box center [1302, 67] width 20 height 20
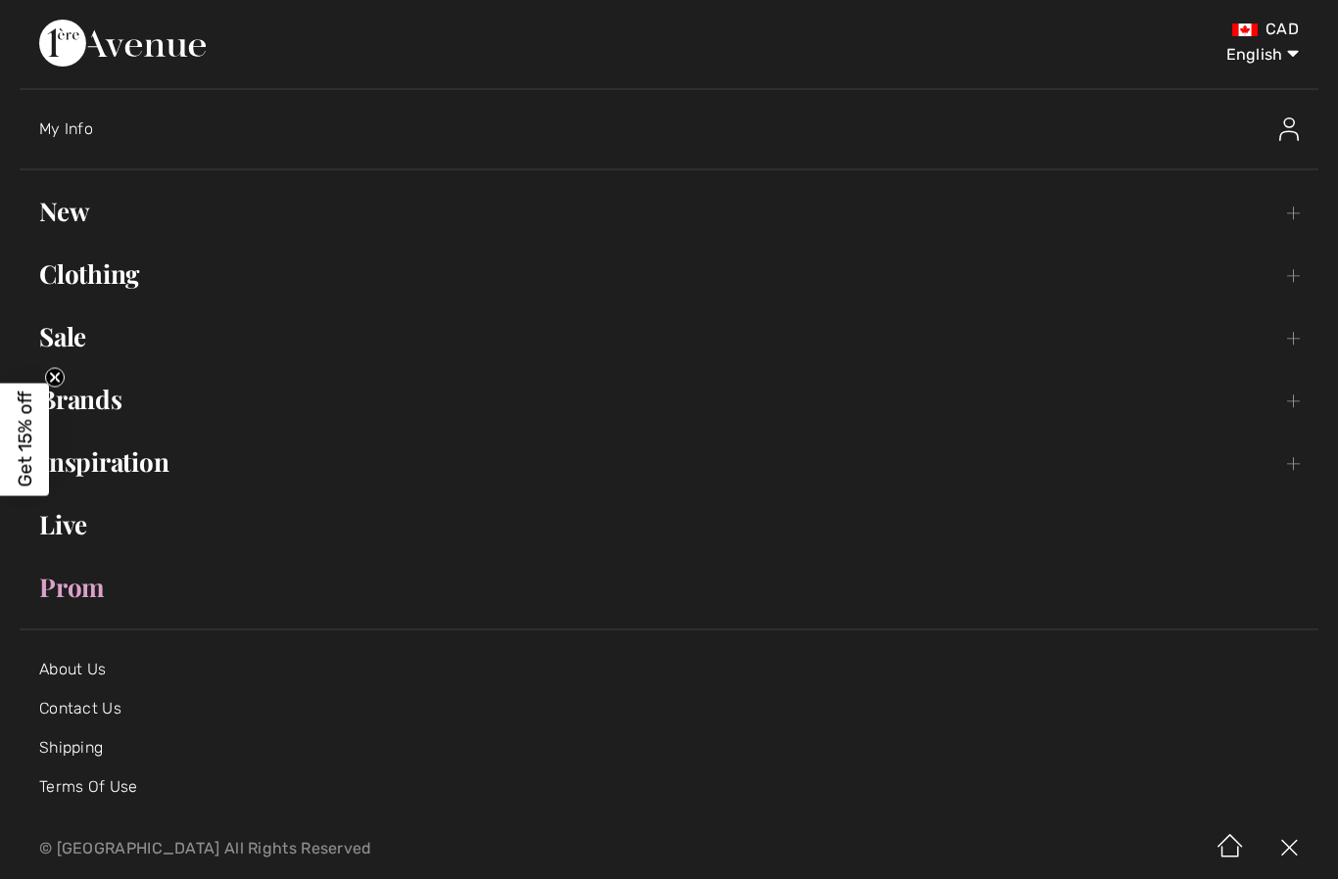
click at [71, 215] on link "New Toggle submenu" at bounding box center [669, 211] width 1298 height 43
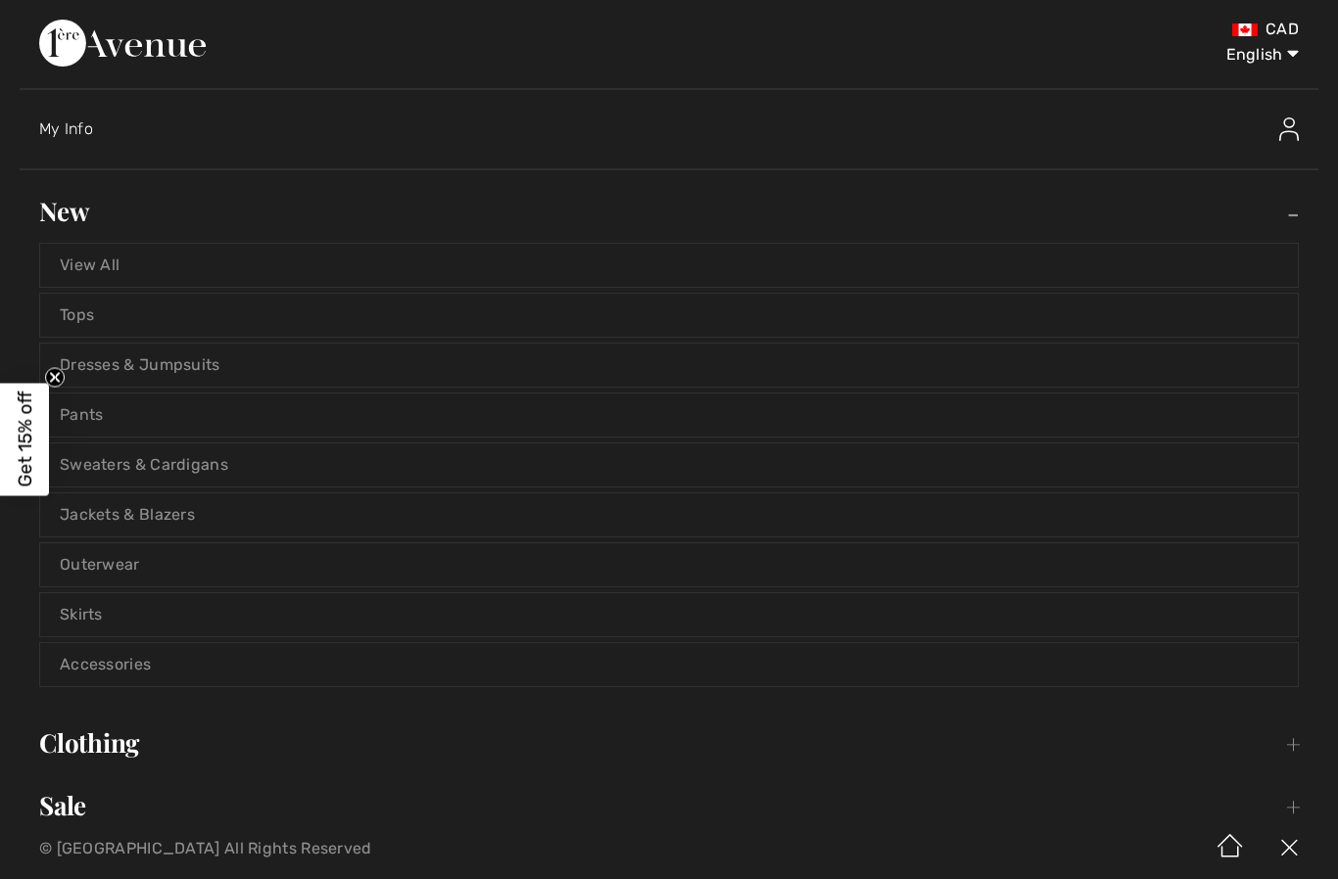
click at [84, 413] on link "Pants" at bounding box center [668, 415] width 1257 height 43
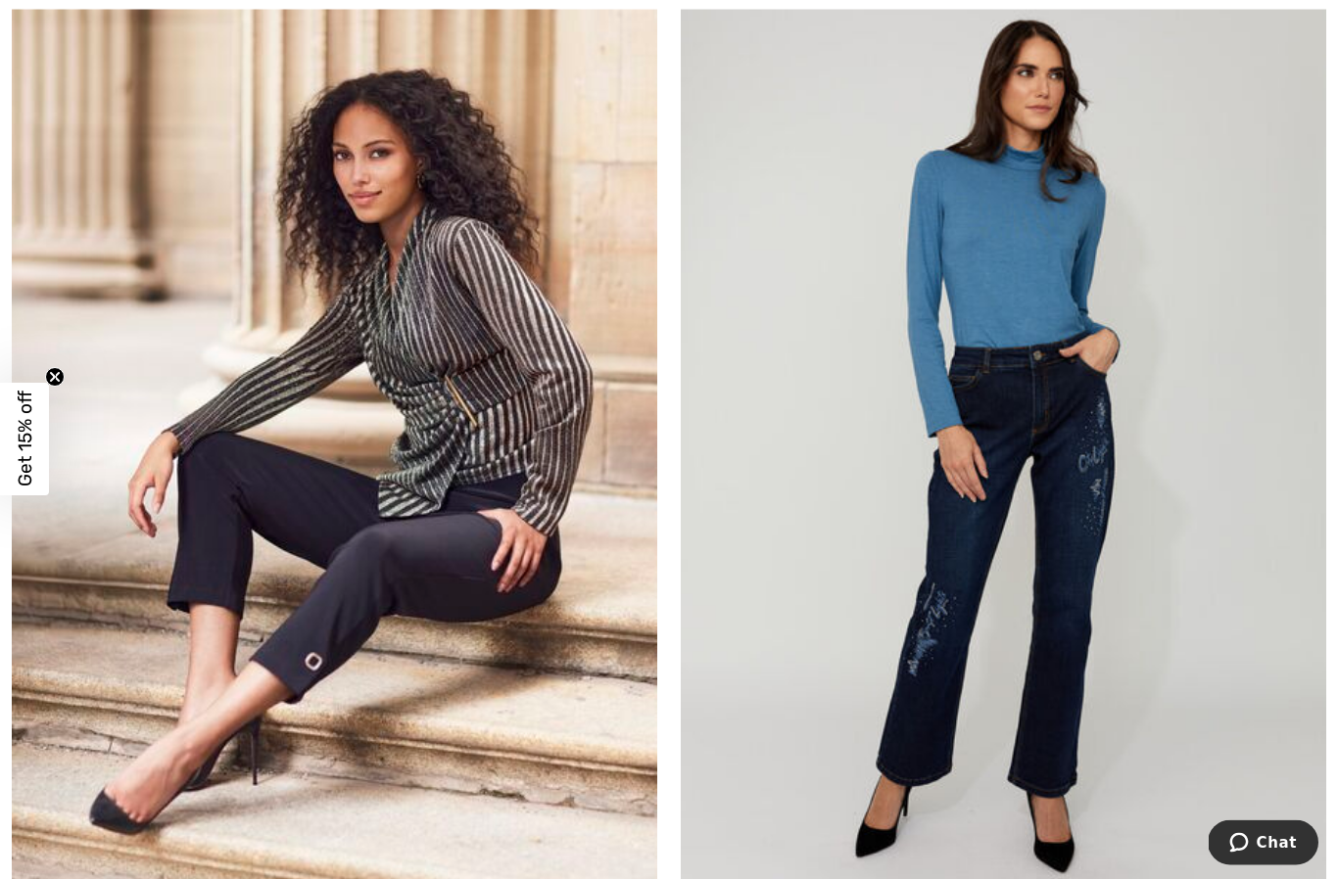
scroll to position [5507, 0]
click at [394, 575] on img at bounding box center [334, 447] width 645 height 968
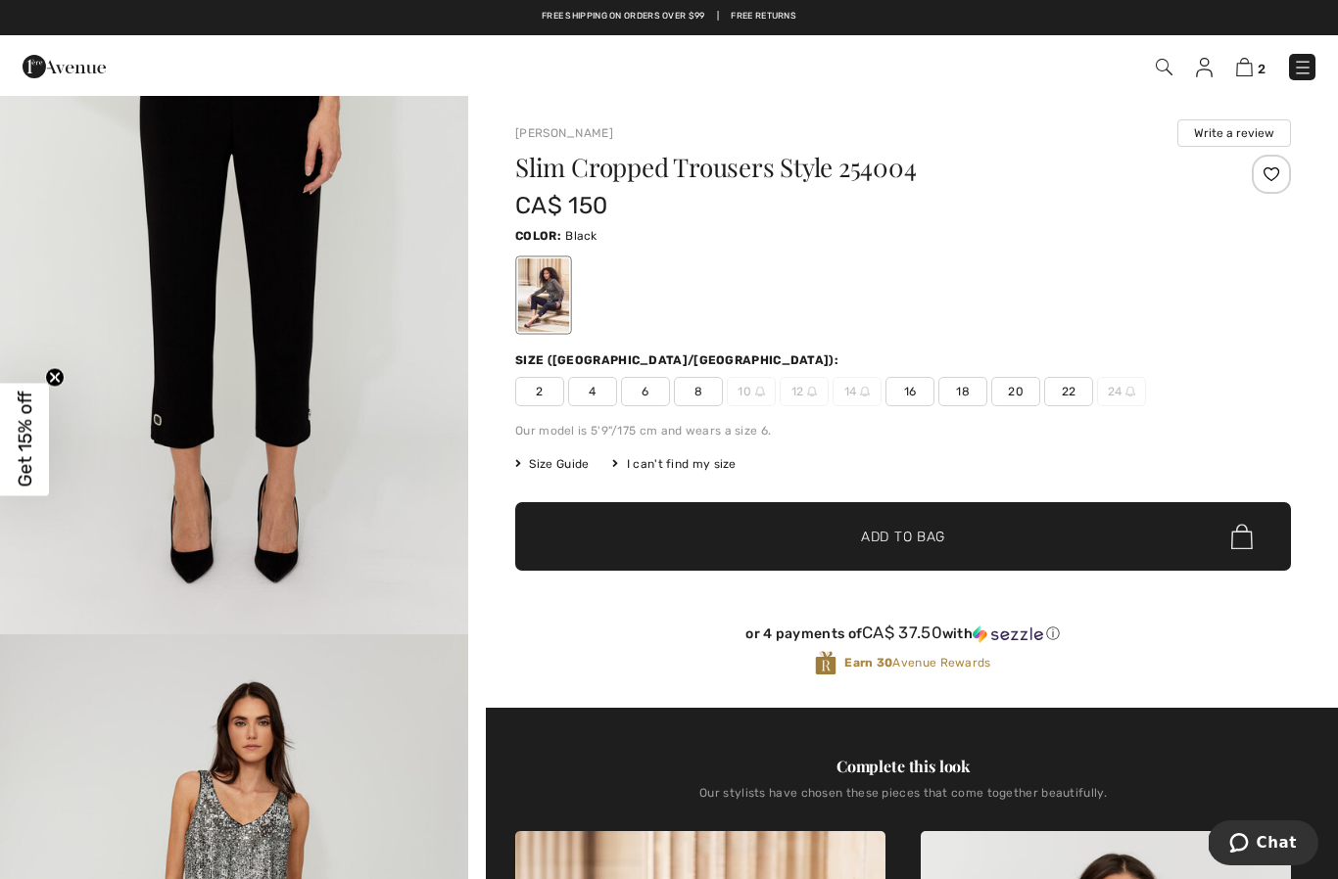
scroll to position [1626, 0]
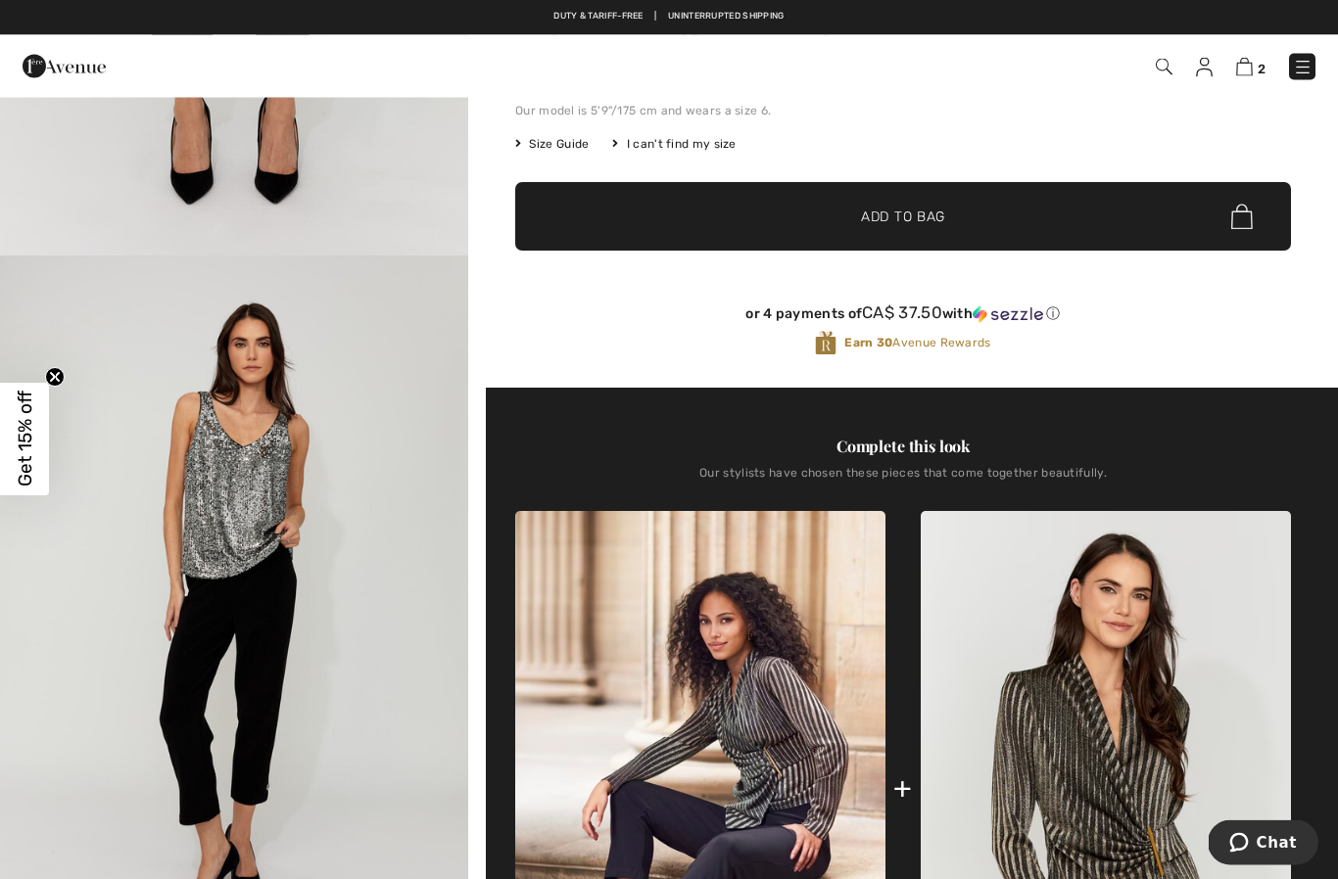
click at [1308, 70] on img at bounding box center [1302, 68] width 20 height 20
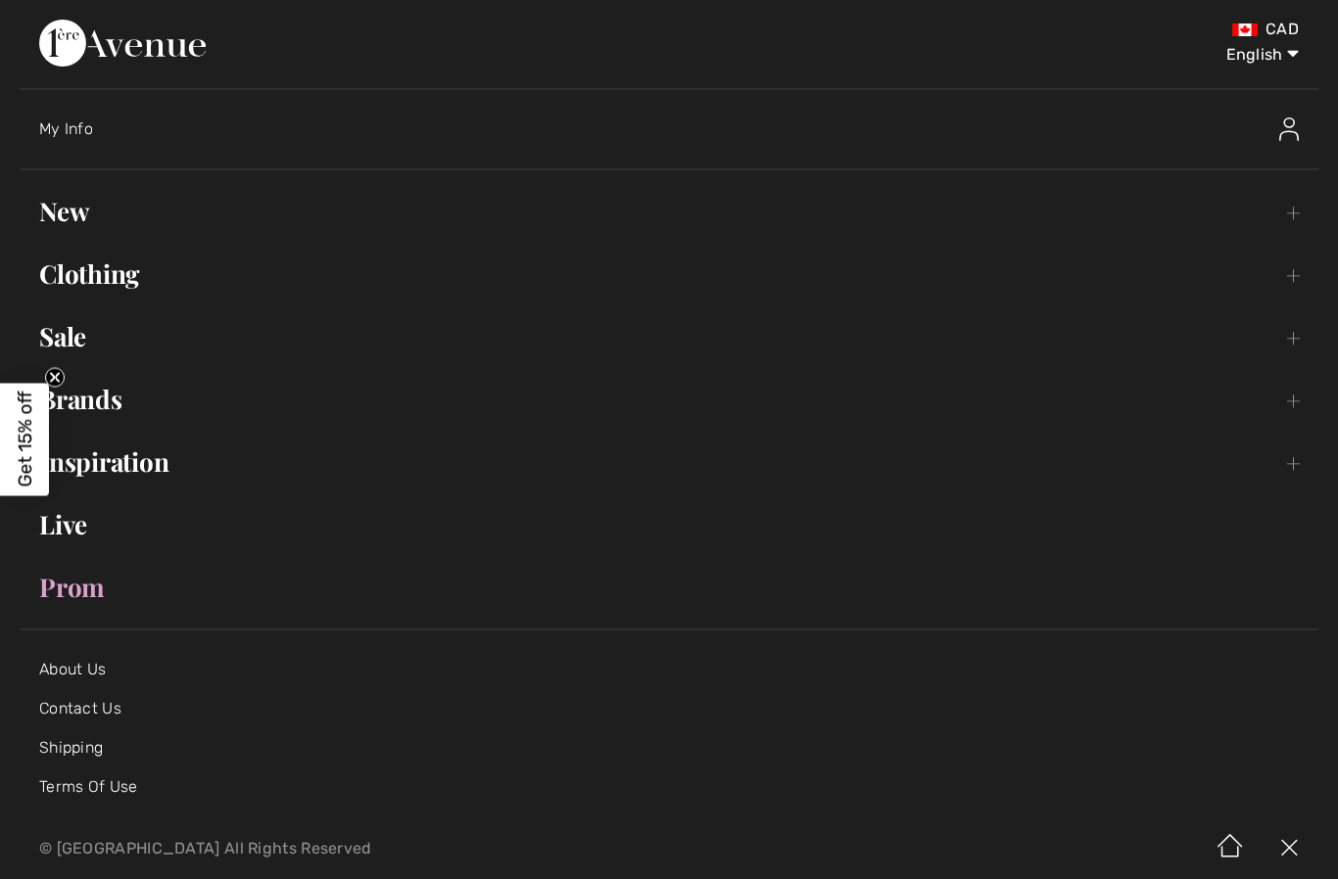
click at [104, 266] on link "Clothing Toggle submenu" at bounding box center [669, 274] width 1298 height 43
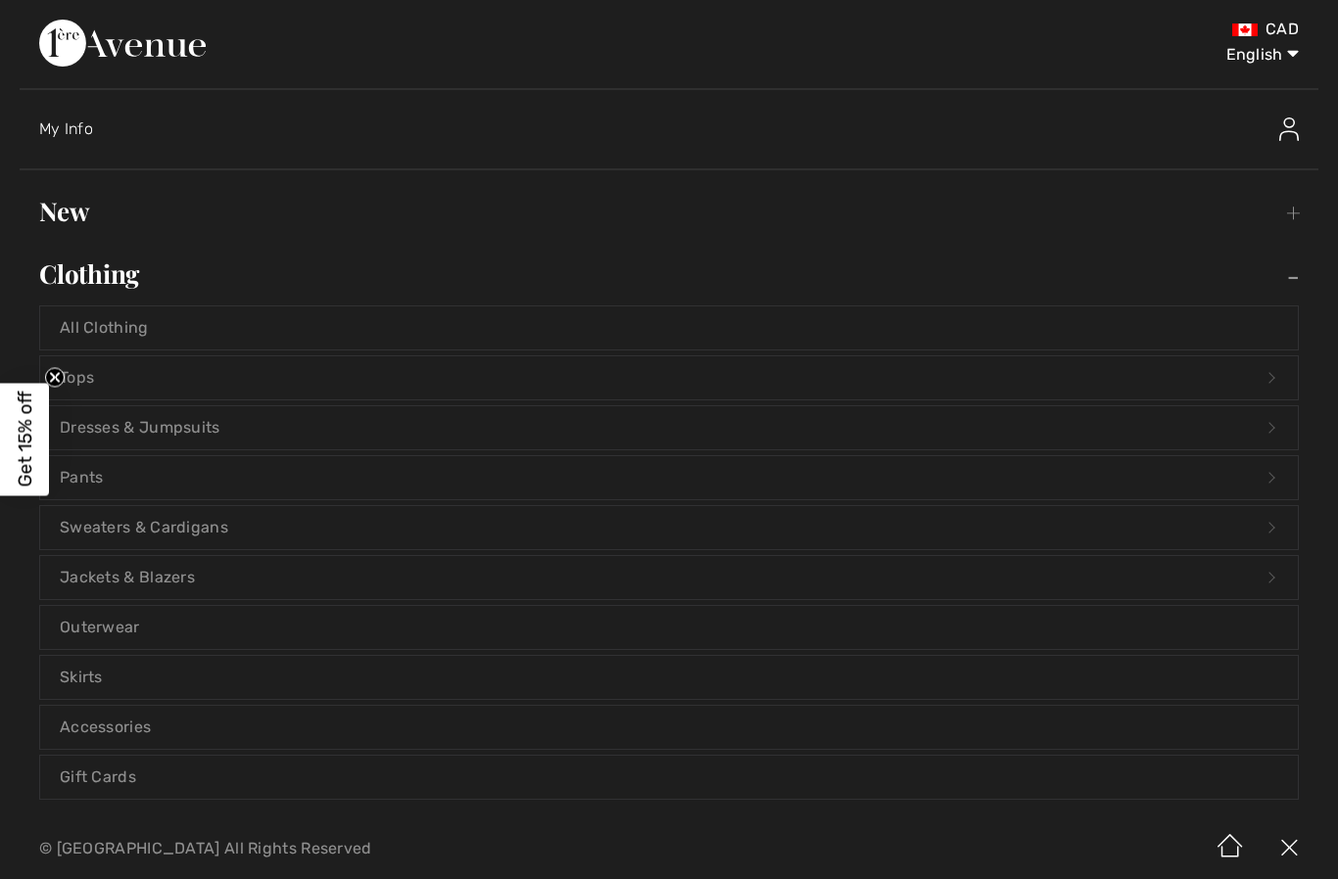
click at [145, 371] on link "Tops Open submenu" at bounding box center [668, 377] width 1257 height 43
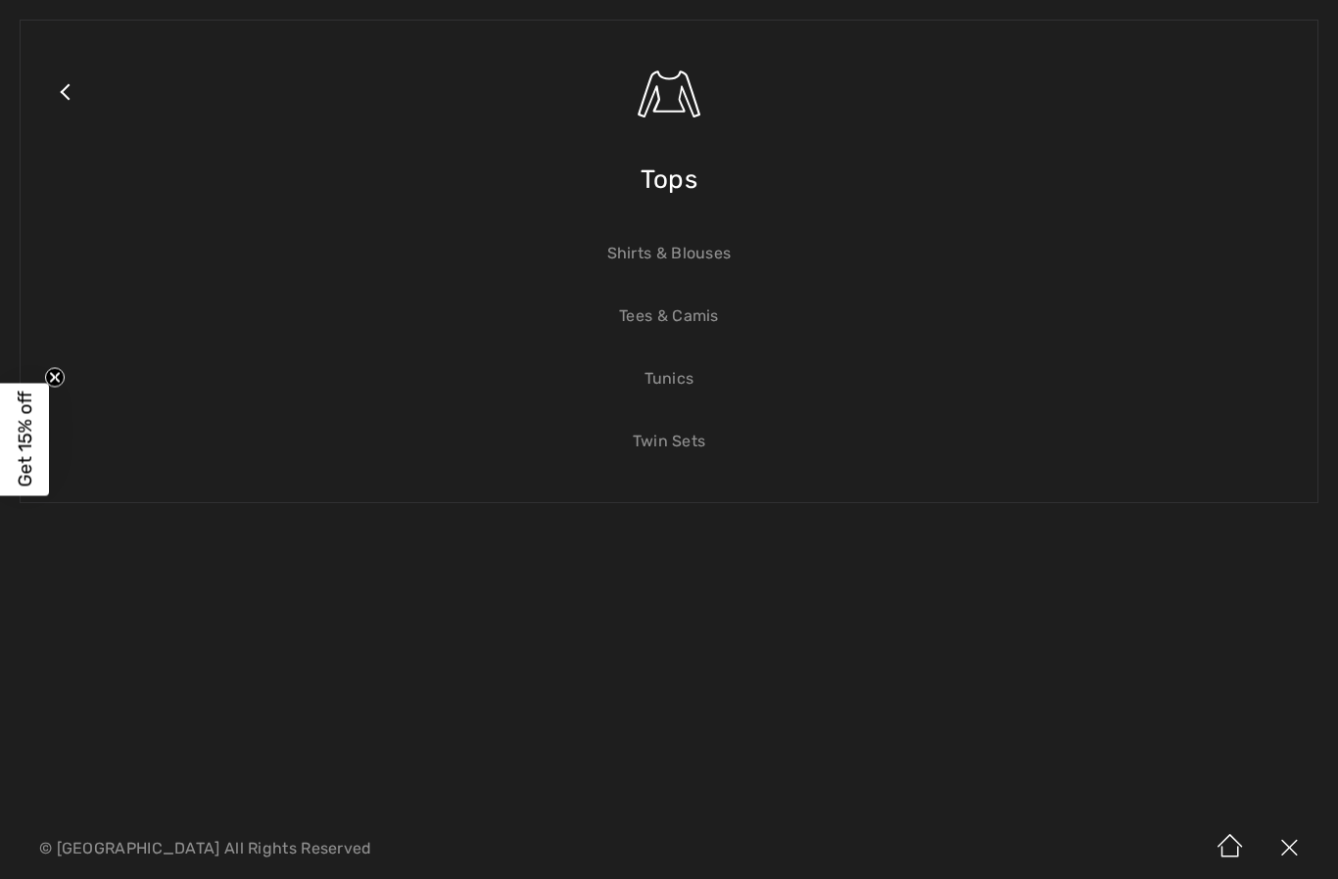
click at [706, 257] on link "Shirts & Blouses" at bounding box center [668, 253] width 1257 height 43
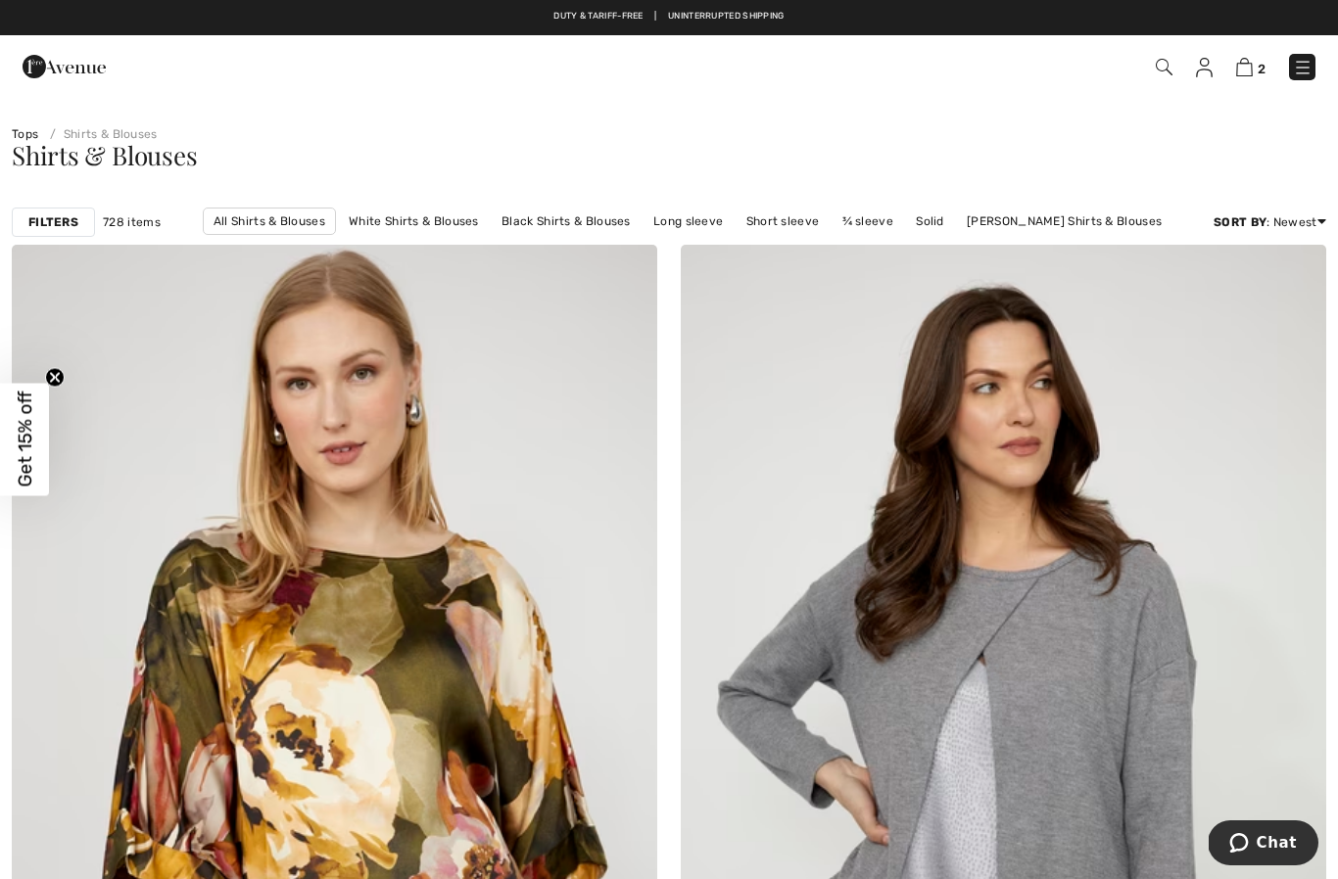
click at [68, 220] on strong "Filters" at bounding box center [53, 222] width 50 height 18
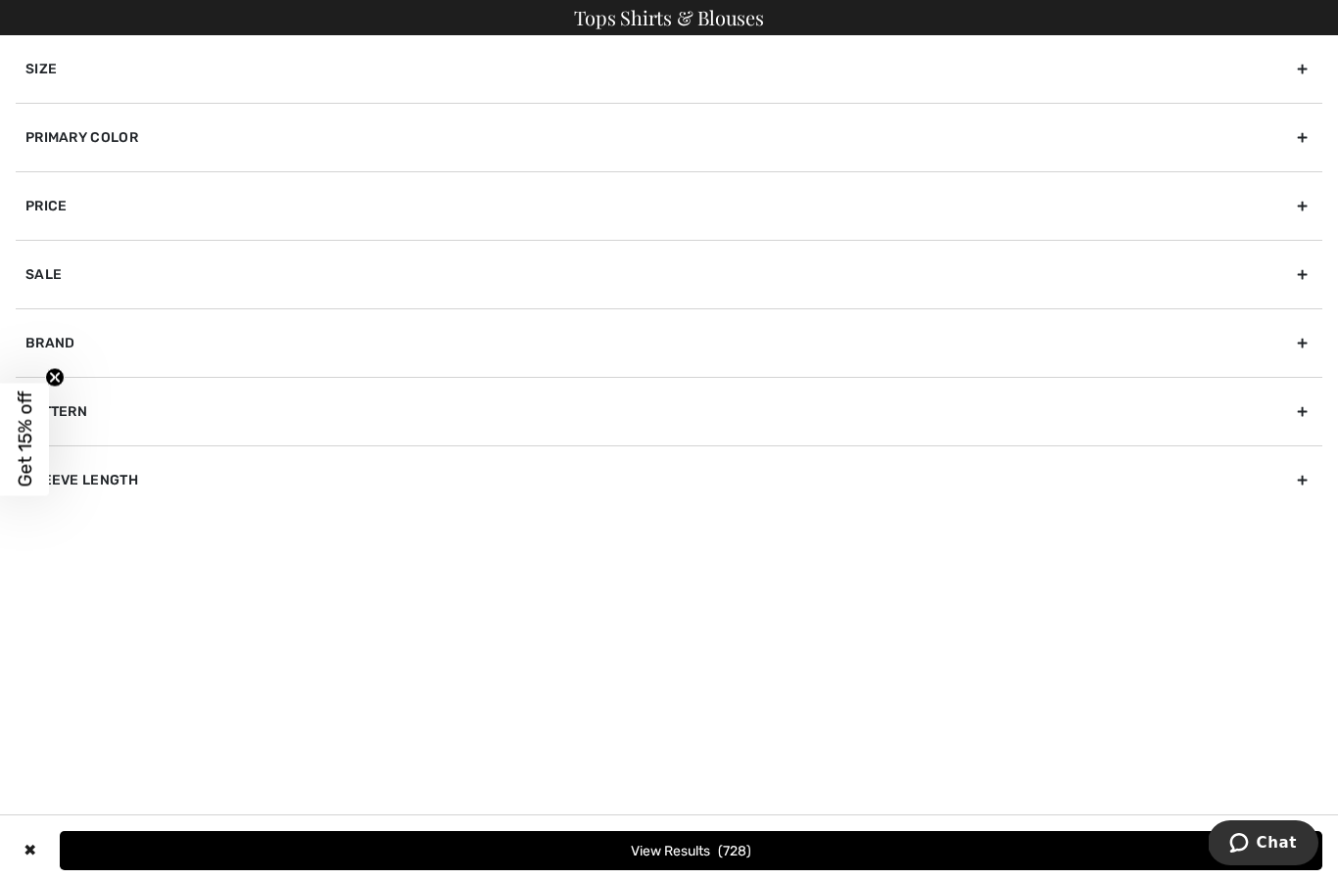
click at [534, 80] on div "Size" at bounding box center [669, 69] width 1306 height 68
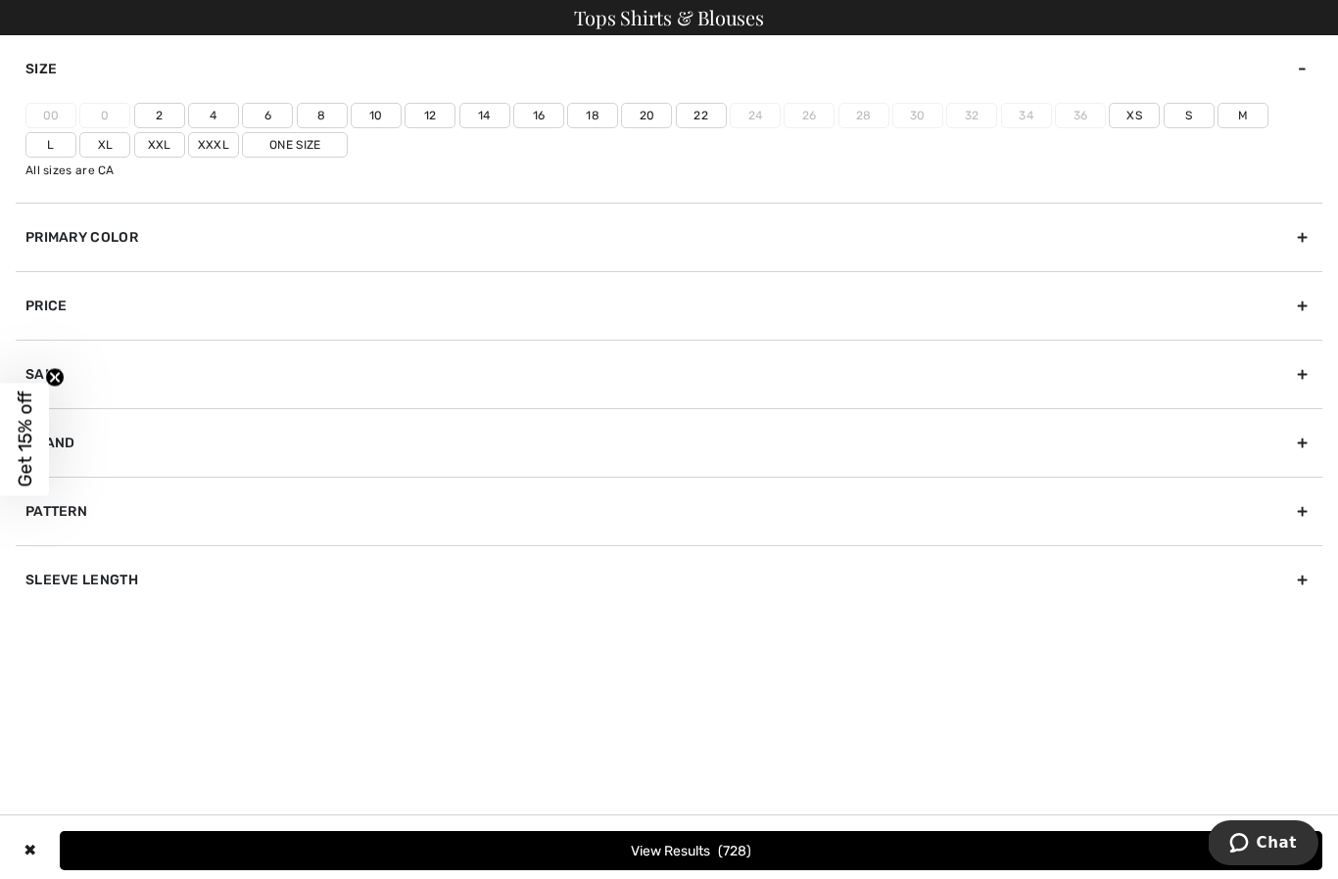
click at [435, 119] on label "12" at bounding box center [429, 115] width 51 height 25
click at [0, 0] on input"] "12" at bounding box center [0, 0] width 0 height 0
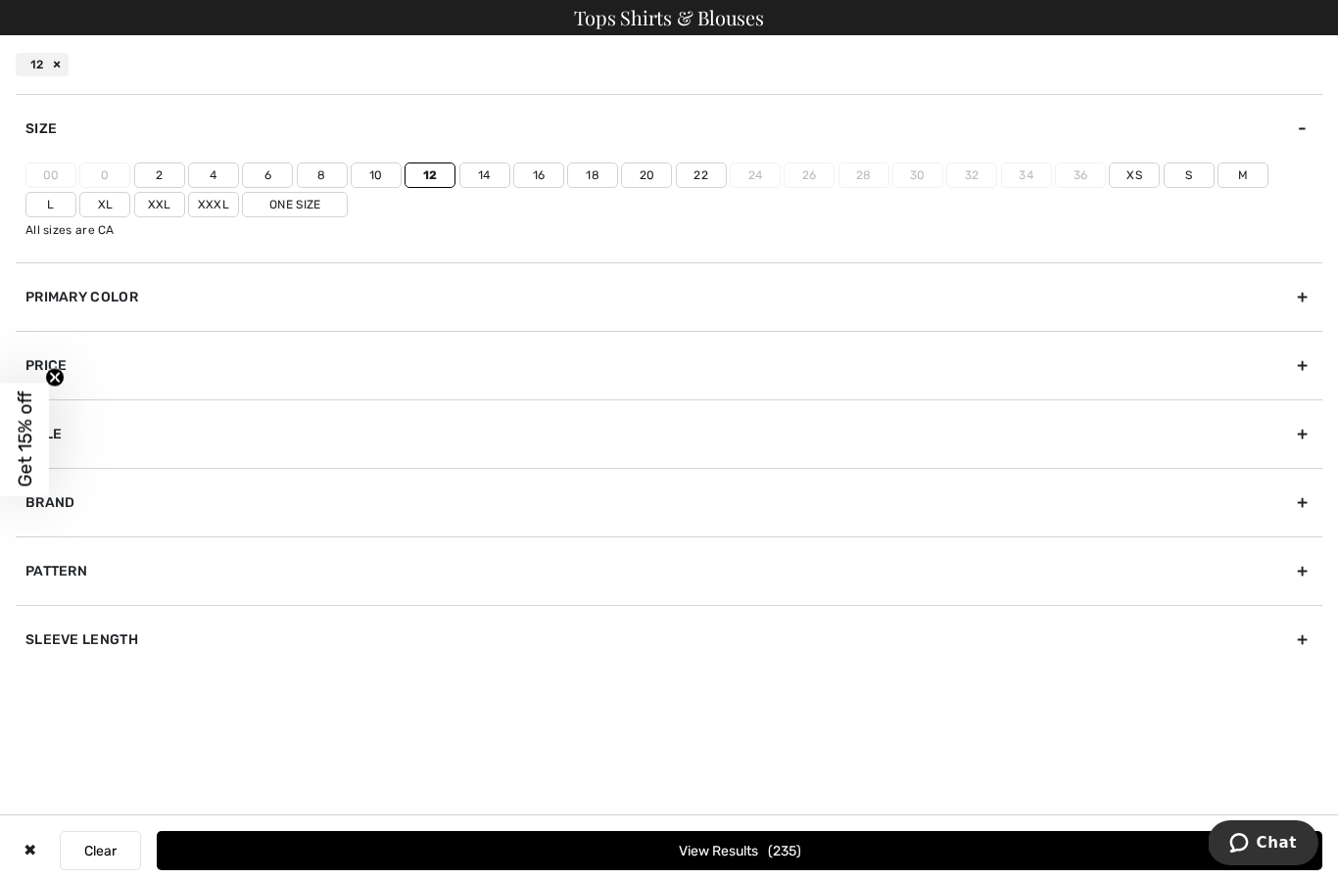
click at [76, 192] on label "L" at bounding box center [50, 204] width 51 height 25
click at [0, 0] on input"] "L" at bounding box center [0, 0] width 0 height 0
click at [748, 840] on button "View Results 382" at bounding box center [739, 850] width 1165 height 39
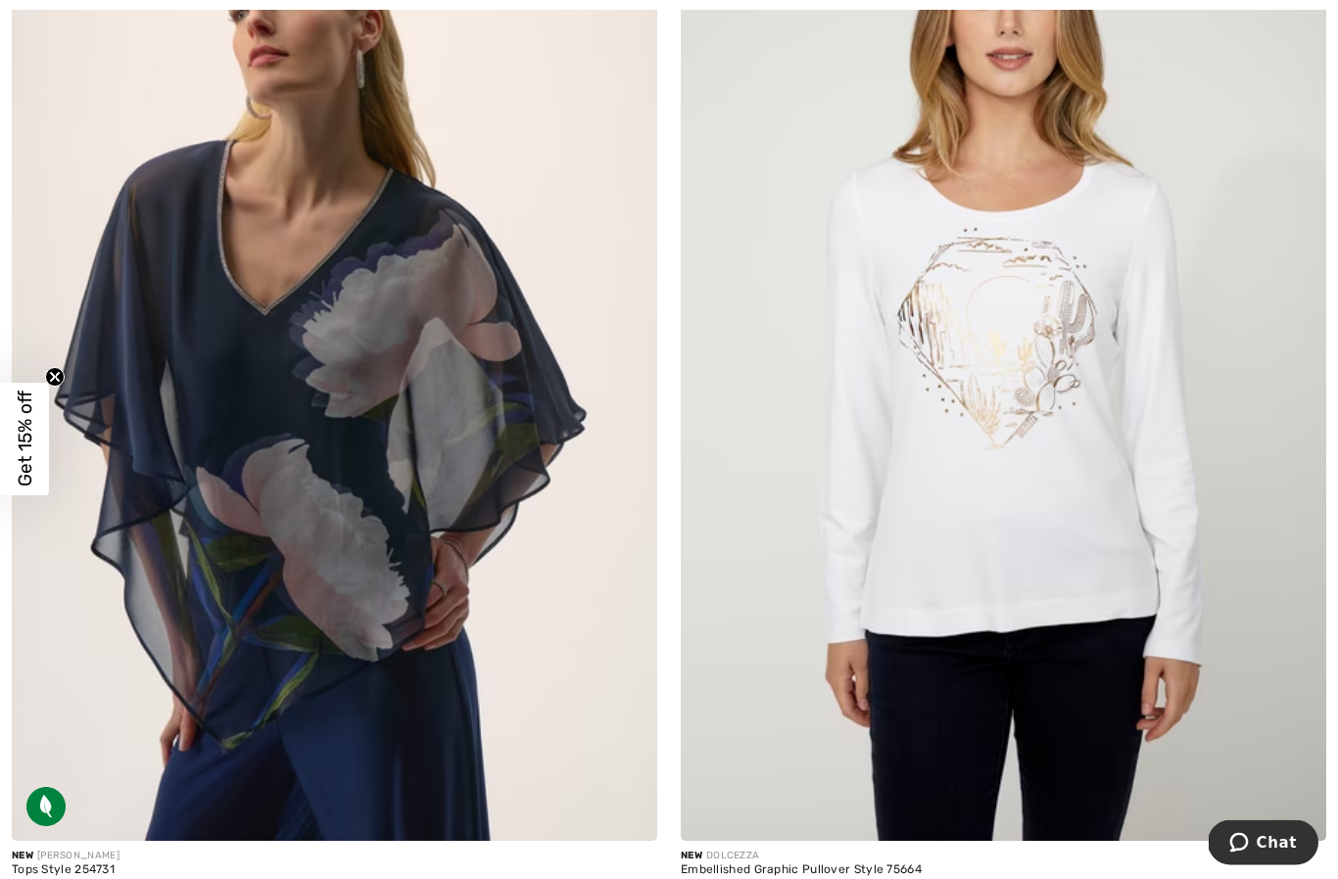
scroll to position [6846, 0]
click at [371, 555] on img at bounding box center [334, 357] width 645 height 968
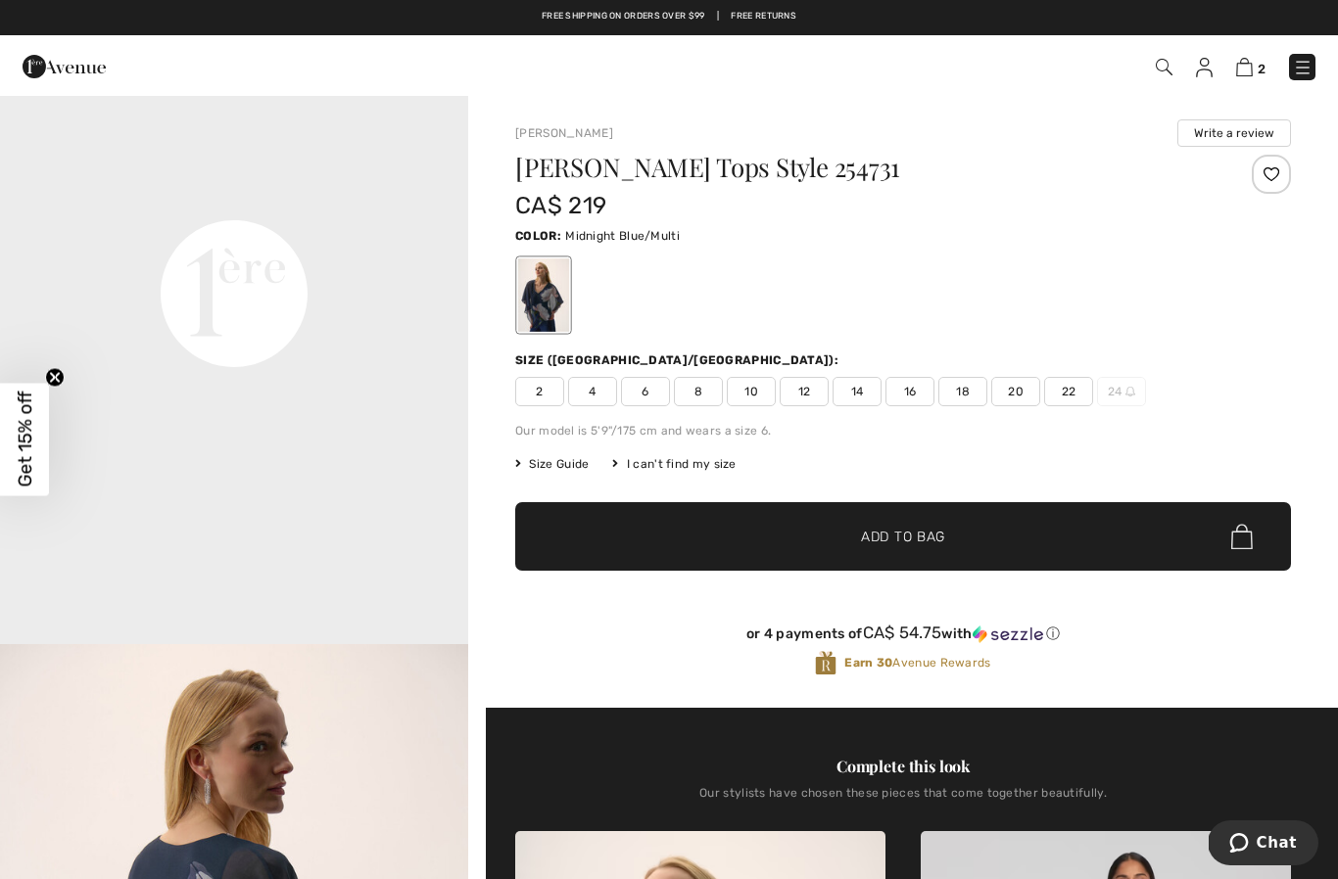
scroll to position [1566, 0]
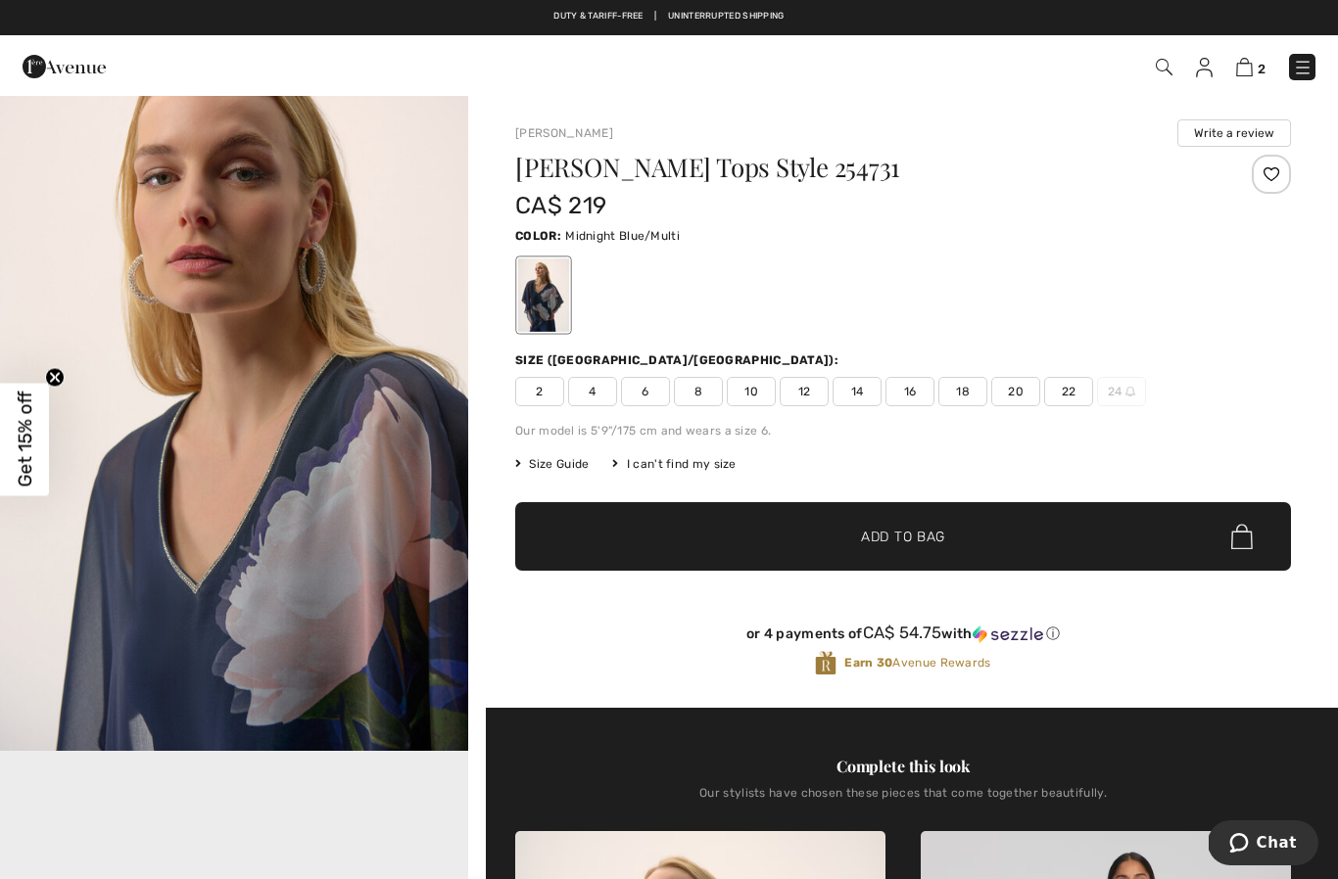
click at [1272, 175] on div at bounding box center [1270, 174] width 39 height 39
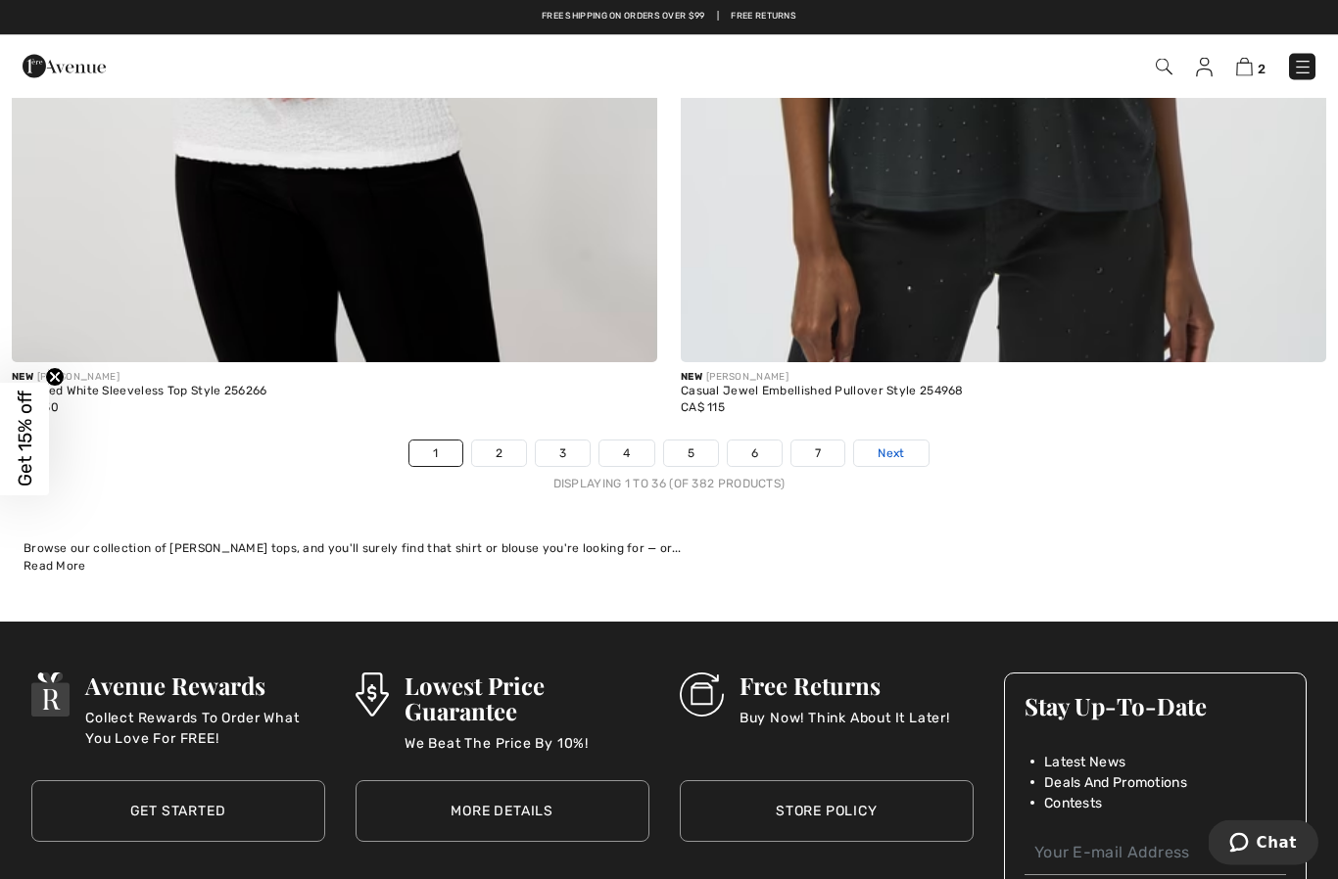
scroll to position [19076, 0]
click at [918, 441] on link "Next" at bounding box center [890, 453] width 73 height 25
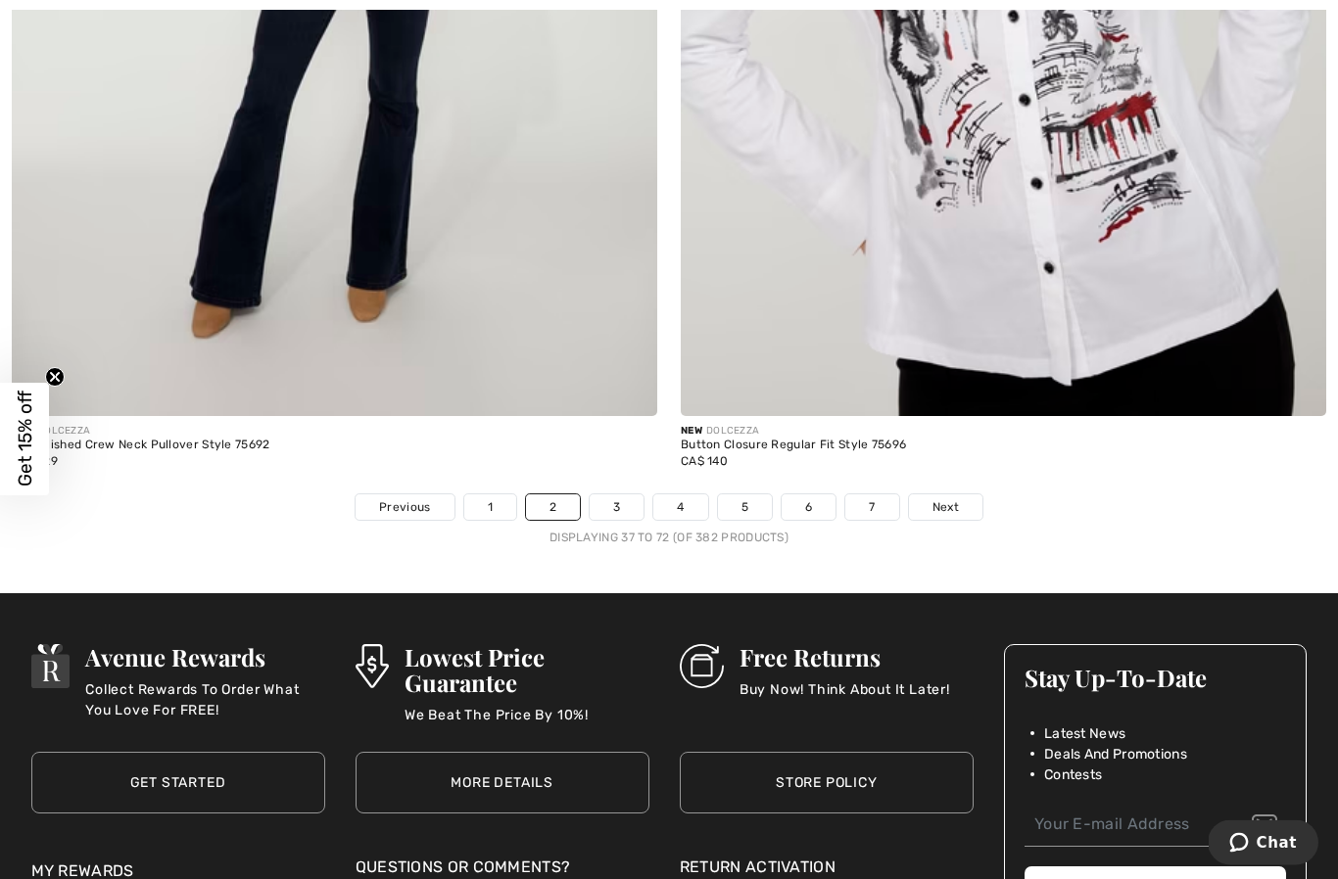
scroll to position [19022, 0]
click at [954, 500] on span "Next" at bounding box center [945, 507] width 26 height 18
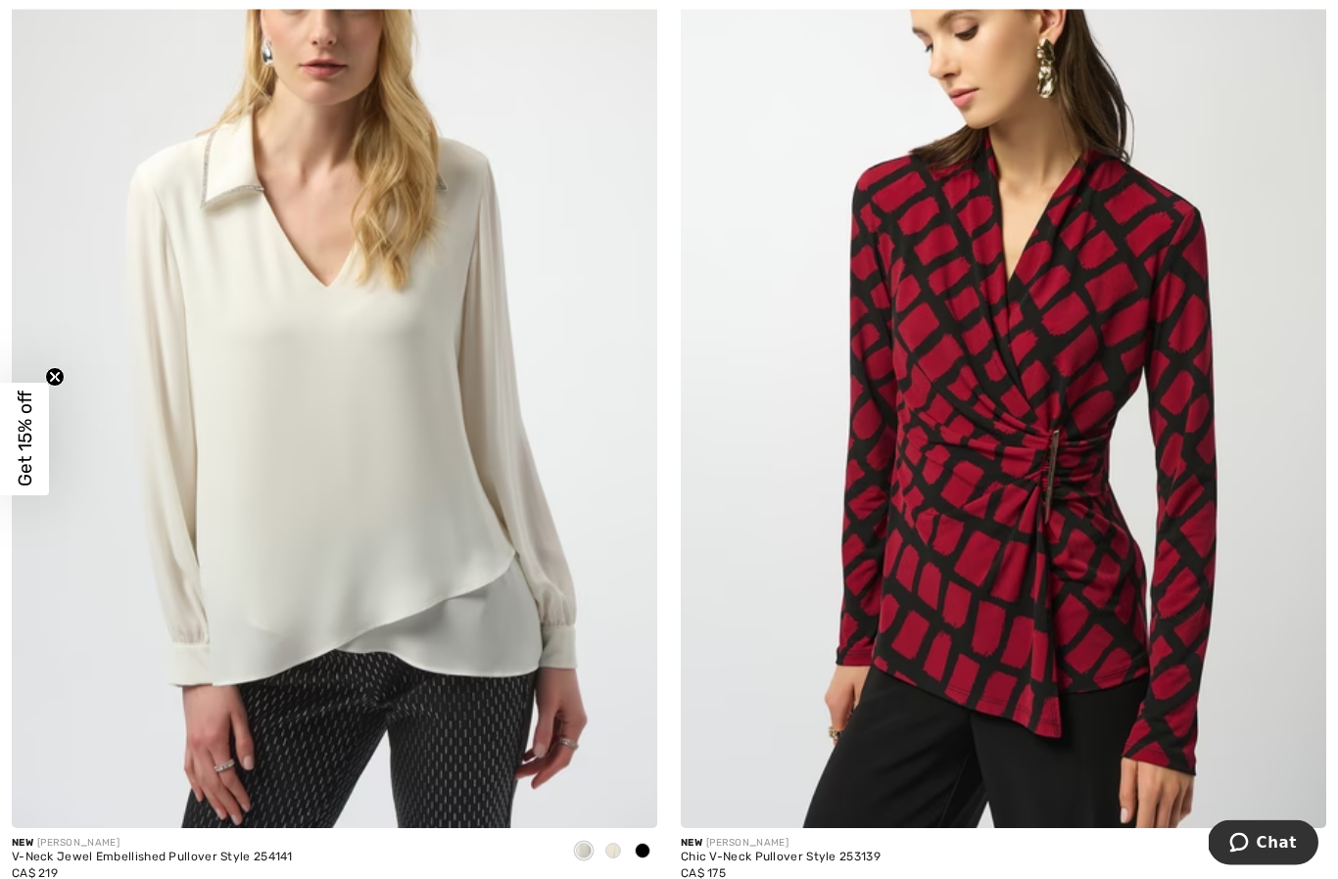
scroll to position [2474, 0]
click at [303, 571] on img at bounding box center [334, 345] width 645 height 968
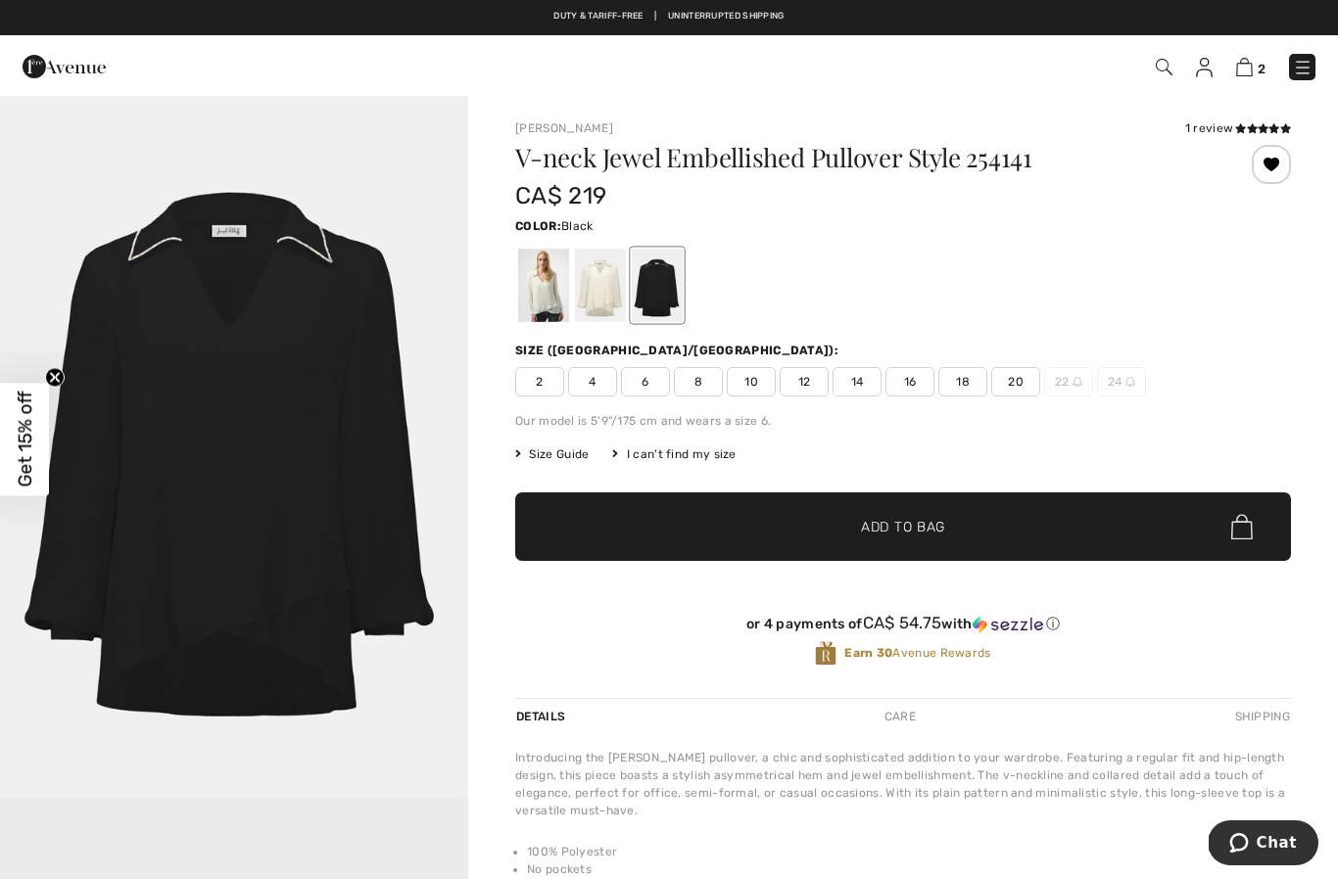
click at [168, 598] on img "1 / 1" at bounding box center [234, 447] width 468 height 702
click at [610, 278] on div at bounding box center [600, 285] width 51 height 73
